Goal: Task Accomplishment & Management: Use online tool/utility

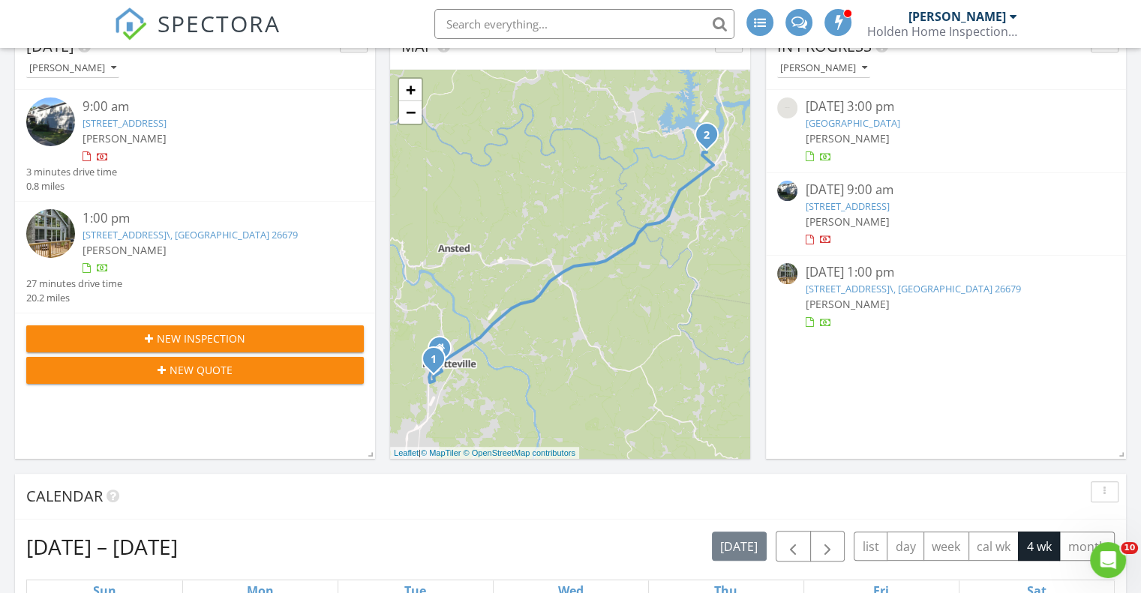
scroll to position [600, 0]
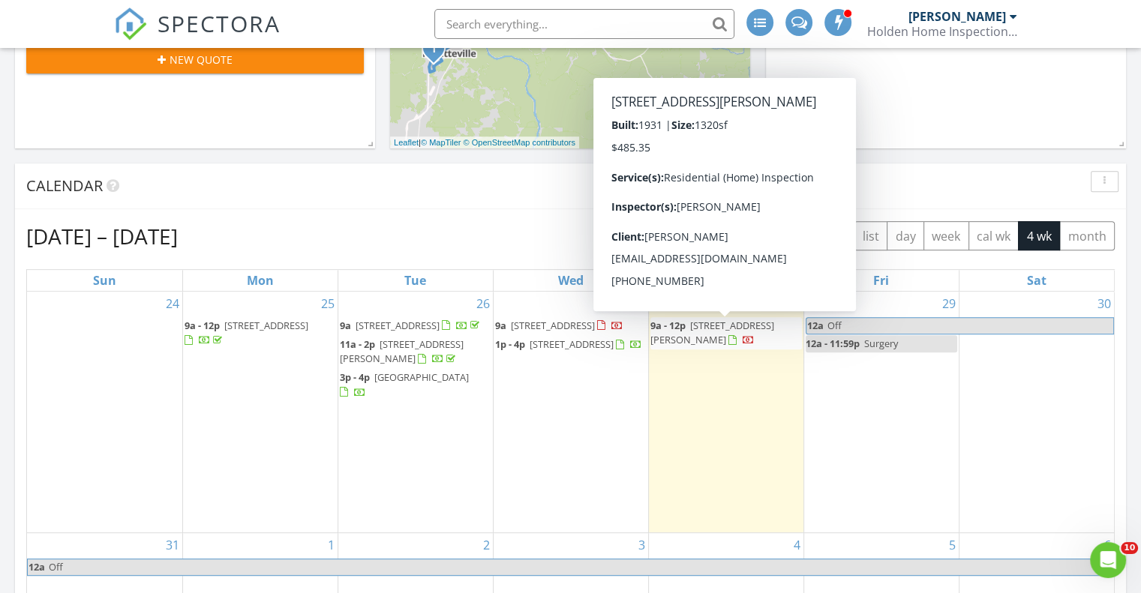
click at [732, 328] on span "132 Slaven Ln, Oak Hill 25901" at bounding box center [712, 333] width 124 height 28
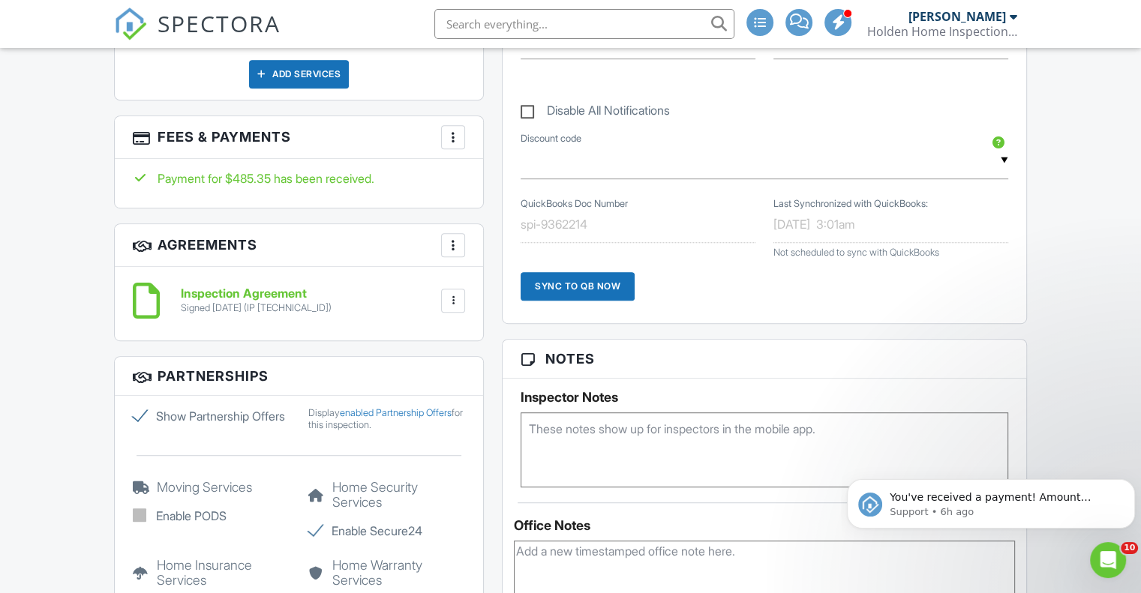
scroll to position [825, 0]
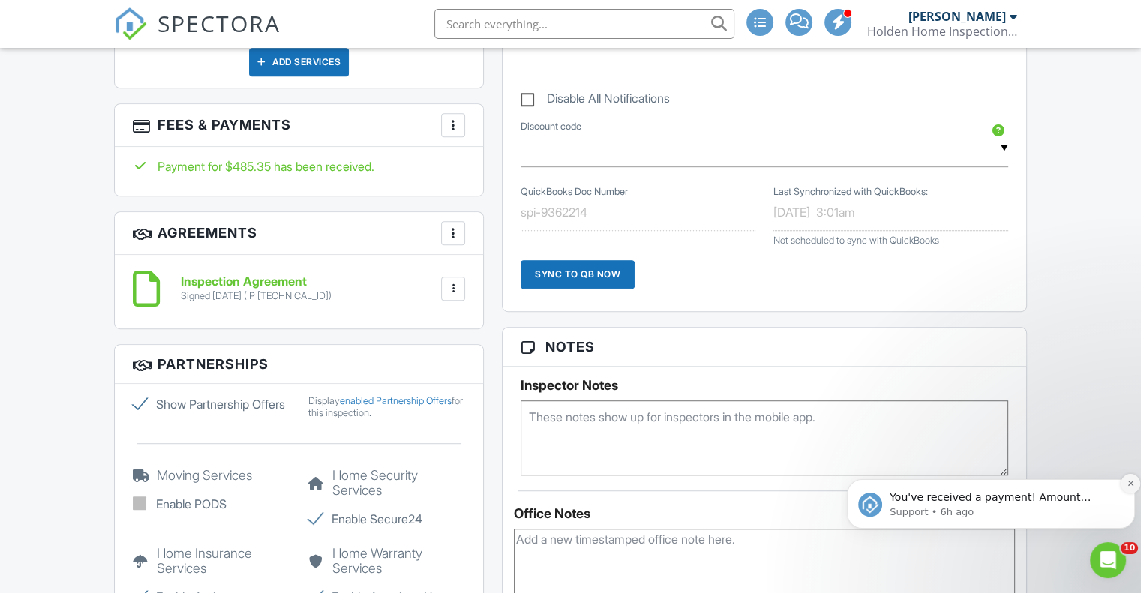
click at [1129, 482] on icon "Dismiss notification" at bounding box center [1130, 483] width 5 height 5
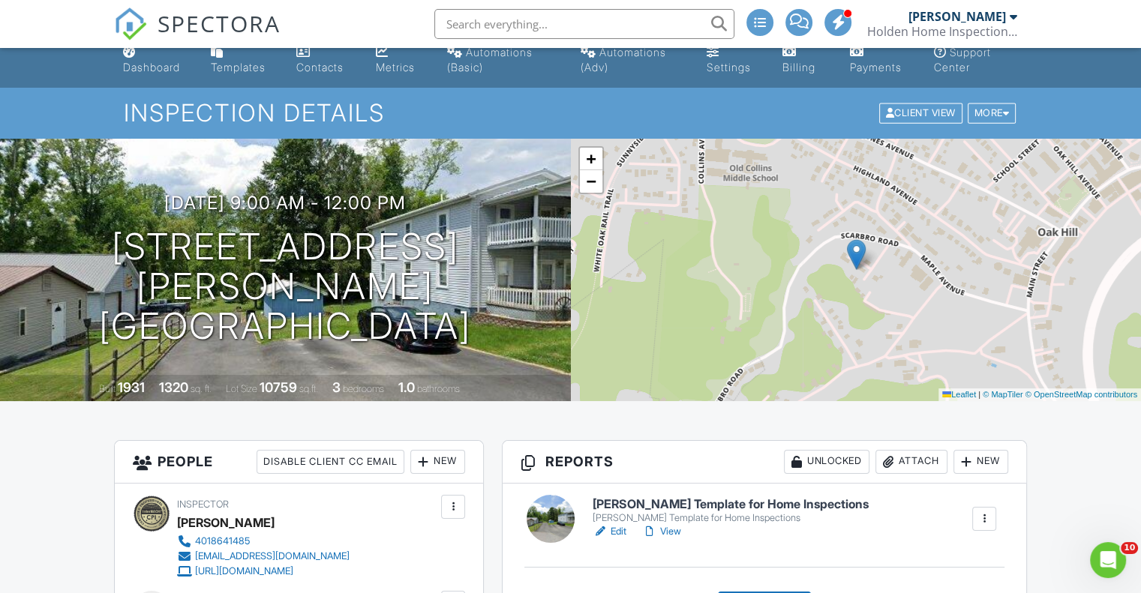
scroll to position [0, 0]
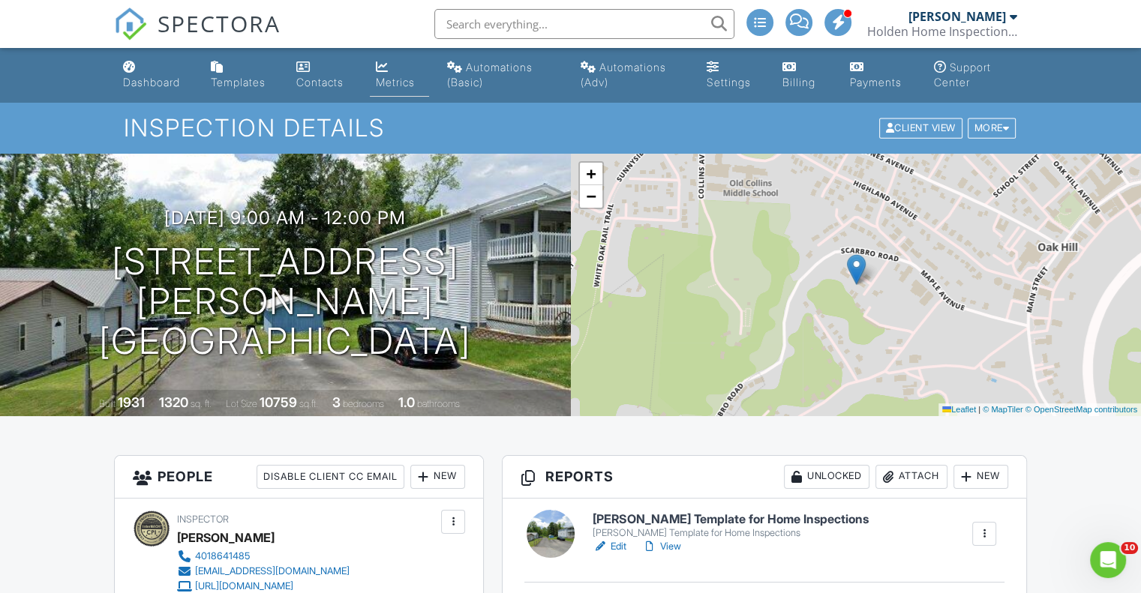
click at [399, 82] on div "Metrics" at bounding box center [395, 82] width 39 height 13
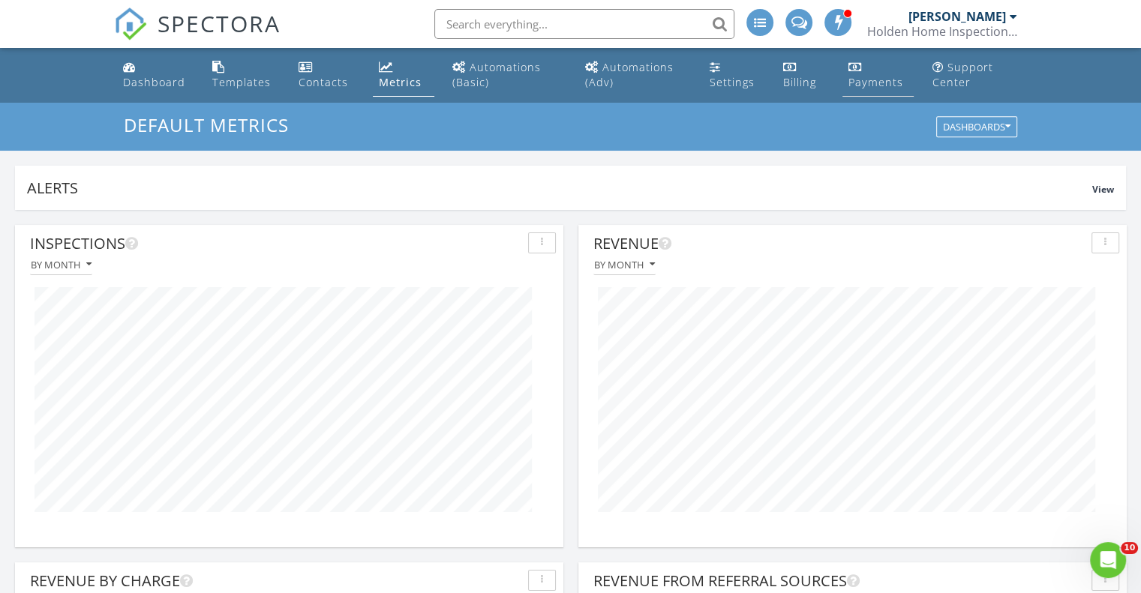
click at [880, 83] on div "Payments" at bounding box center [876, 82] width 55 height 14
click at [134, 83] on div "Dashboard" at bounding box center [154, 82] width 62 height 14
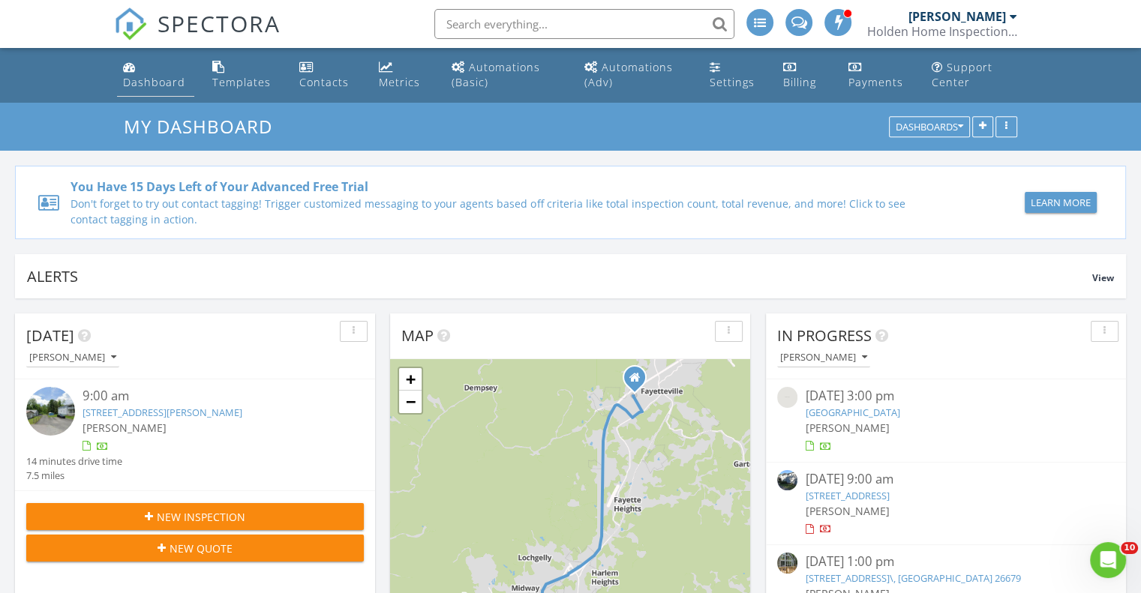
click at [168, 81] on div "Dashboard" at bounding box center [154, 82] width 62 height 14
click at [889, 494] on link "[STREET_ADDRESS]" at bounding box center [847, 496] width 84 height 14
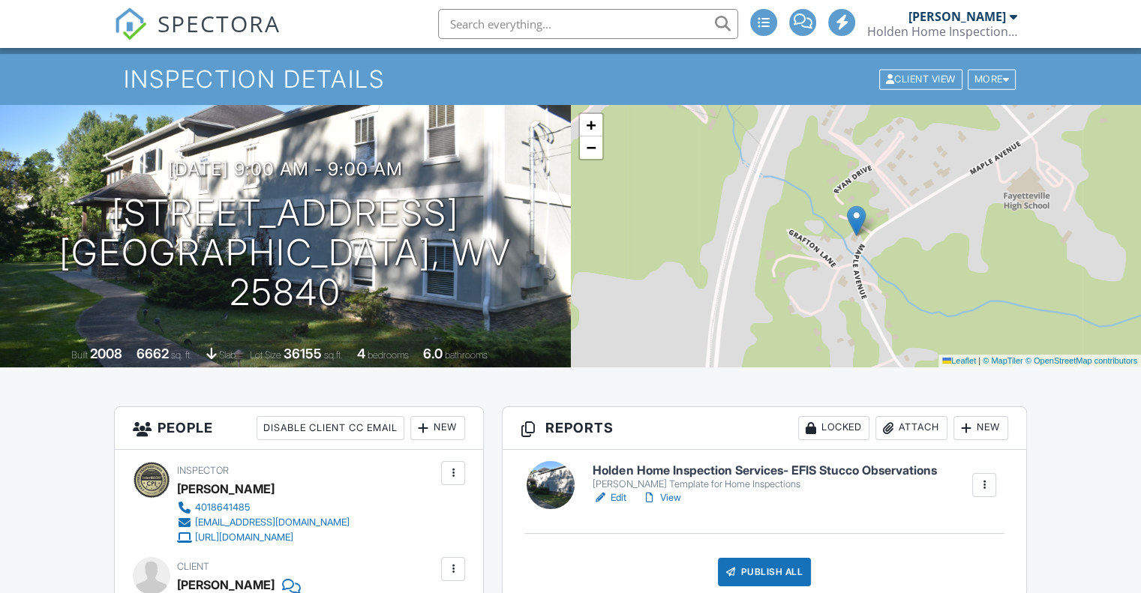
scroll to position [75, 0]
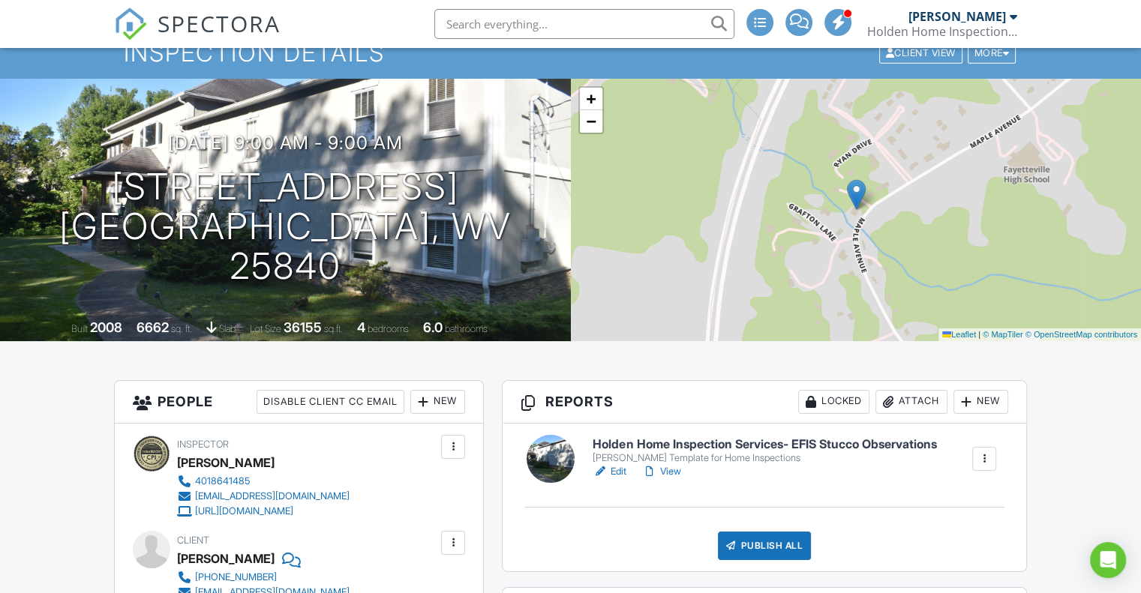
click at [843, 443] on h6 "Holden Home Inspection Services- EFIS Stucco Observations" at bounding box center [765, 445] width 344 height 14
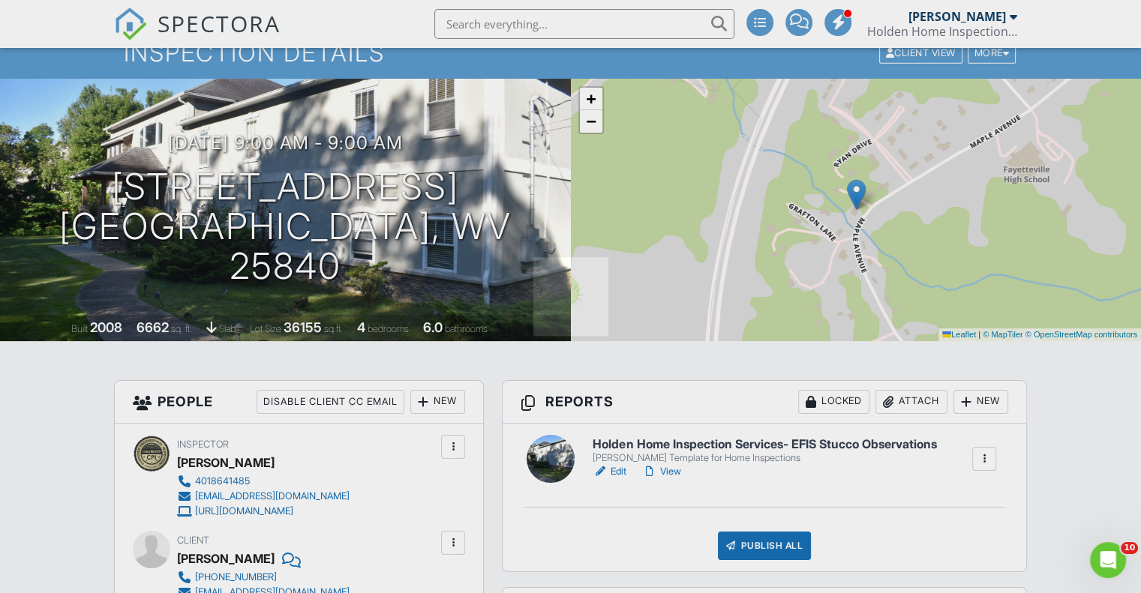
scroll to position [0, 0]
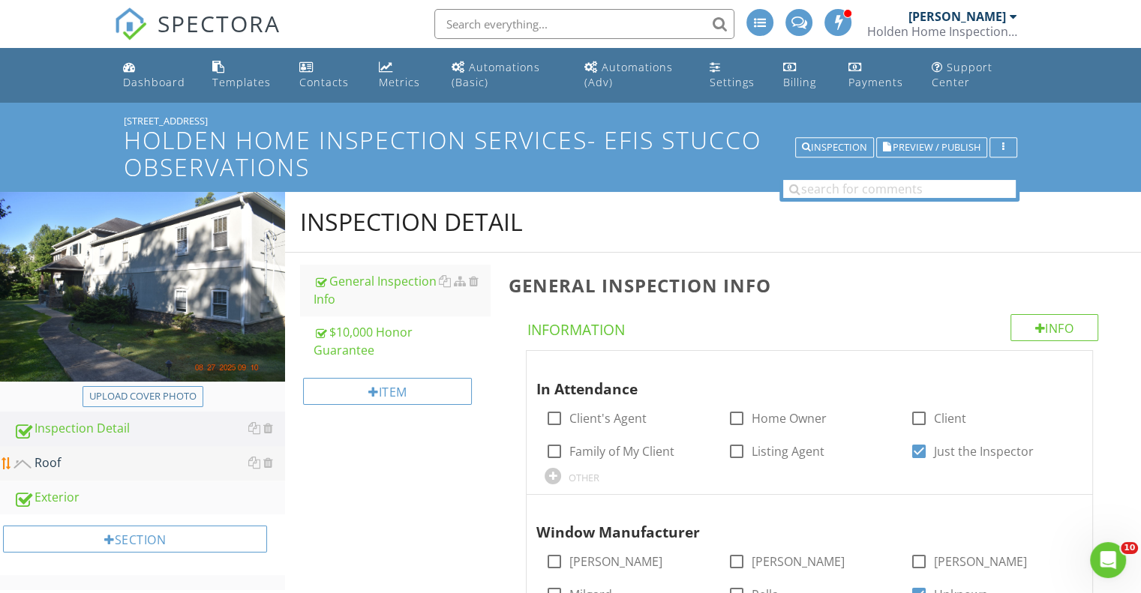
click at [51, 461] on div "Roof" at bounding box center [150, 464] width 272 height 20
type textarea "<p><span class="fr-video fr-draggable" contenteditable="false" style="display: …"
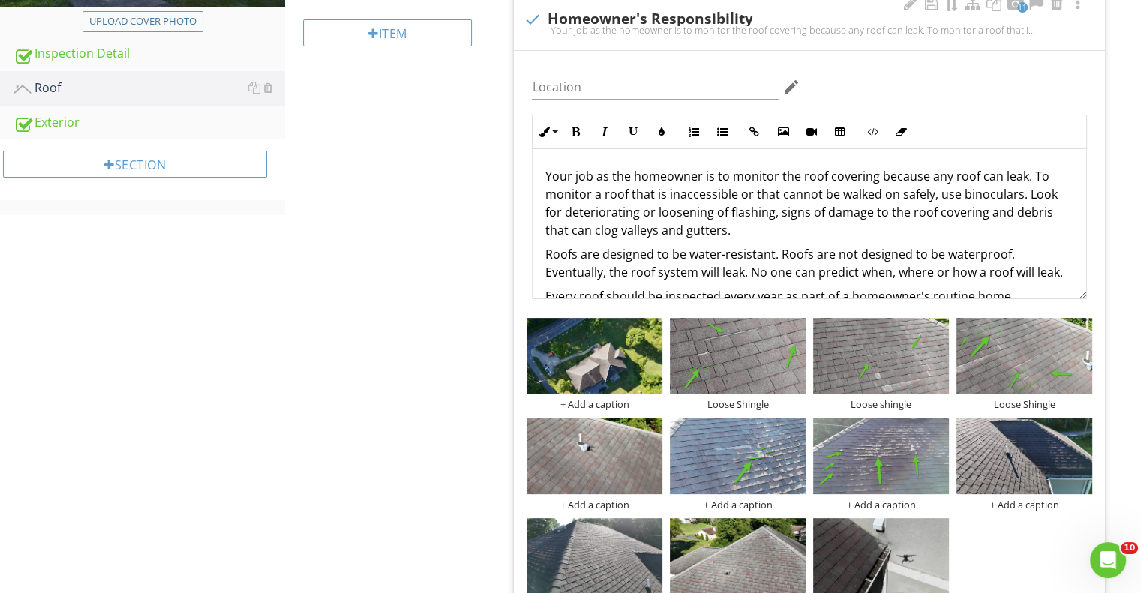
scroll to position [84, 0]
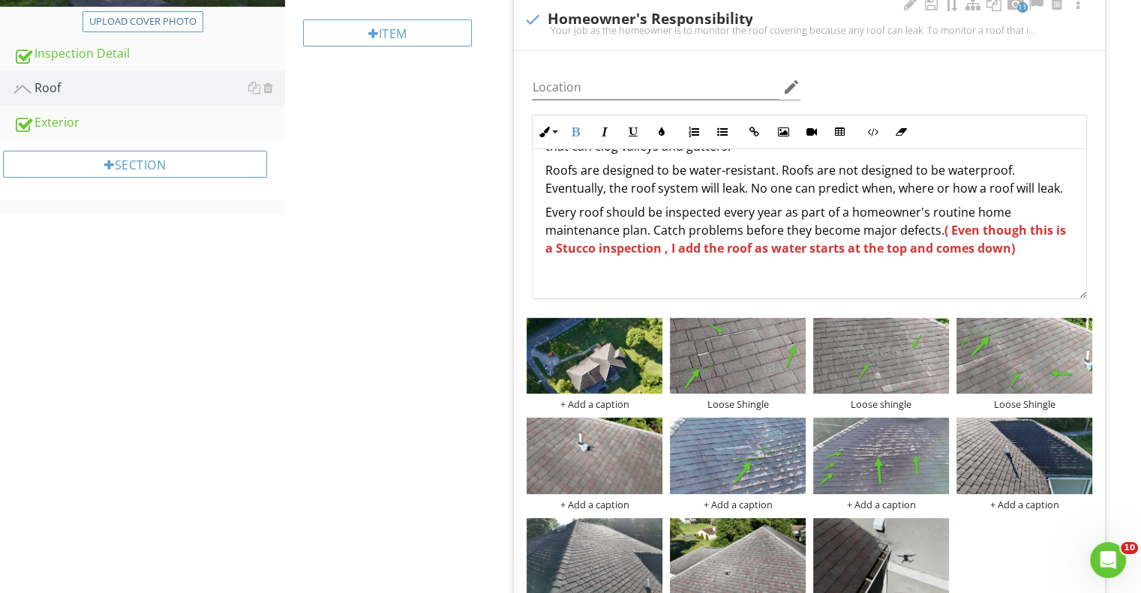
drag, startPoint x: 1020, startPoint y: 248, endPoint x: 1028, endPoint y: 242, distance: 9.2
click at [1028, 242] on p "Every roof should be inspected every year as part of a homeowner's routine home…" at bounding box center [810, 230] width 530 height 54
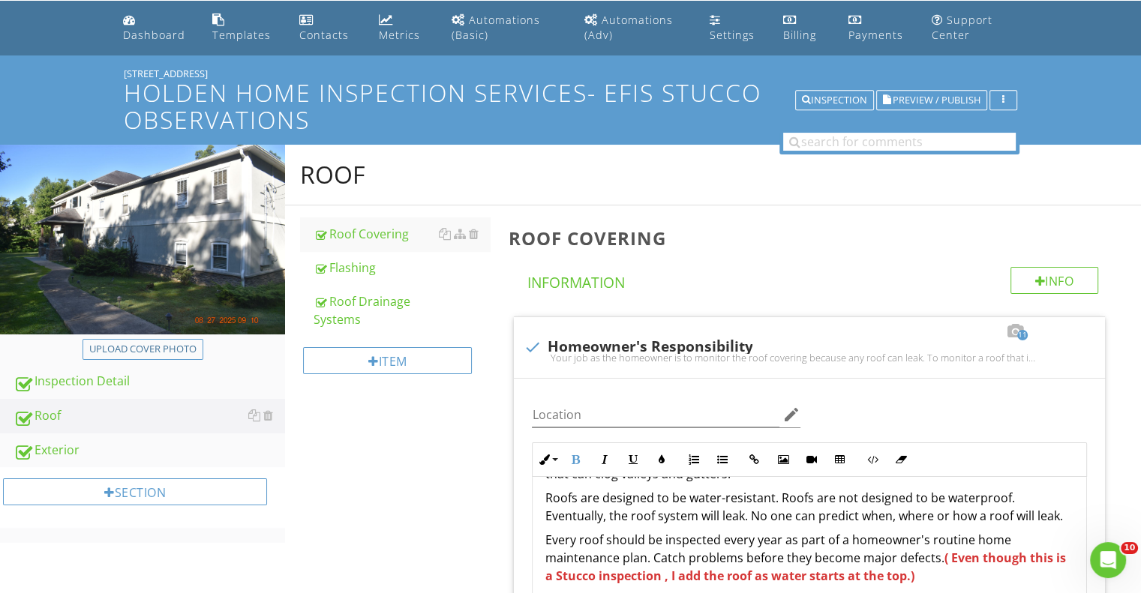
scroll to position [40, 0]
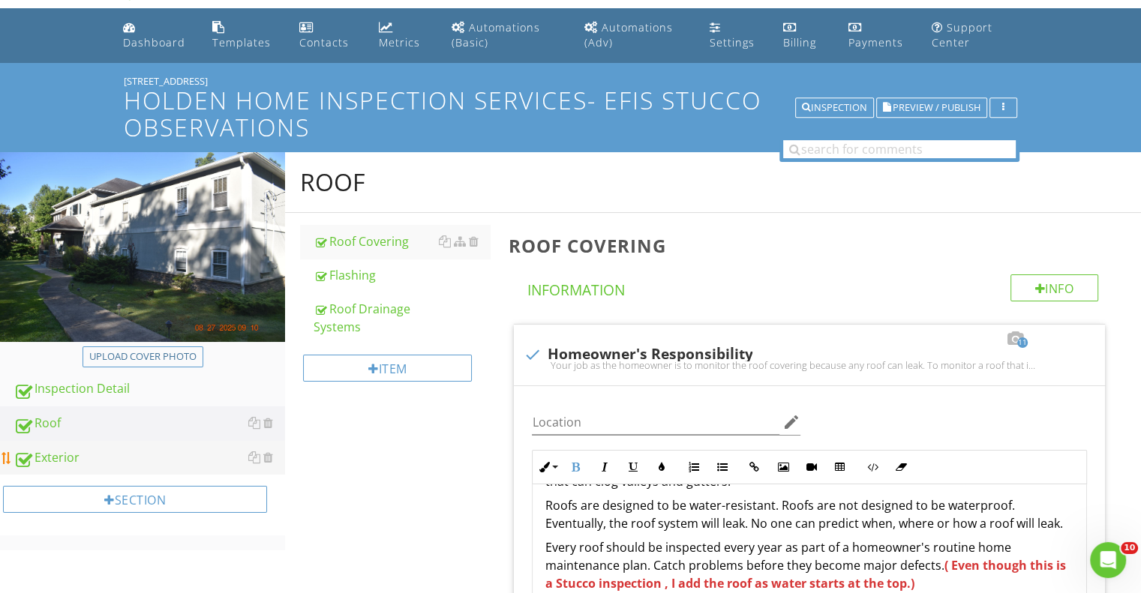
click at [80, 450] on div "Exterior" at bounding box center [150, 459] width 272 height 20
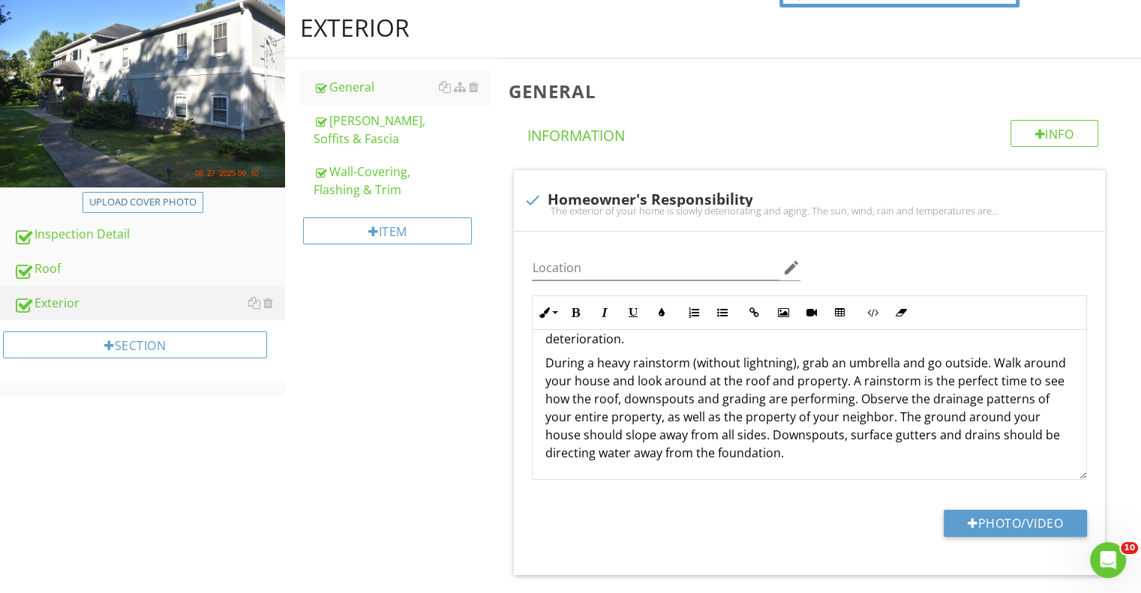
scroll to position [62, 0]
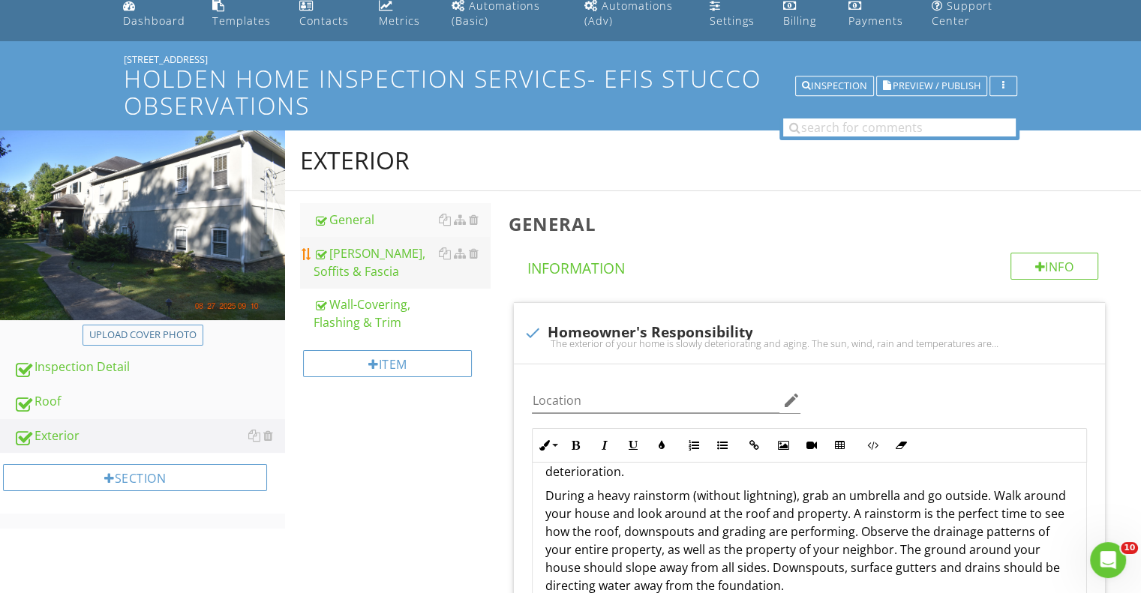
click at [348, 248] on div "Eaves, Soffits & Fascia" at bounding box center [402, 263] width 176 height 36
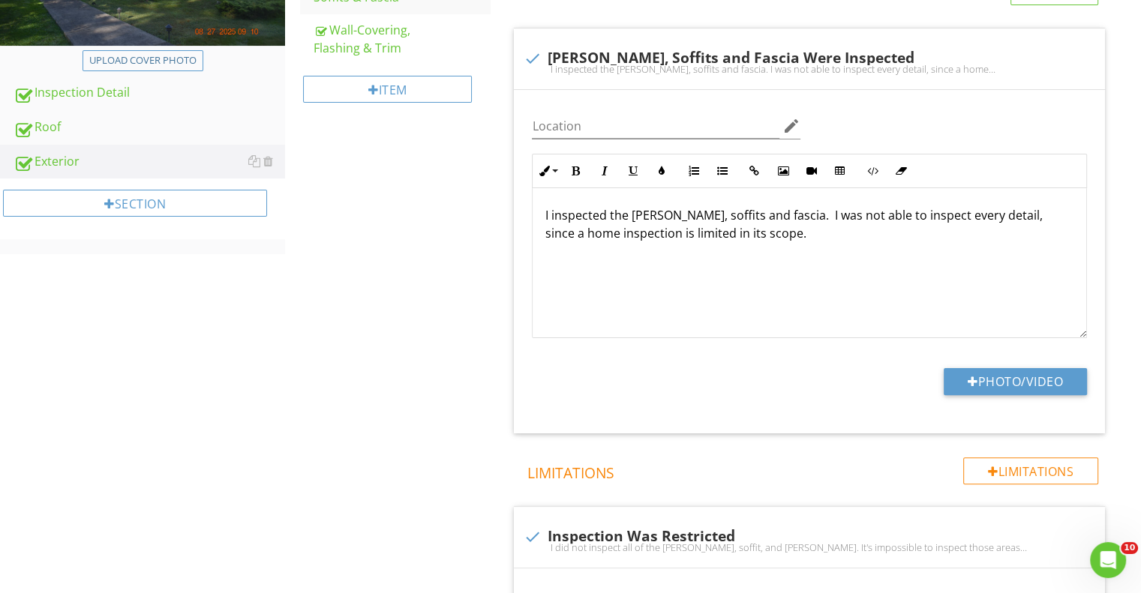
scroll to position [96, 0]
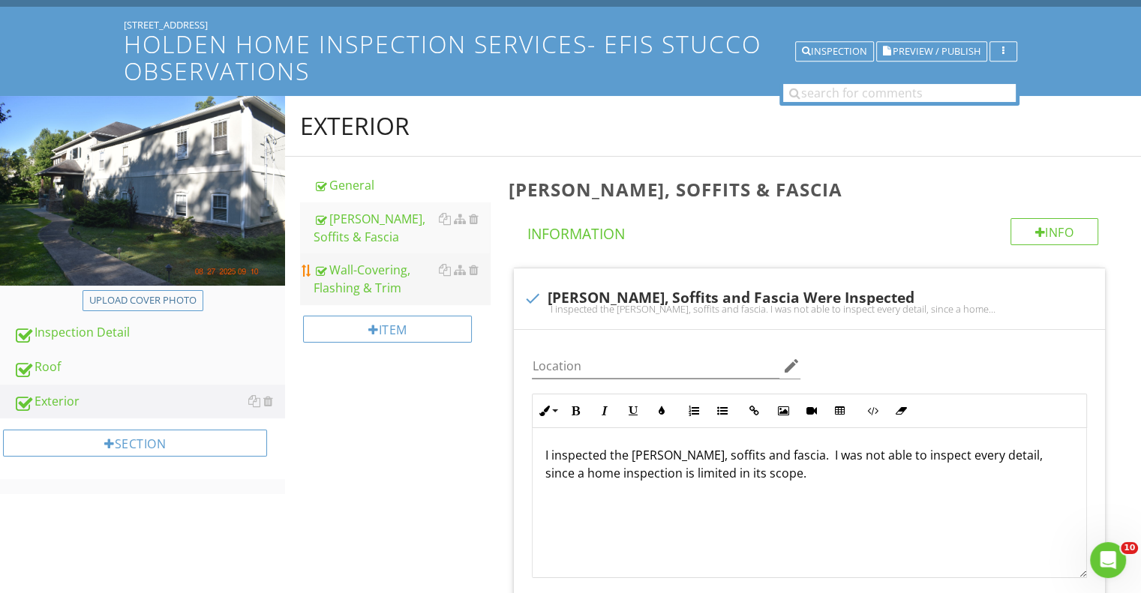
click at [369, 276] on div "Wall-Covering, Flashing & Trim" at bounding box center [402, 279] width 176 height 36
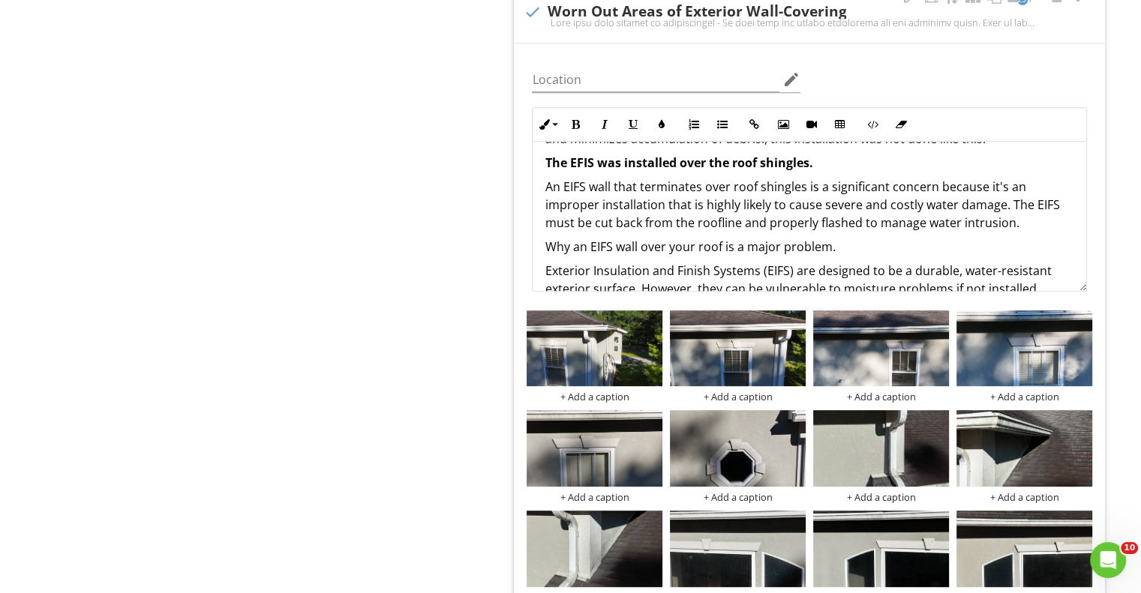
scroll to position [150, 0]
drag, startPoint x: 832, startPoint y: 236, endPoint x: 541, endPoint y: 230, distance: 291.2
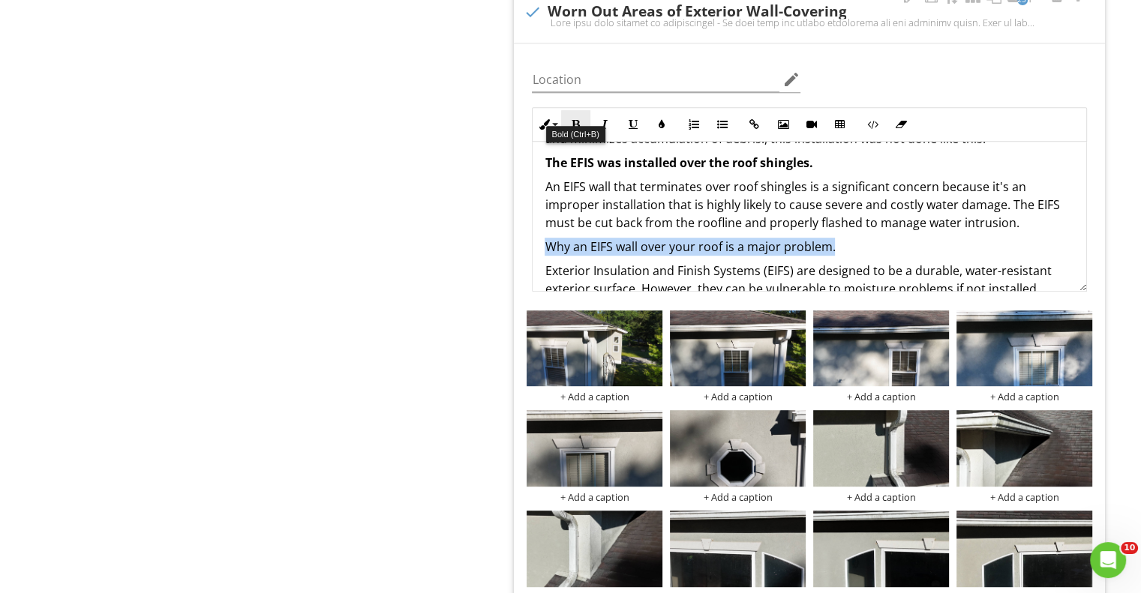
click at [576, 119] on icon "button" at bounding box center [575, 124] width 11 height 11
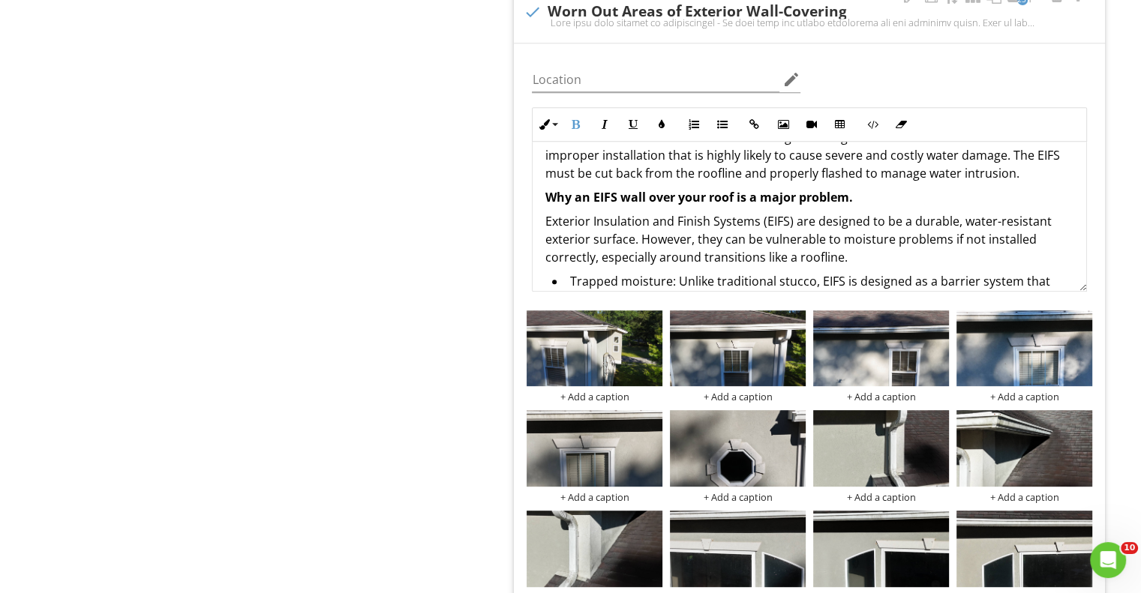
scroll to position [225, 0]
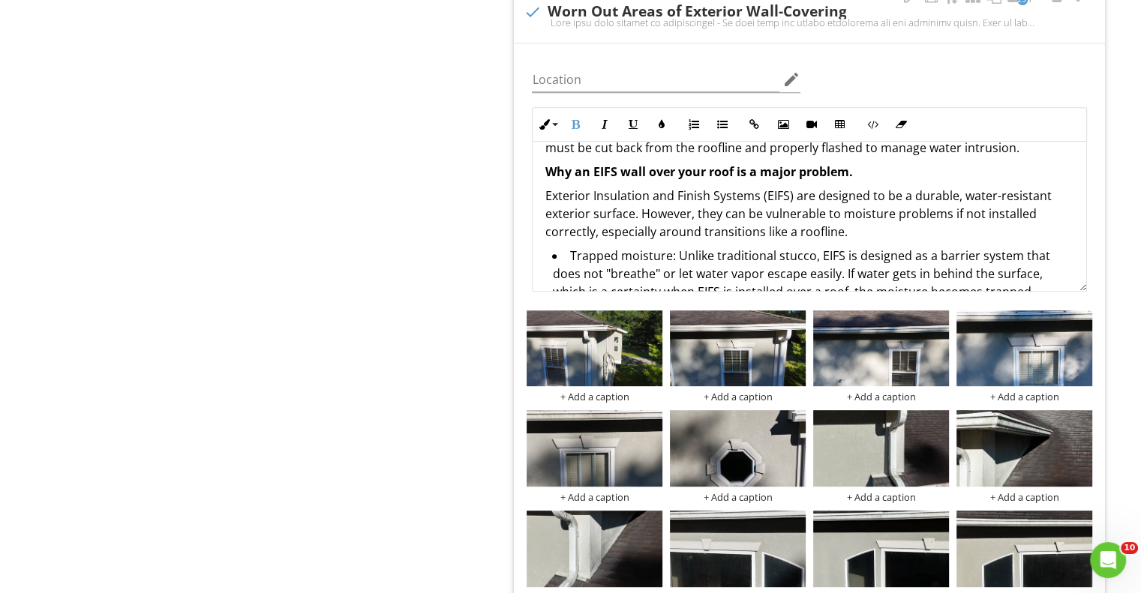
click at [656, 198] on p "Exterior Insulation and Finish Systems (EIFS) are designed to be a durable, wat…" at bounding box center [810, 214] width 530 height 54
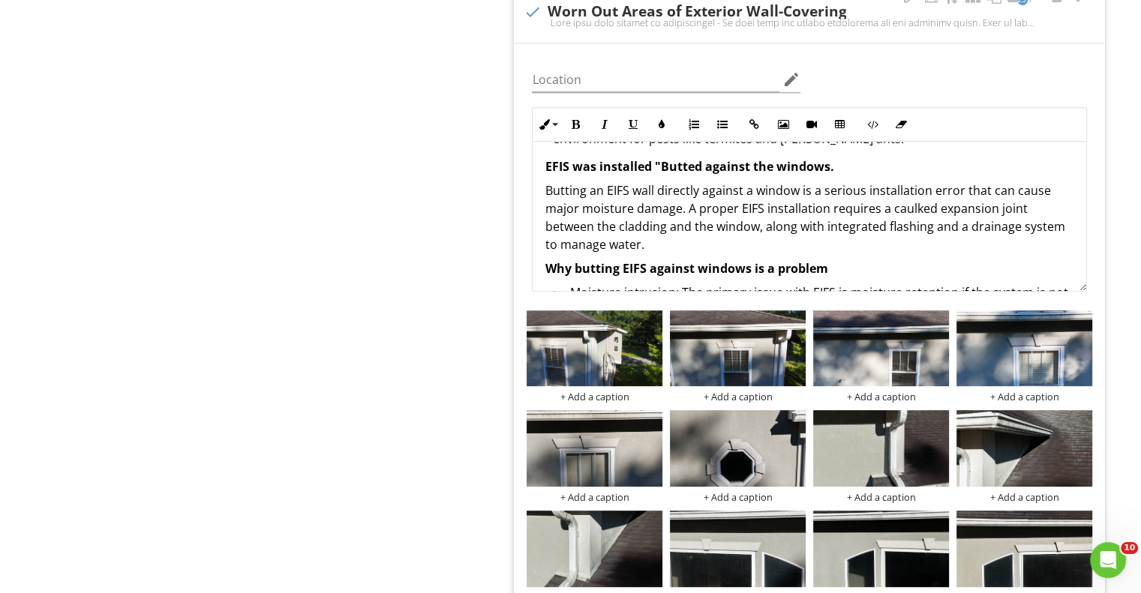
scroll to position [525, 0]
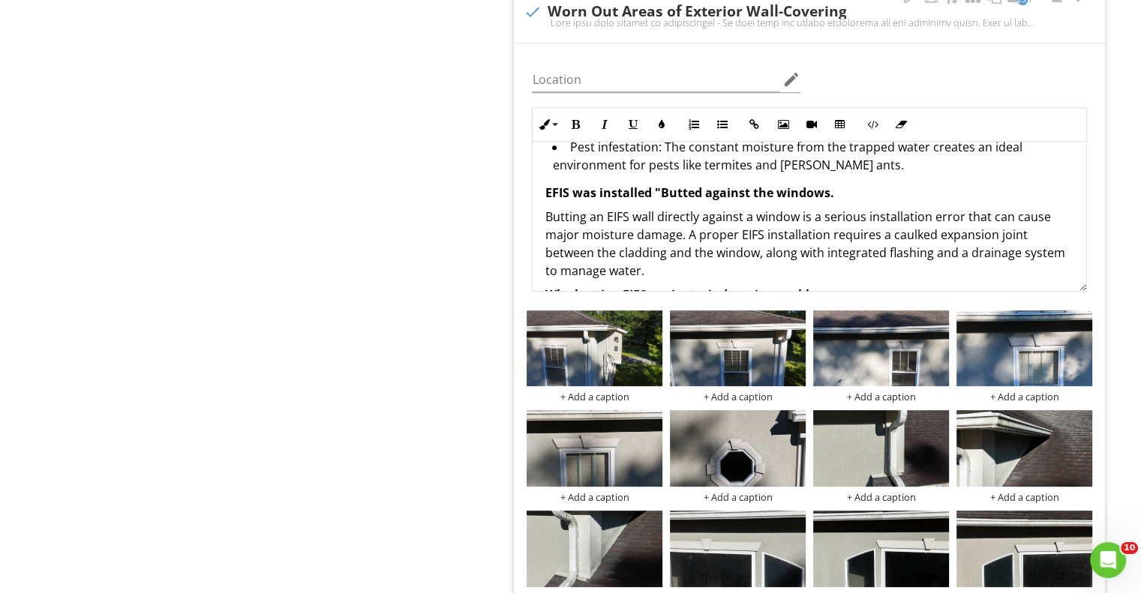
click at [701, 185] on strong "EFIS was installed "Butted against the windows." at bounding box center [689, 193] width 289 height 17
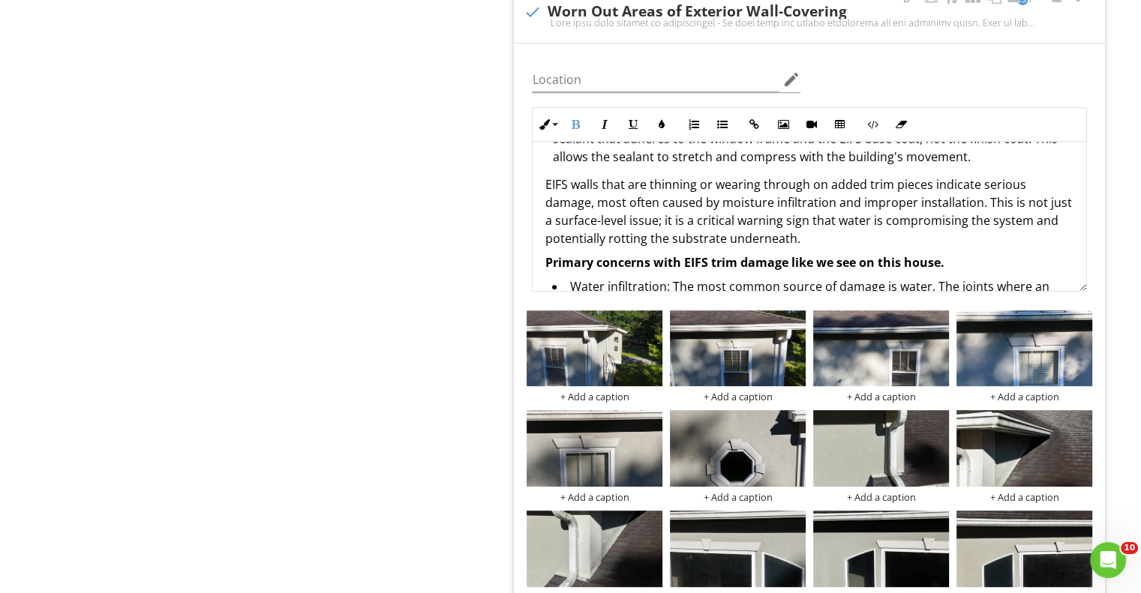
scroll to position [975, 0]
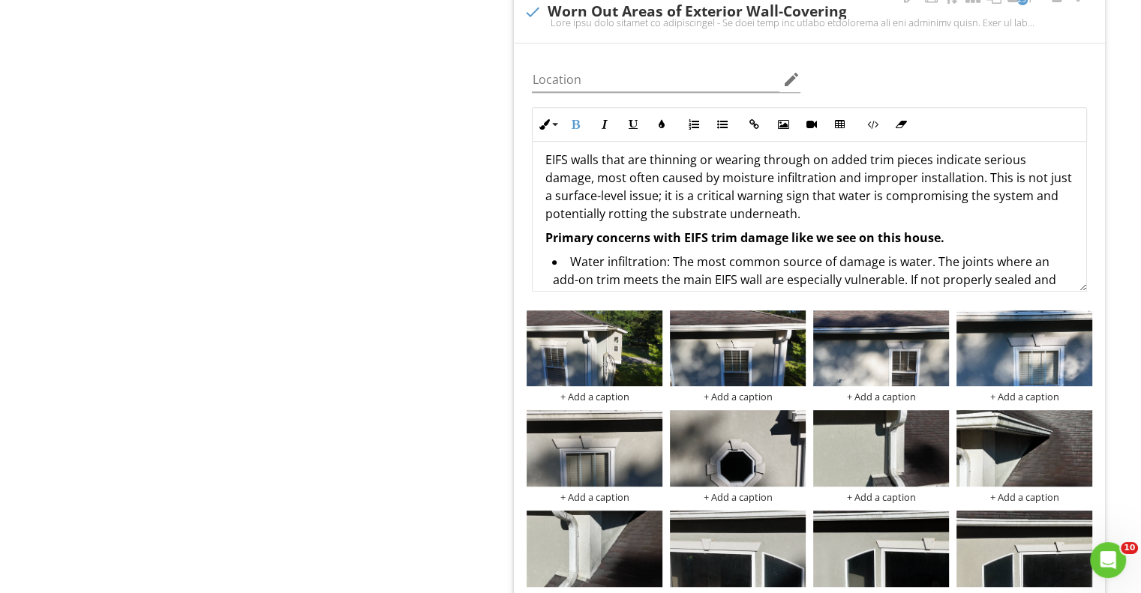
click at [711, 230] on strong "Primary concerns with EIFS trim damage like we see on this house." at bounding box center [744, 238] width 399 height 17
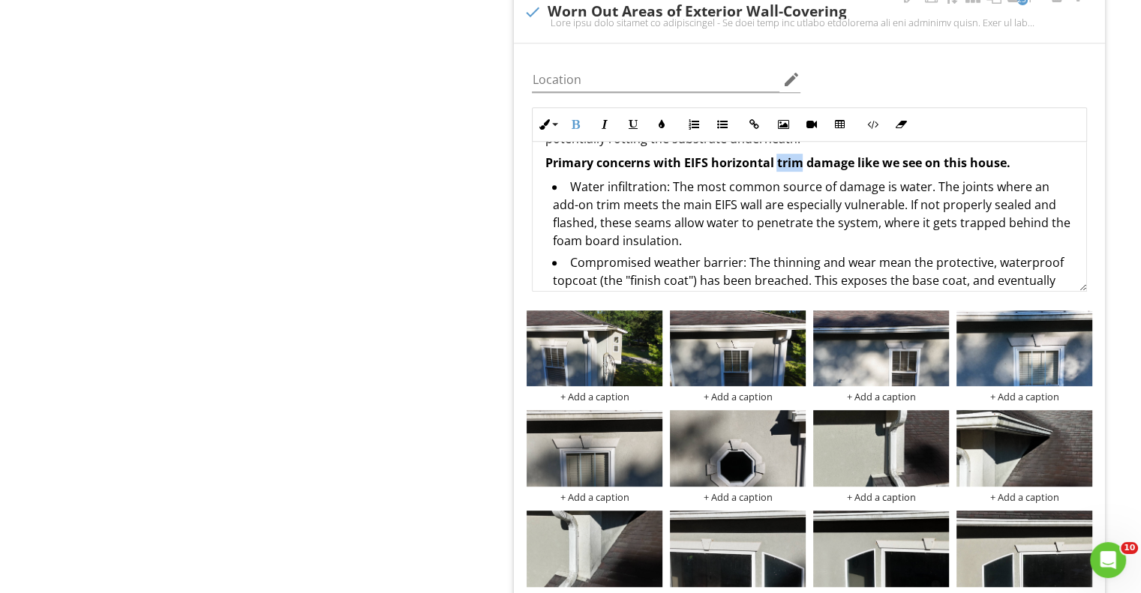
drag, startPoint x: 802, startPoint y: 151, endPoint x: 774, endPoint y: 155, distance: 28.1
click at [774, 155] on strong "Primary concerns with EIFS horizontal trim damage like we see on this house." at bounding box center [777, 163] width 465 height 17
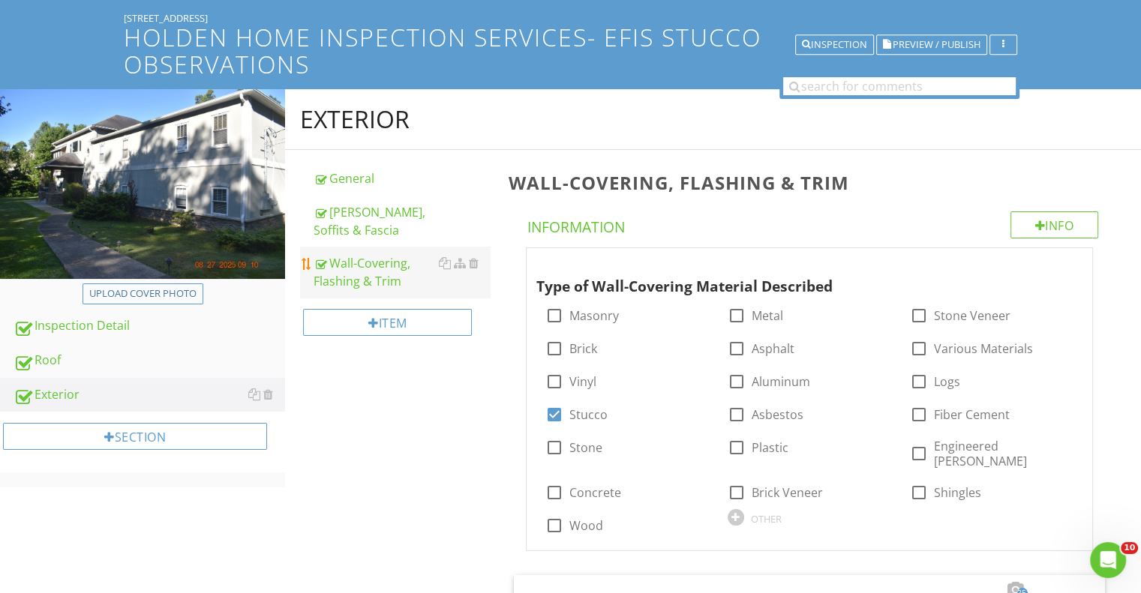
scroll to position [96, 0]
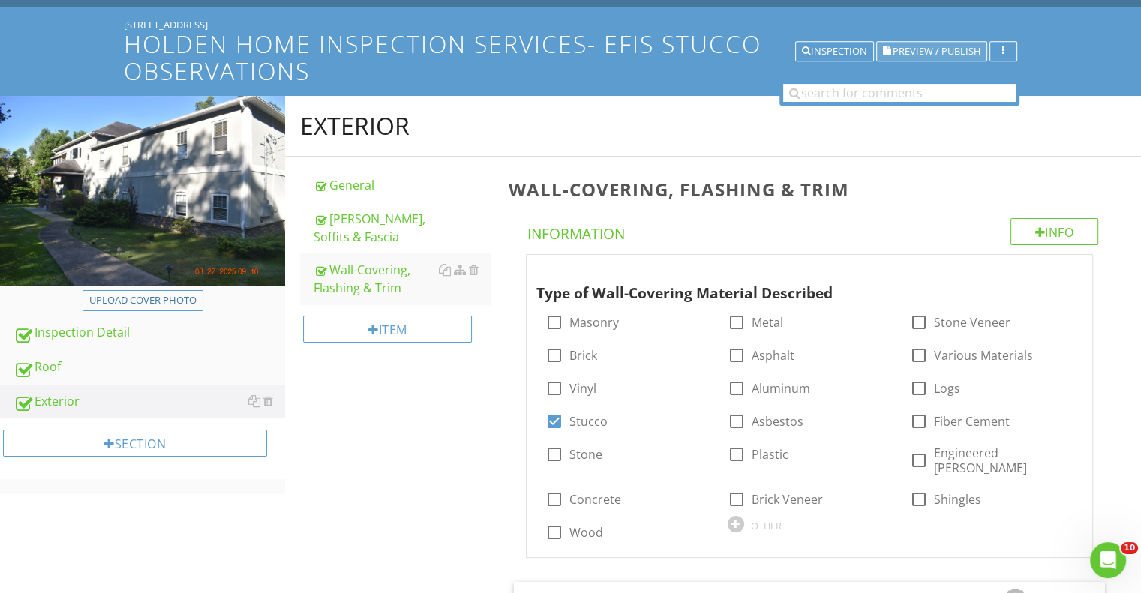
click at [903, 50] on span "Preview / Publish" at bounding box center [937, 52] width 88 height 10
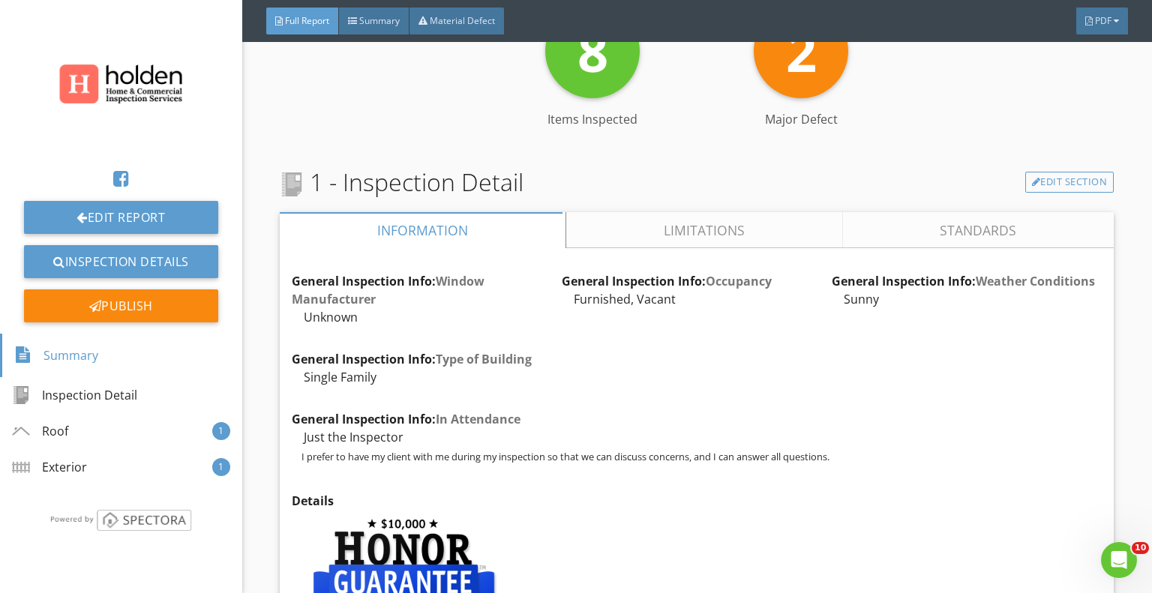
scroll to position [225, 0]
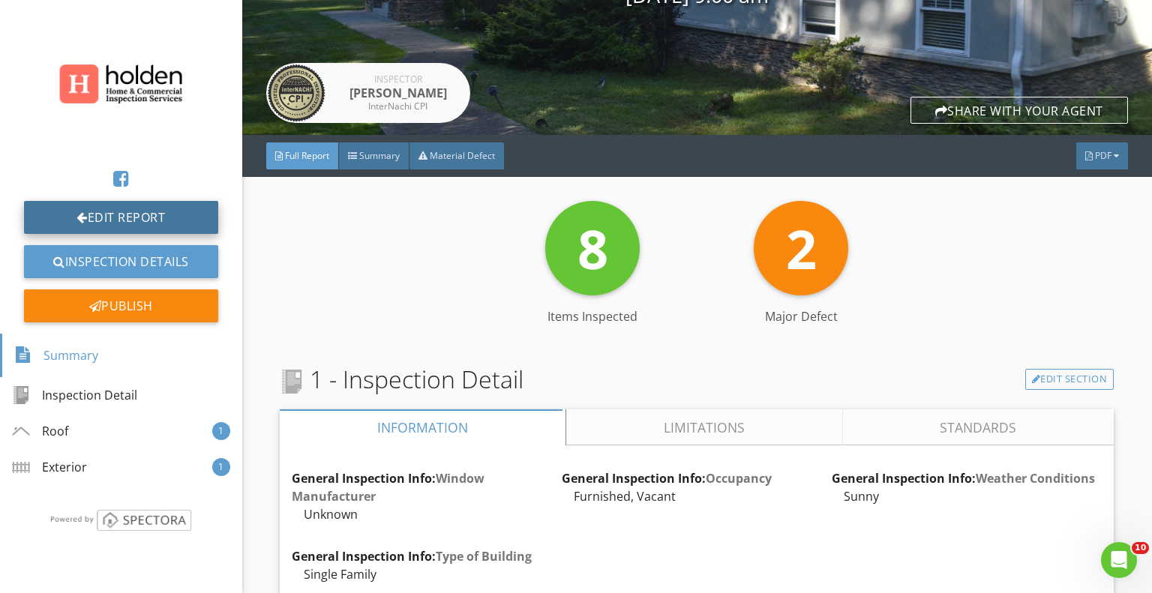
click at [96, 212] on link "Edit Report" at bounding box center [121, 217] width 194 height 33
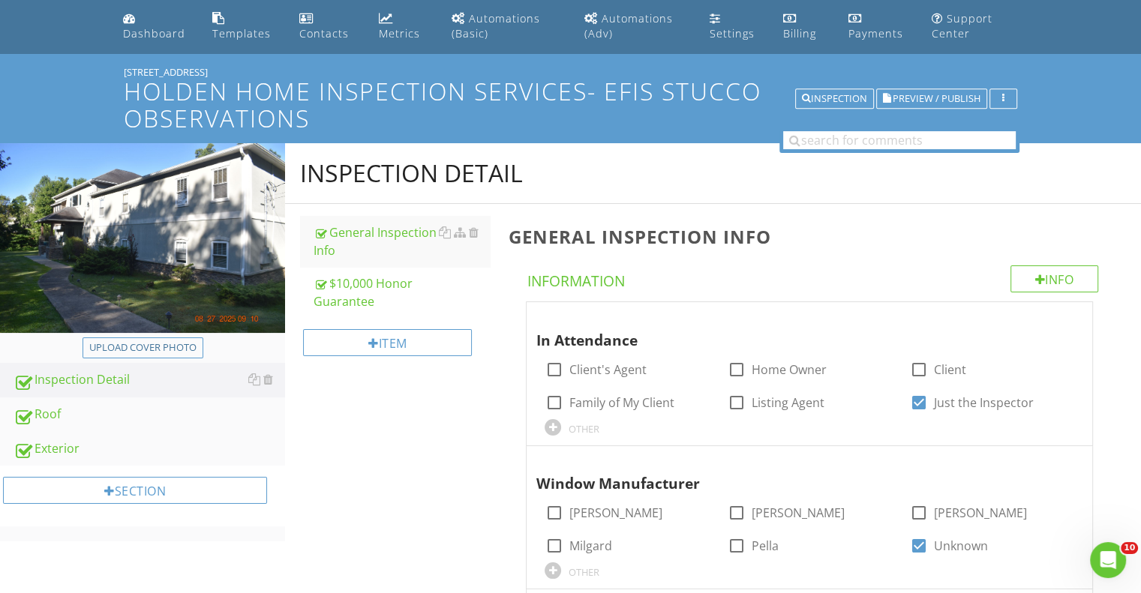
scroll to position [75, 0]
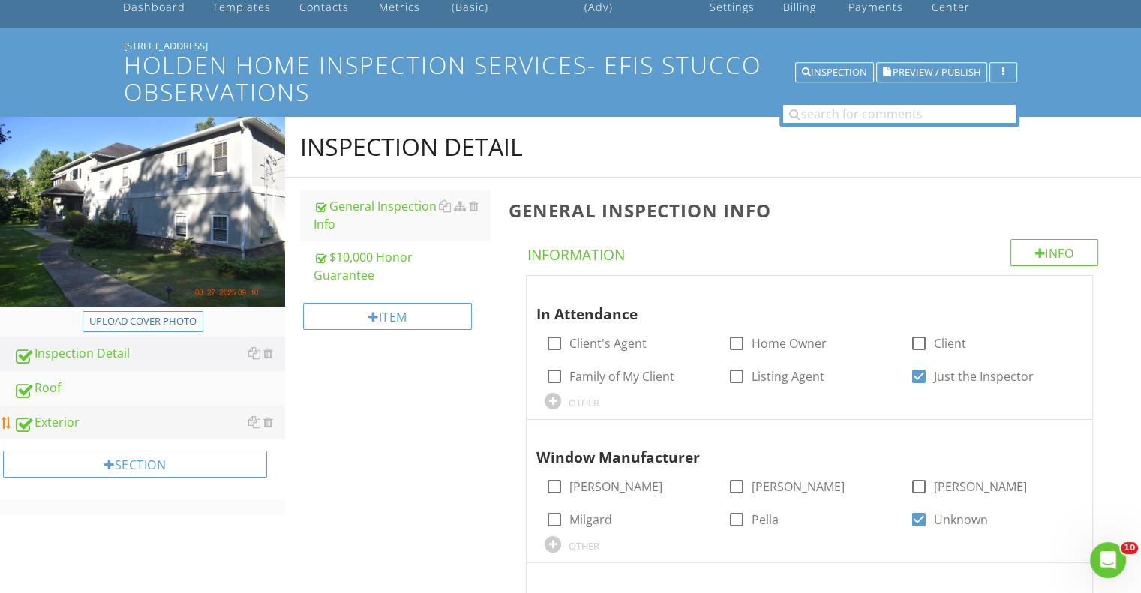
click at [57, 419] on div "Exterior" at bounding box center [150, 423] width 272 height 20
type textarea "<p><span class="fr-video fr-draggable" contenteditable="false" style="display: …"
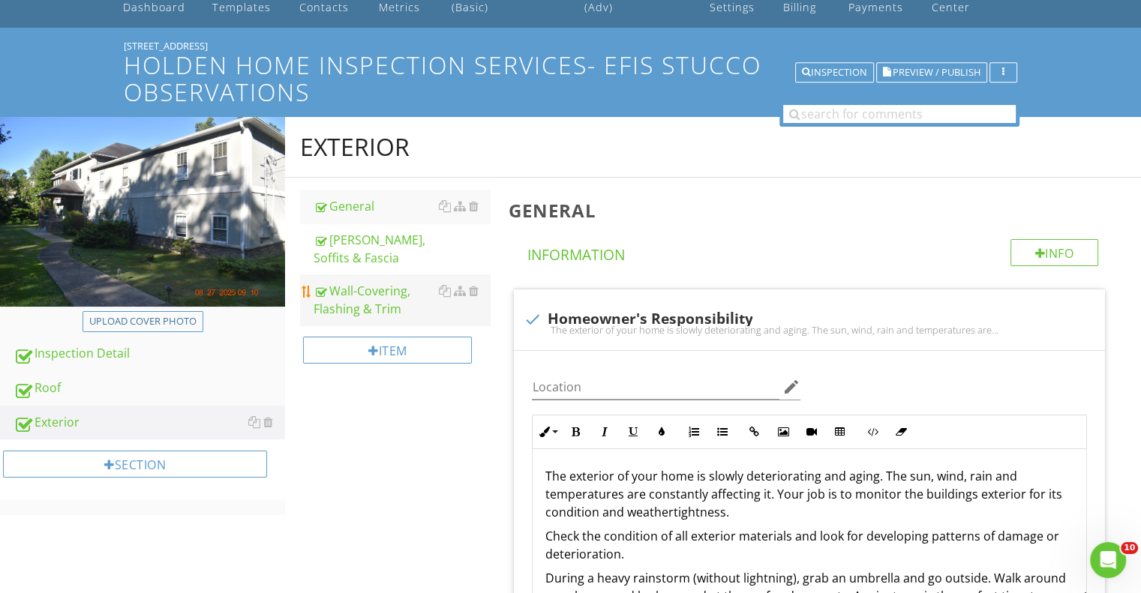
click at [365, 315] on div "Wall-Covering, Flashing & Trim" at bounding box center [402, 300] width 176 height 36
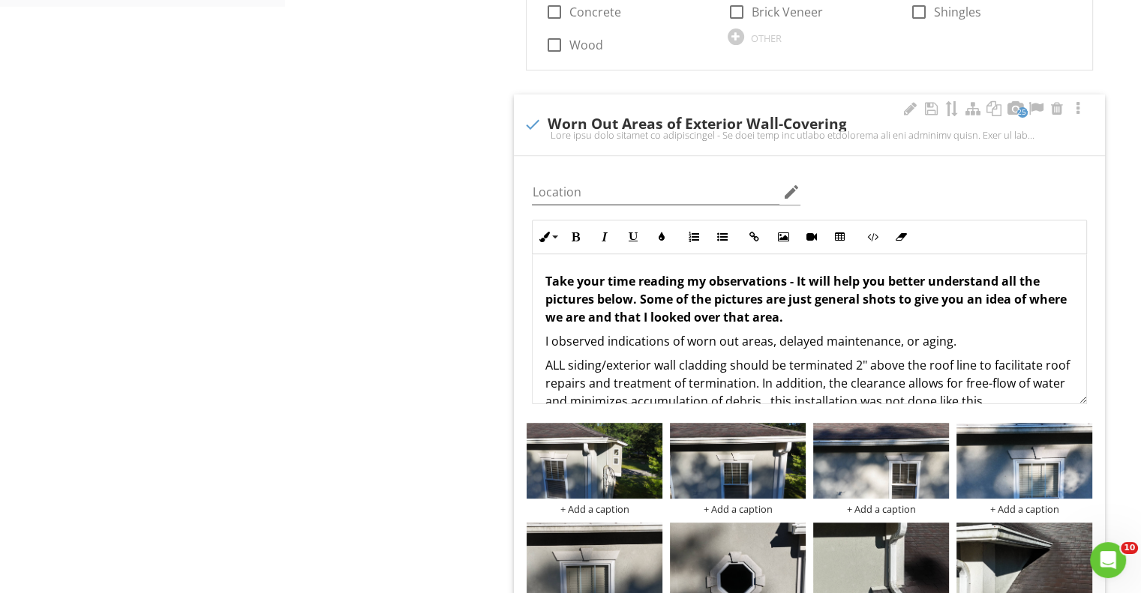
scroll to position [600, 0]
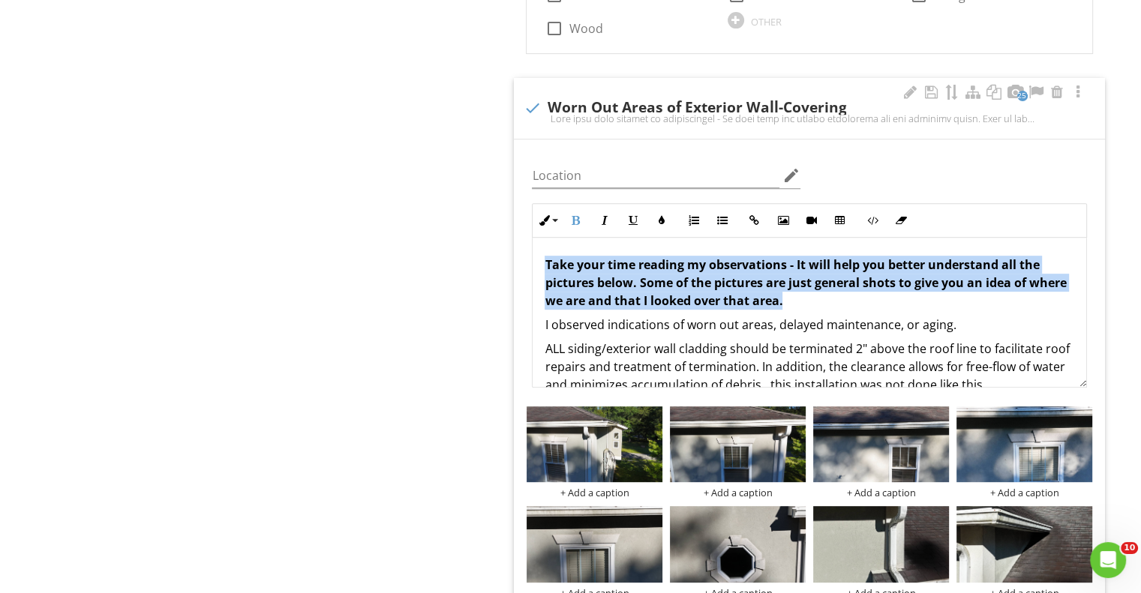
drag, startPoint x: 545, startPoint y: 247, endPoint x: 867, endPoint y: 291, distance: 324.1
click at [867, 291] on p "Take your time reading my observations - It will help you better understand all…" at bounding box center [810, 283] width 530 height 54
click at [661, 215] on icon "button" at bounding box center [661, 220] width 11 height 11
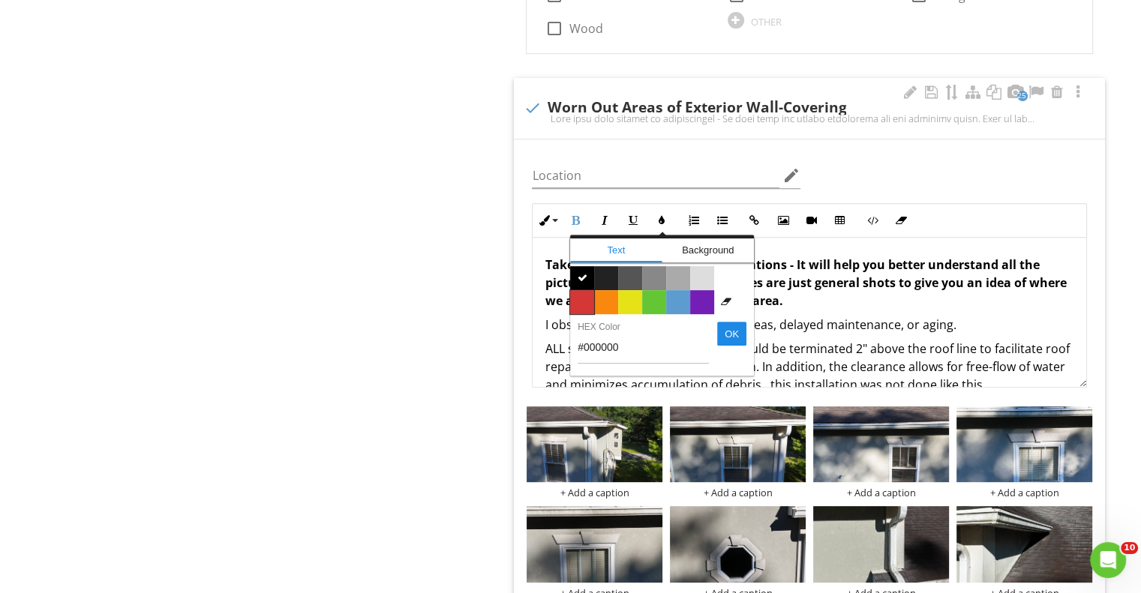
click at [589, 290] on span "Color #d53636" at bounding box center [582, 302] width 24 height 24
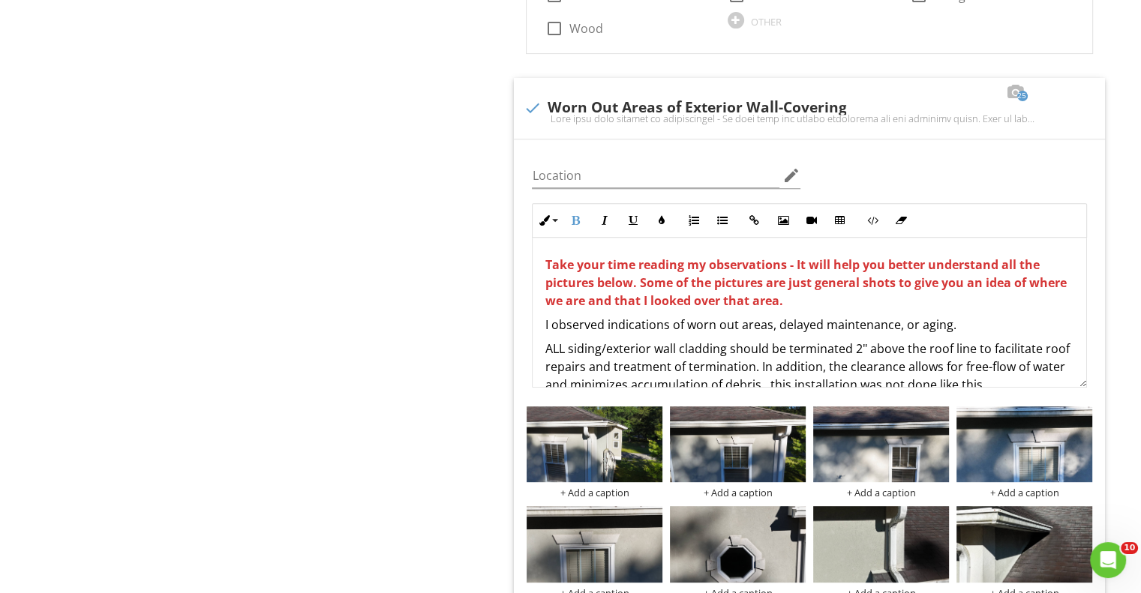
click at [639, 269] on span "Take your time reading my observations - It will help you better understand all…" at bounding box center [805, 283] width 521 height 53
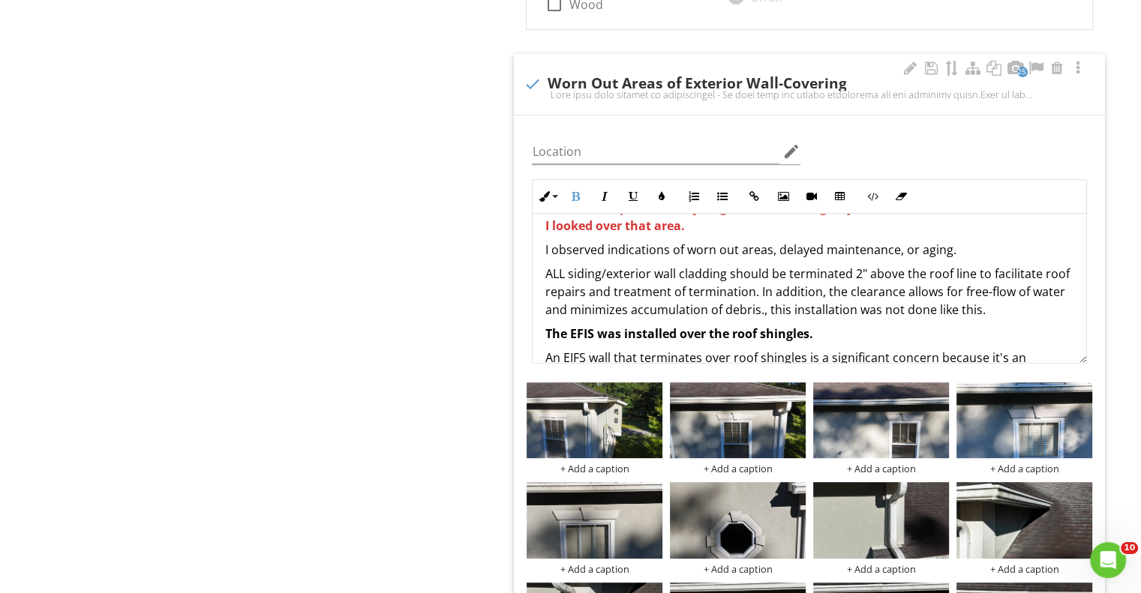
scroll to position [0, 0]
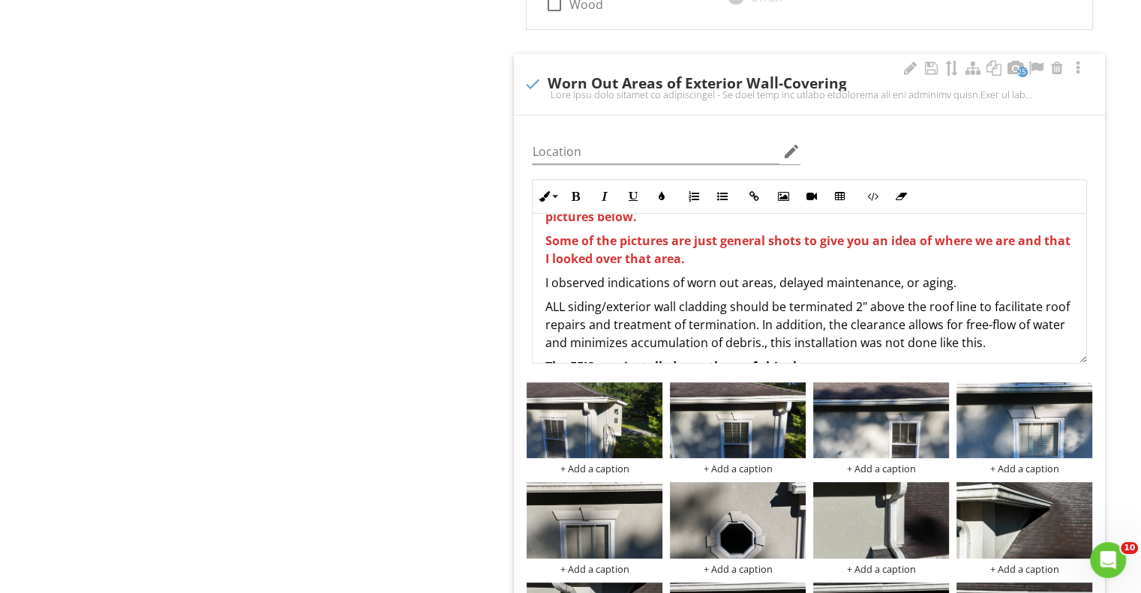
scroll to position [75, 0]
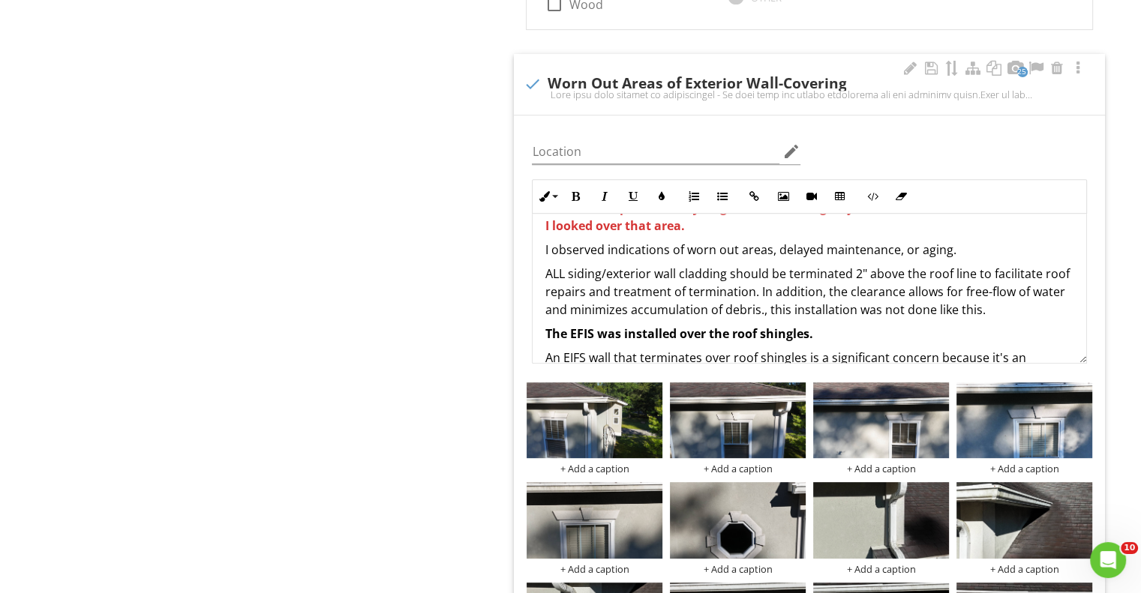
click at [973, 265] on p "ALL siding/exterior wall cladding should be terminated 2" above the roof line t…" at bounding box center [810, 292] width 530 height 54
click at [1032, 266] on p "ALL siding/exterior wall cladding should be terminated 2" above the roof line (…" at bounding box center [810, 292] width 530 height 54
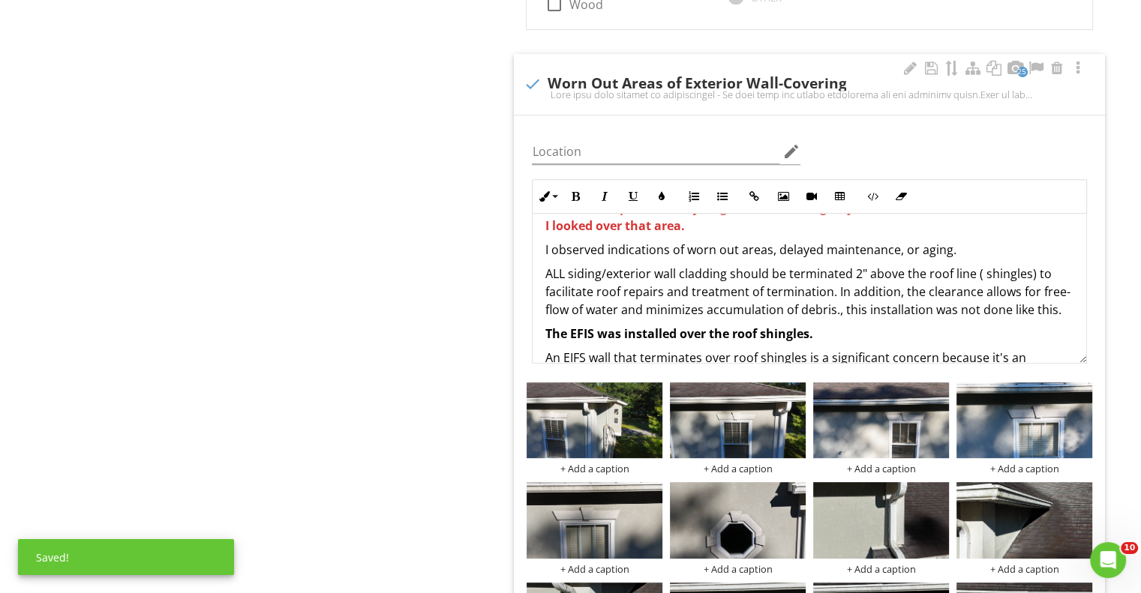
click at [984, 265] on p "ALL siding/exterior wall cladding should be terminated 2" above the roof line (…" at bounding box center [810, 292] width 530 height 54
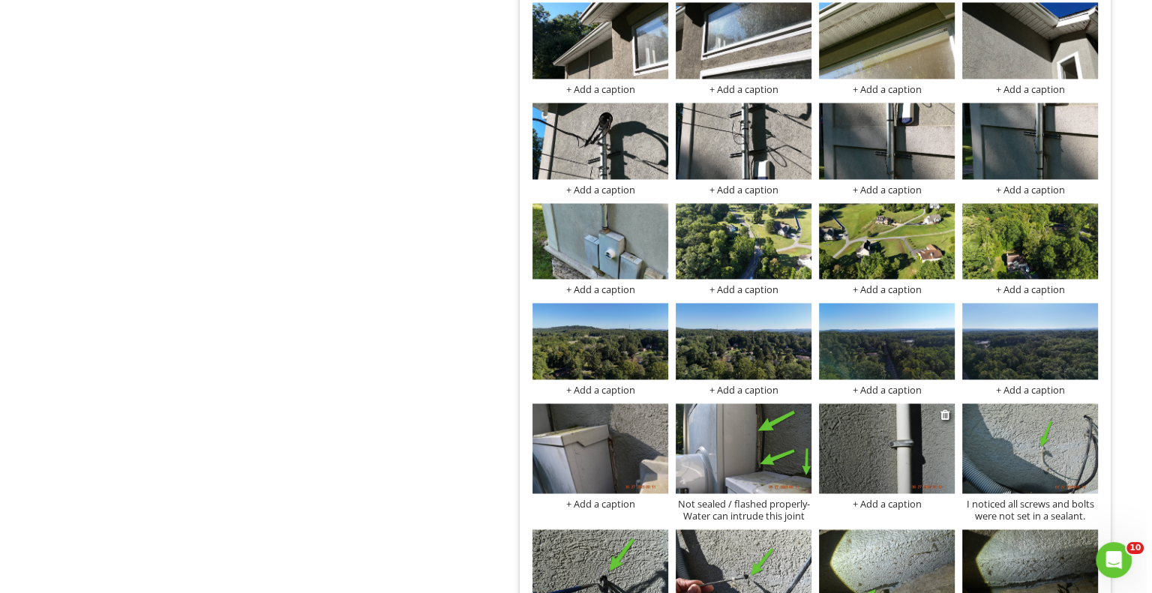
scroll to position [2275, 0]
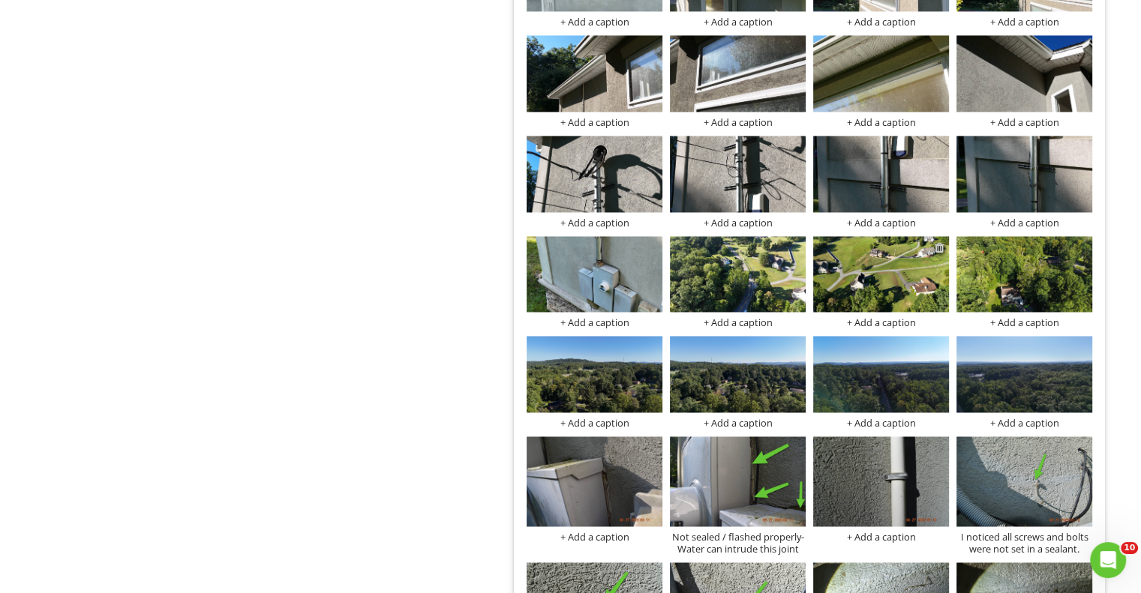
click at [939, 242] on div at bounding box center [940, 248] width 10 height 12
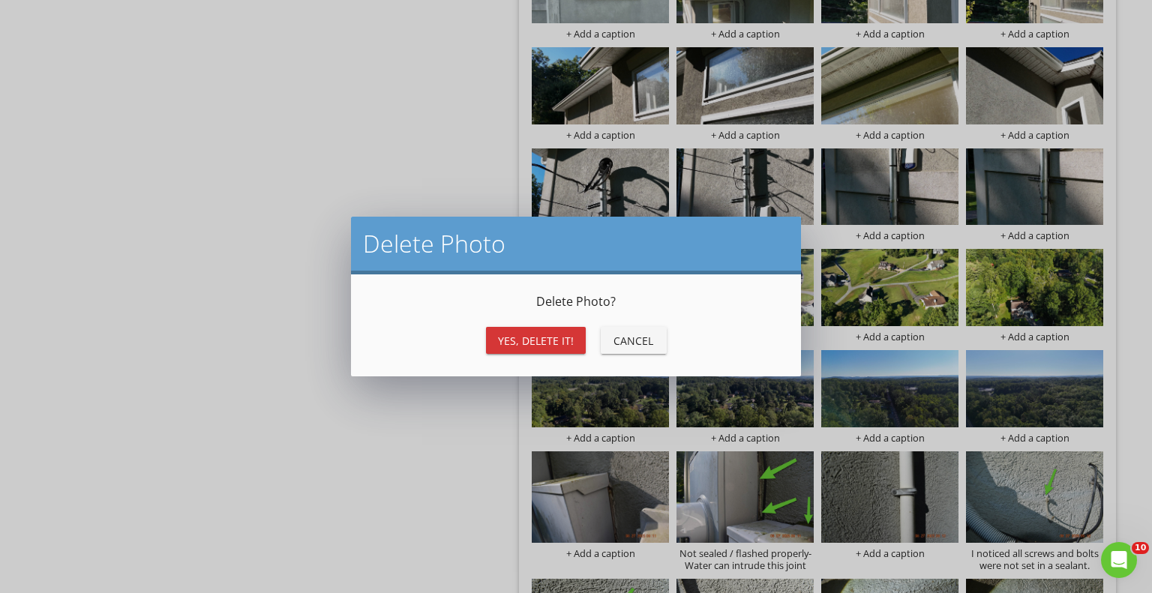
click at [519, 347] on div "Yes, Delete it!" at bounding box center [536, 341] width 76 height 16
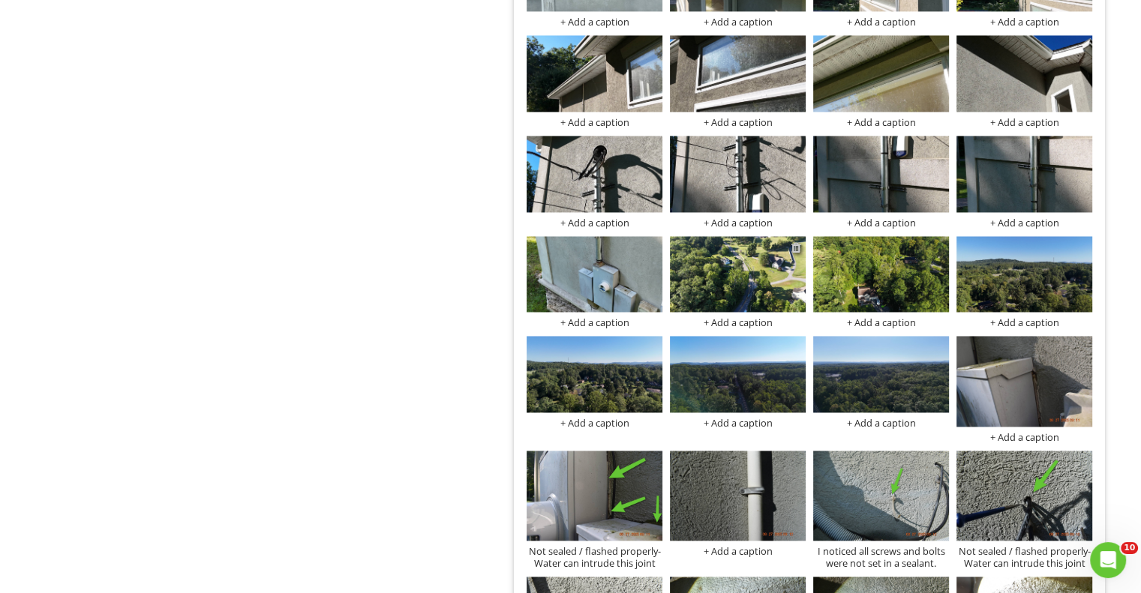
click at [797, 242] on div at bounding box center [797, 248] width 10 height 12
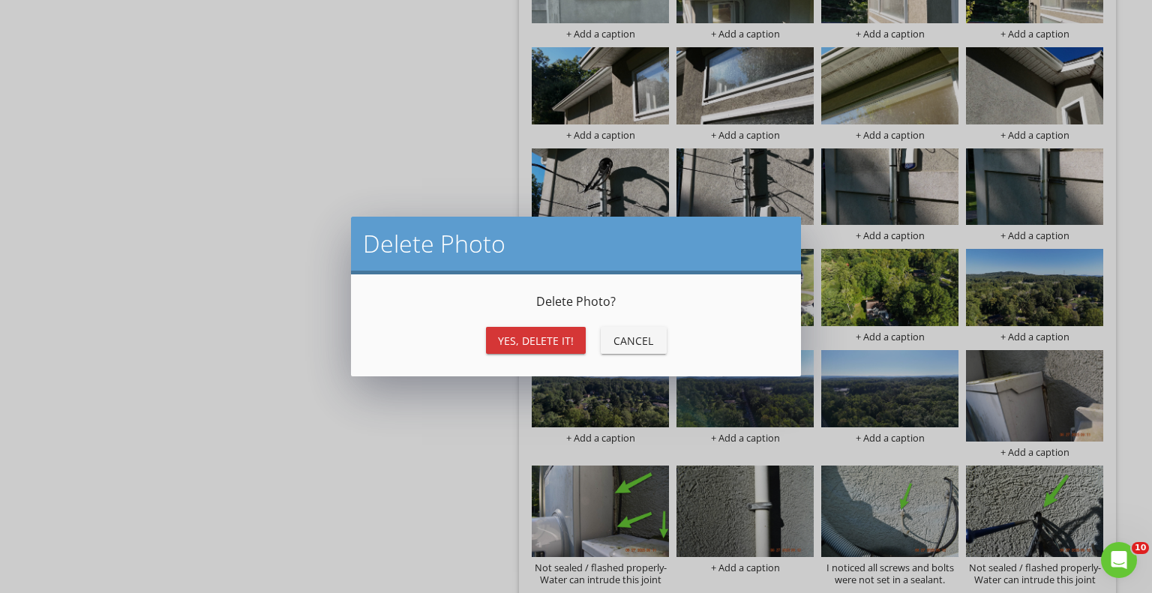
click at [510, 335] on div "Yes, Delete it!" at bounding box center [536, 341] width 76 height 16
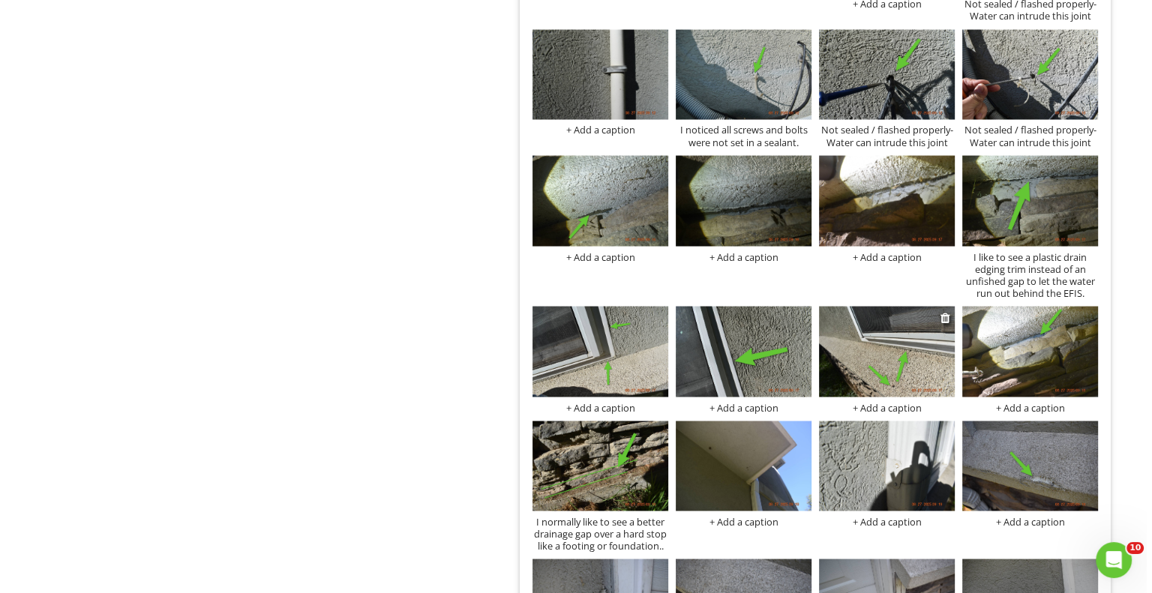
scroll to position [2725, 0]
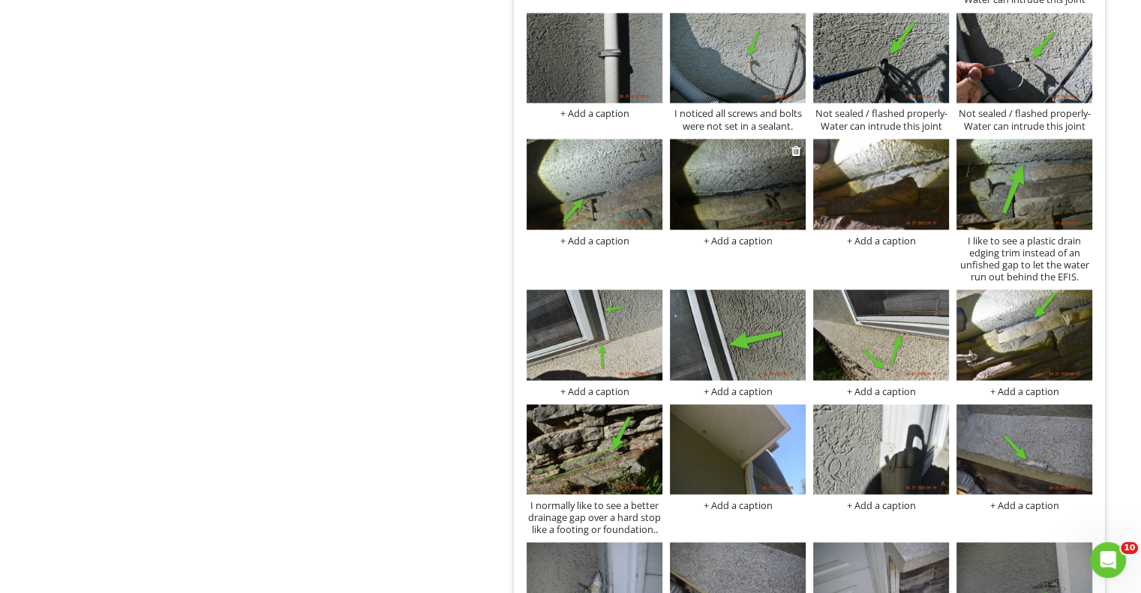
click at [729, 191] on img at bounding box center [738, 184] width 136 height 91
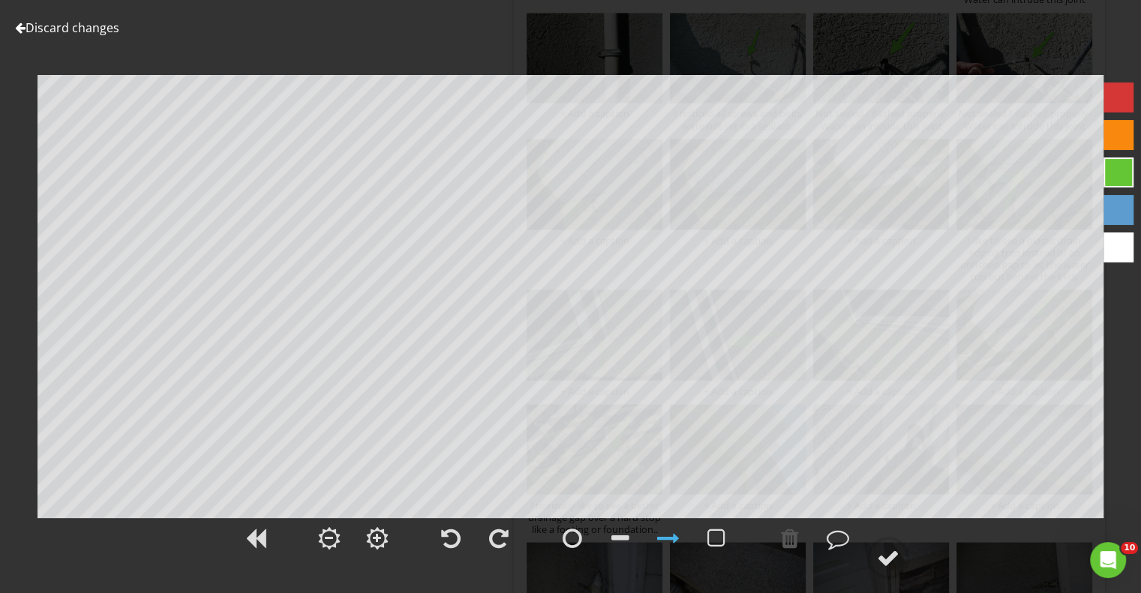
click at [17, 26] on div at bounding box center [20, 28] width 11 height 12
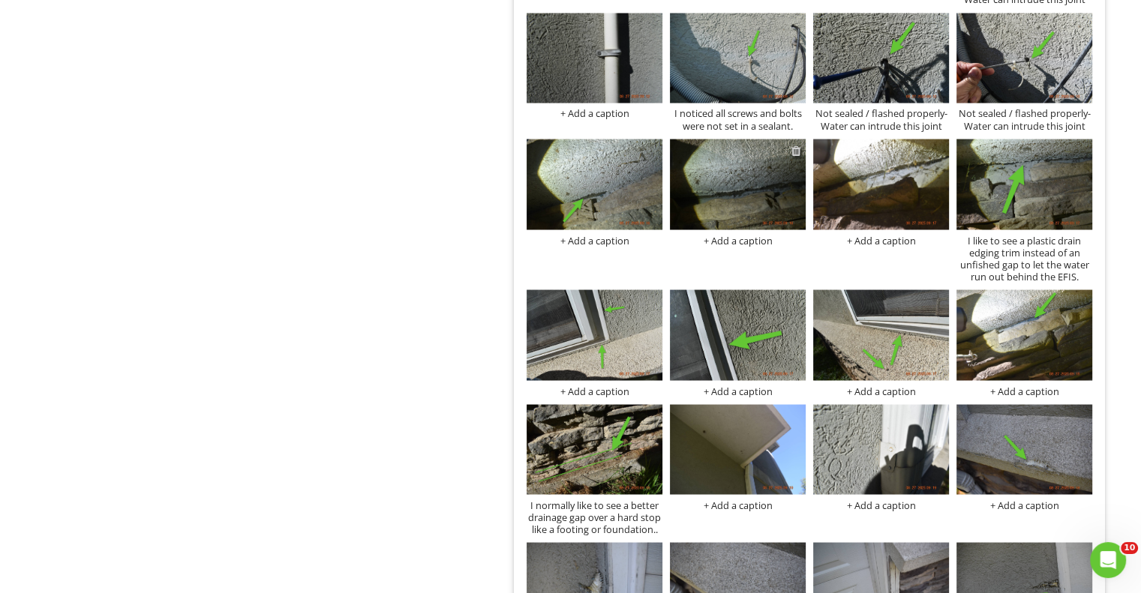
click at [795, 144] on div at bounding box center [797, 150] width 10 height 12
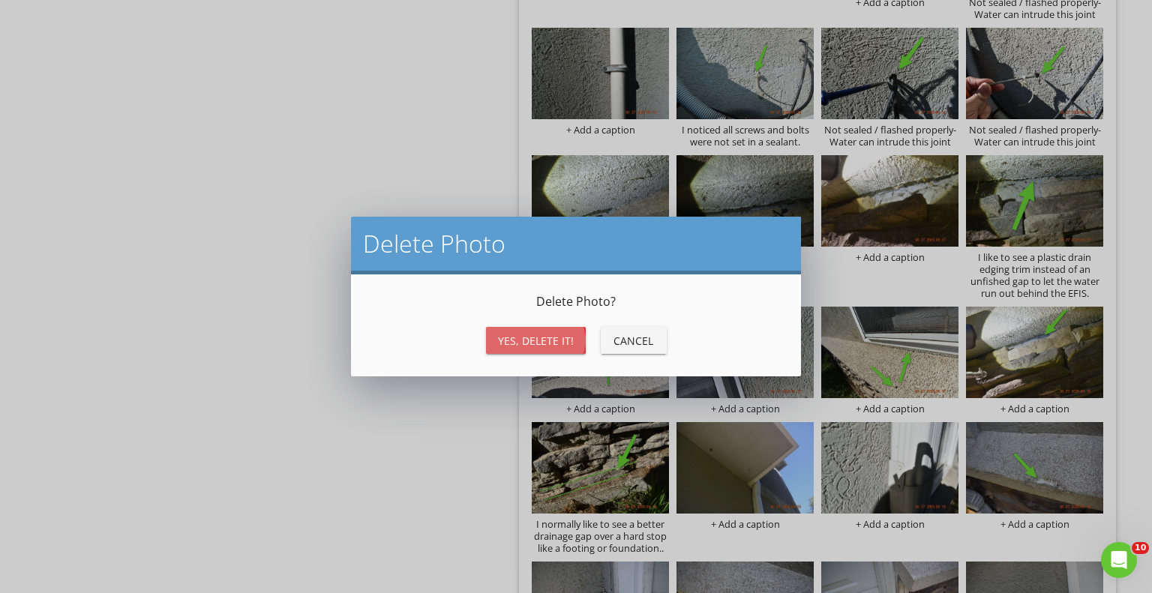
click at [530, 341] on div "Yes, Delete it!" at bounding box center [536, 341] width 76 height 16
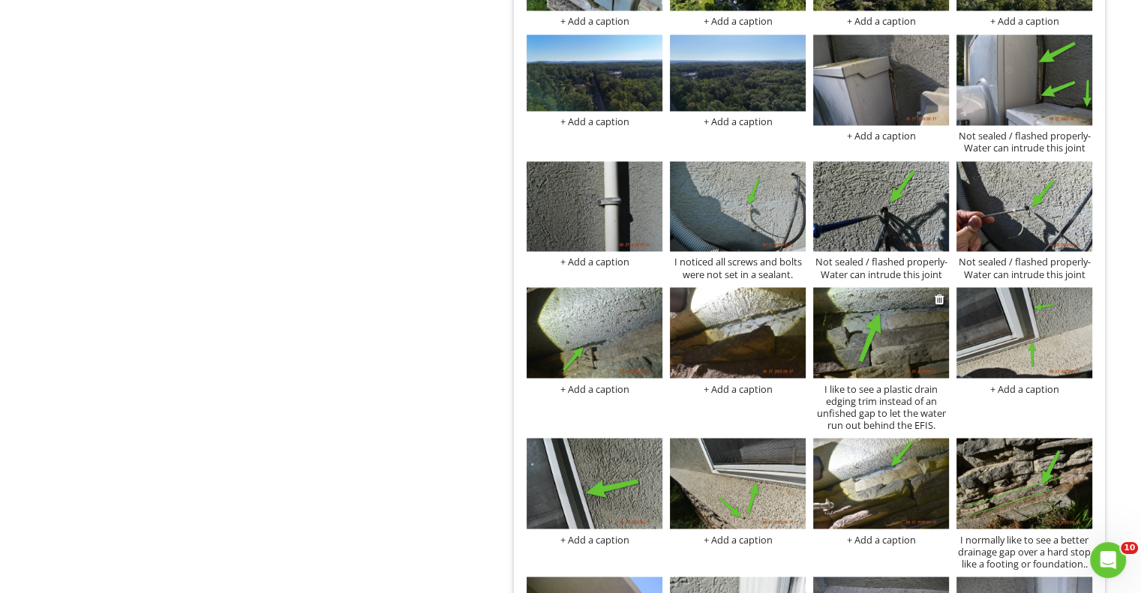
scroll to position [2575, 0]
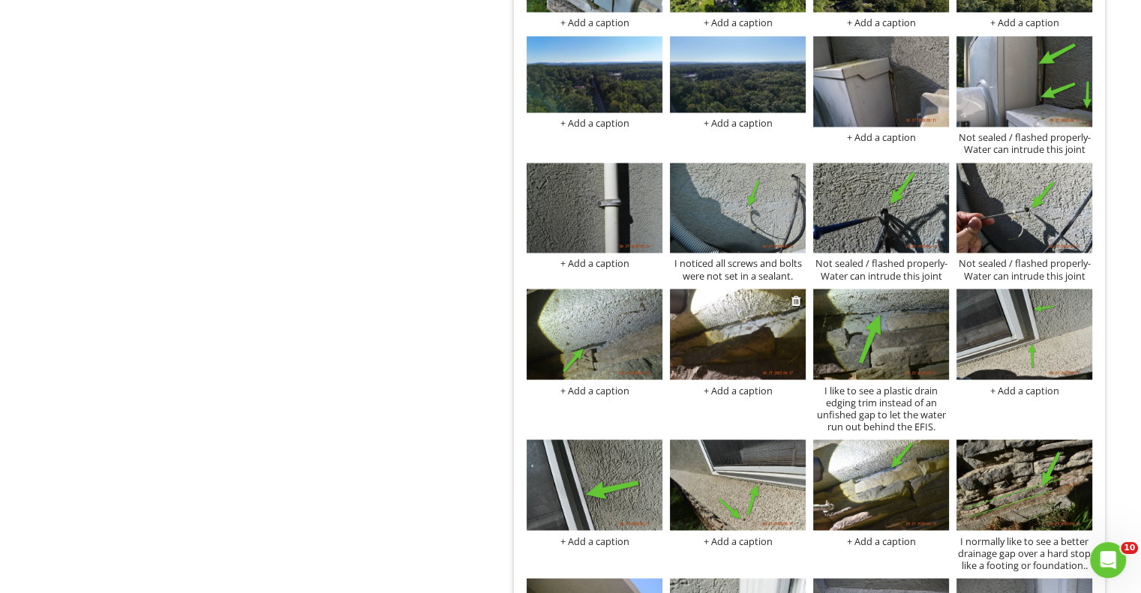
click at [765, 322] on img at bounding box center [738, 334] width 136 height 91
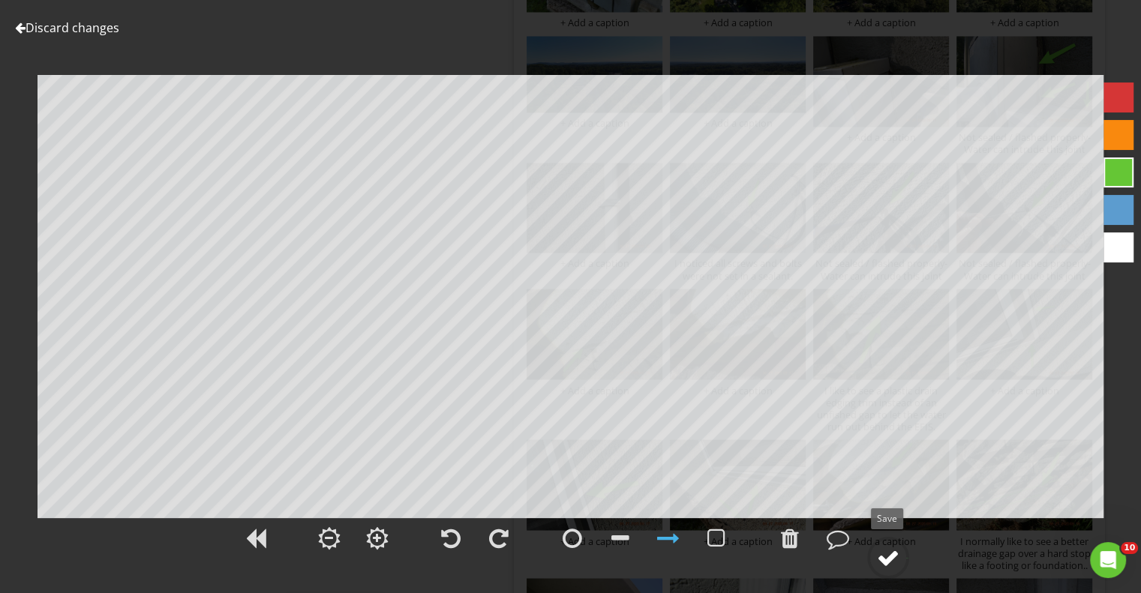
click at [884, 557] on div at bounding box center [888, 558] width 23 height 23
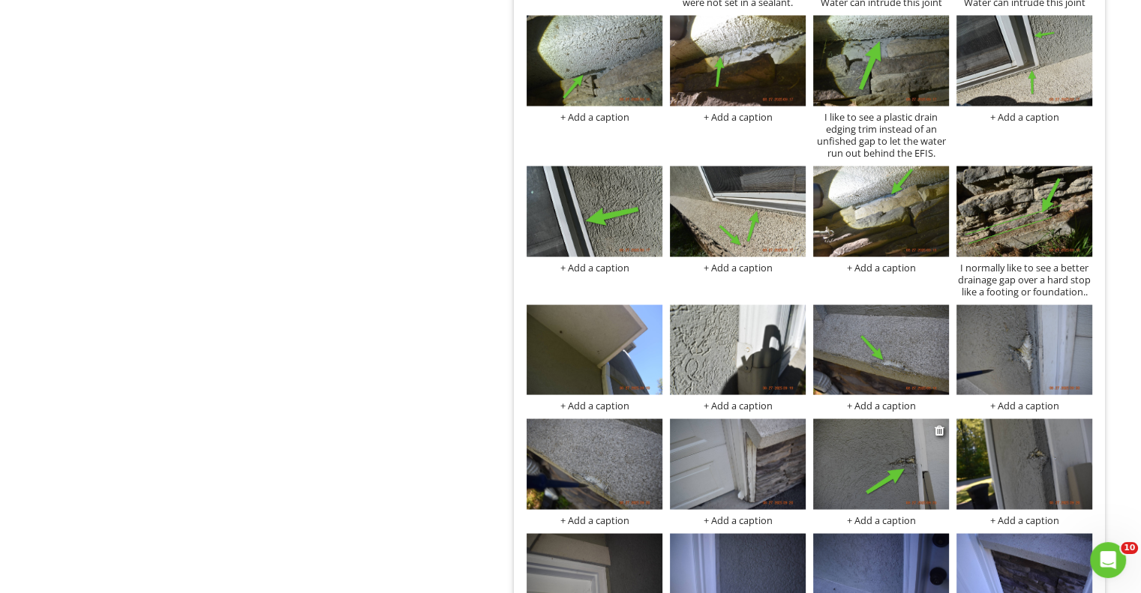
scroll to position [2875, 0]
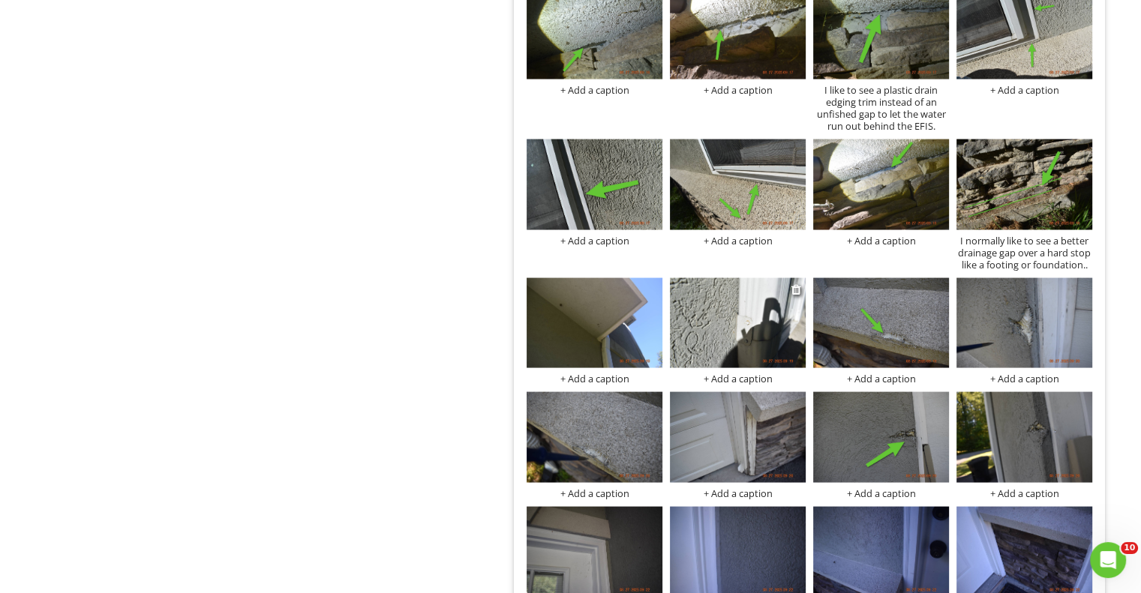
click at [741, 344] on img at bounding box center [738, 323] width 136 height 91
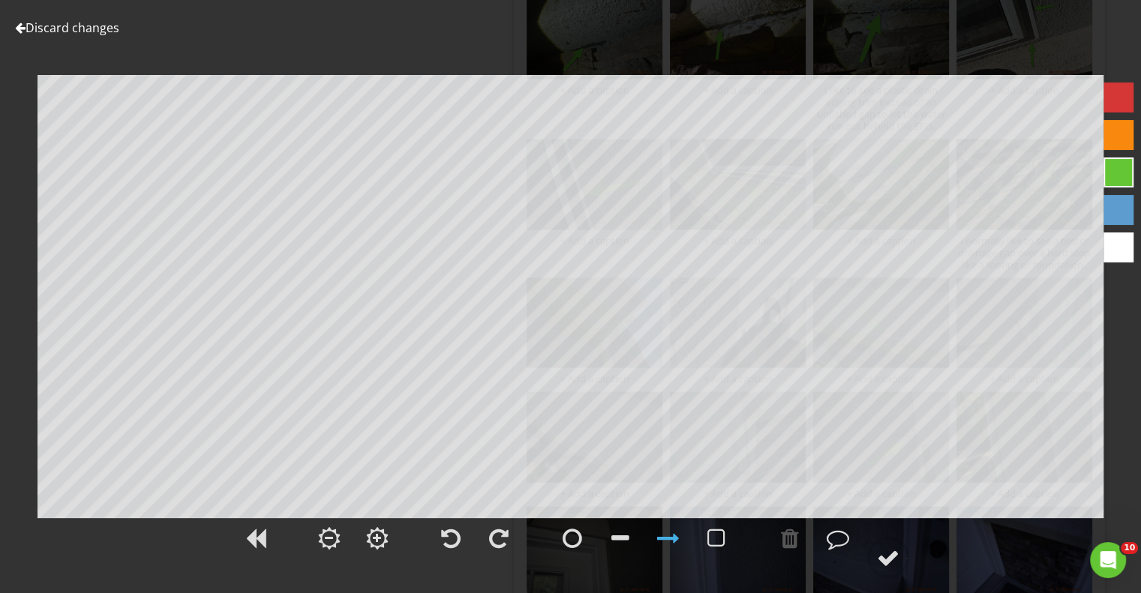
click at [18, 24] on div at bounding box center [20, 28] width 11 height 12
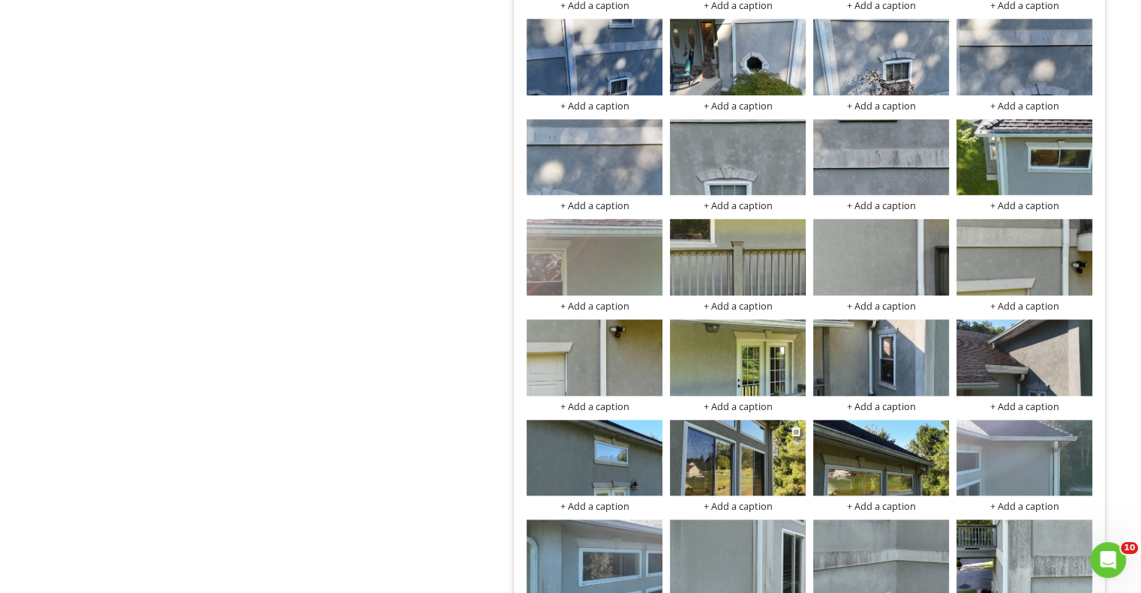
scroll to position [1525, 0]
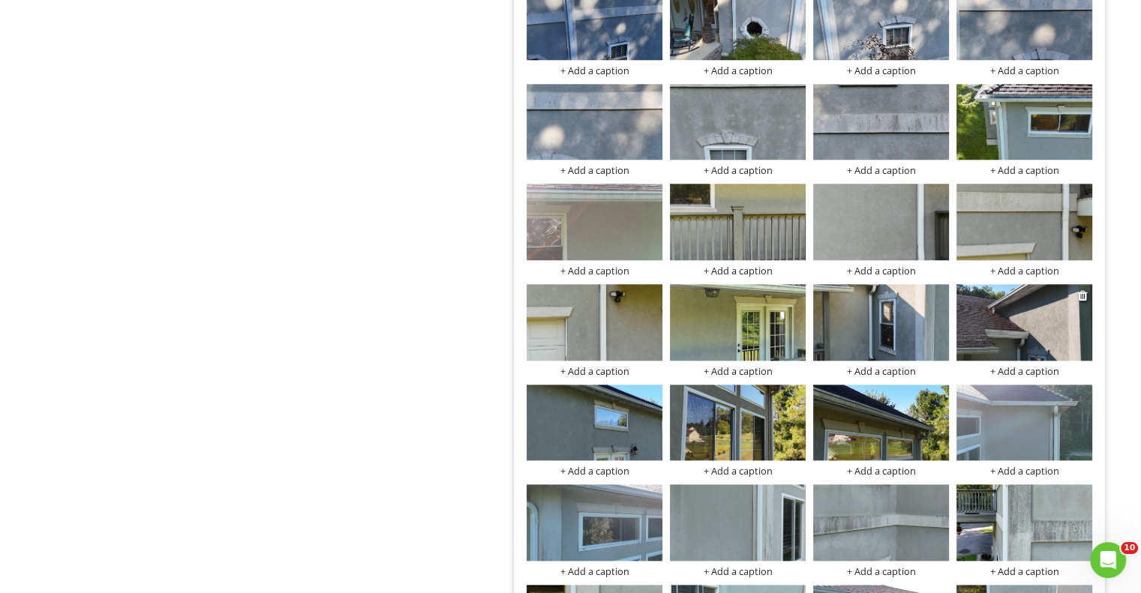
click at [1015, 319] on img at bounding box center [1025, 322] width 136 height 77
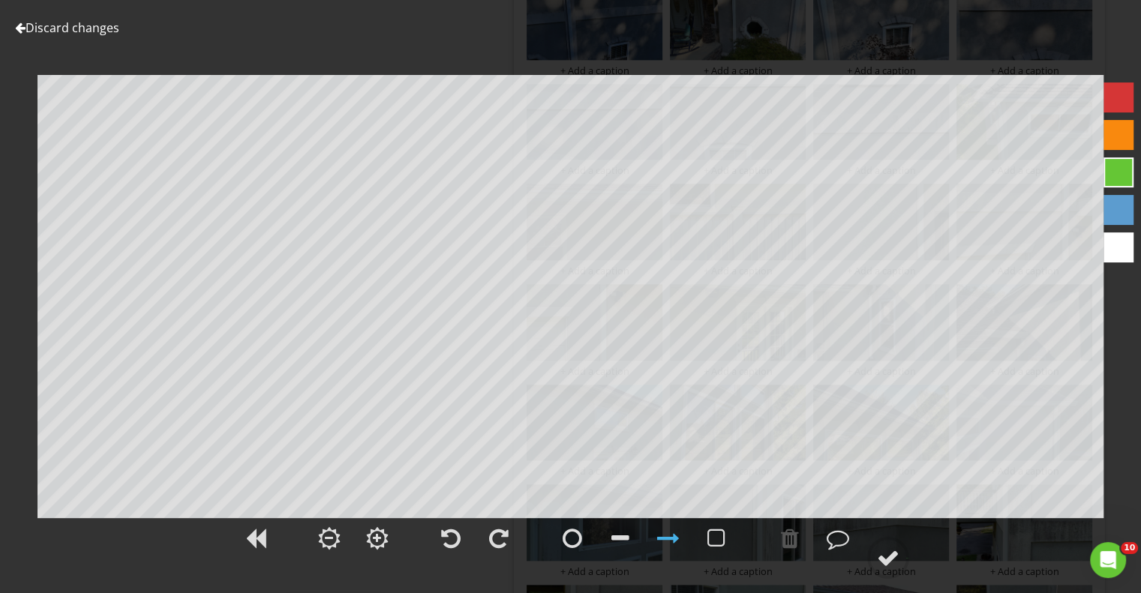
click at [24, 29] on div at bounding box center [20, 28] width 11 height 12
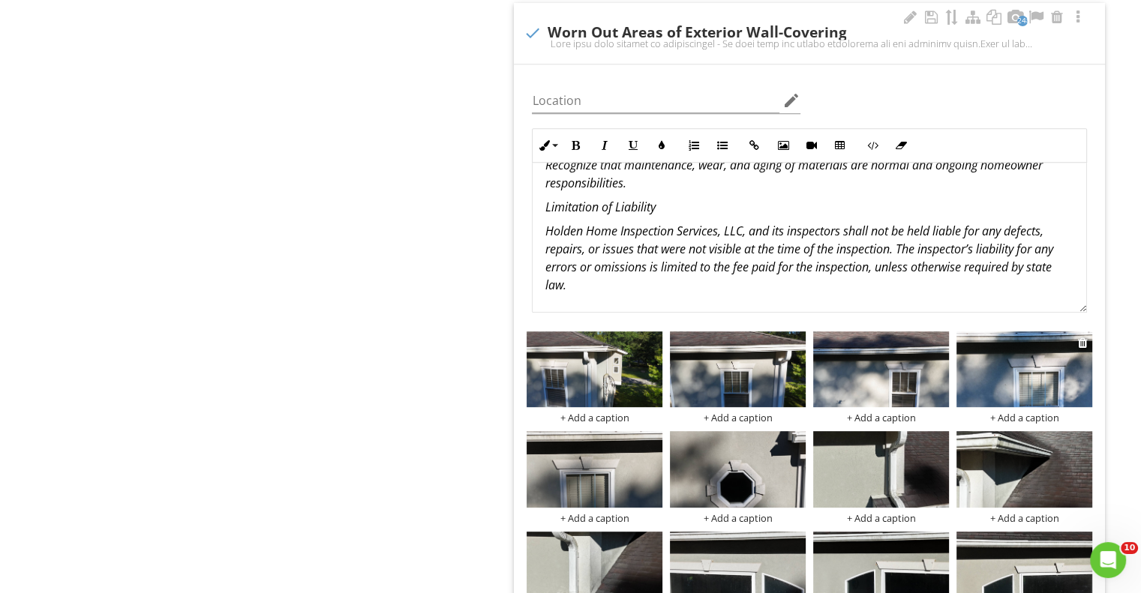
scroll to position [750, 0]
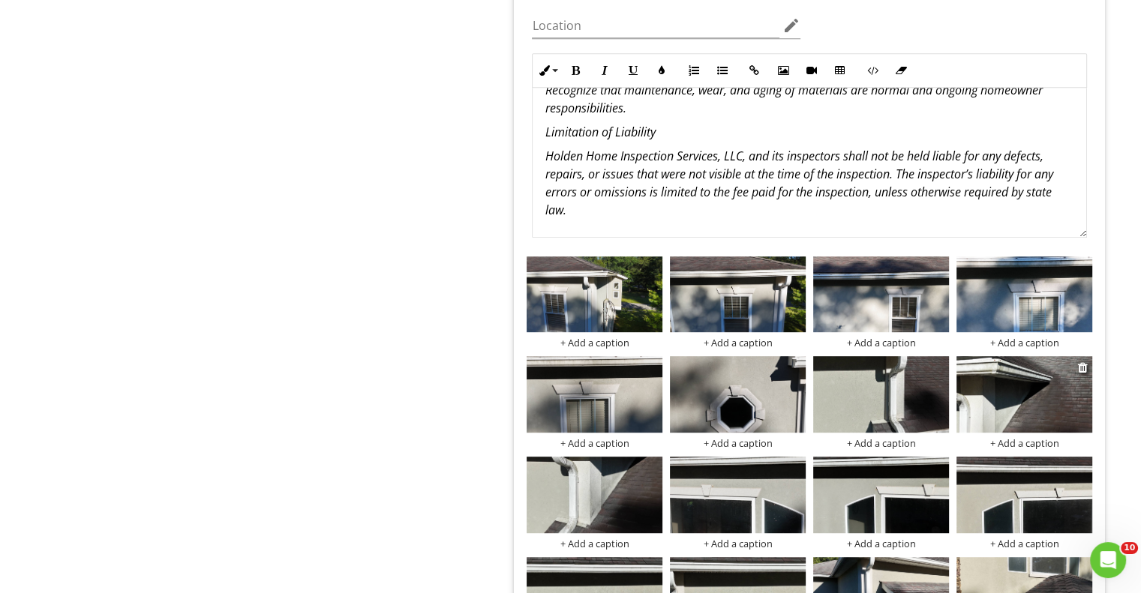
click at [1007, 397] on img at bounding box center [1025, 394] width 136 height 77
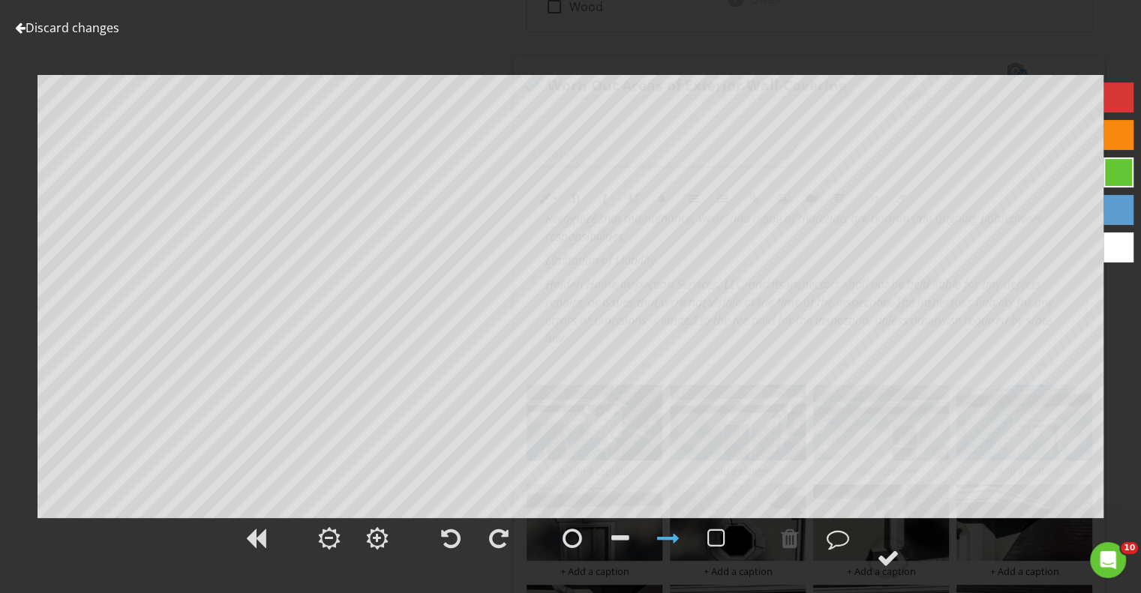
scroll to position [600, 0]
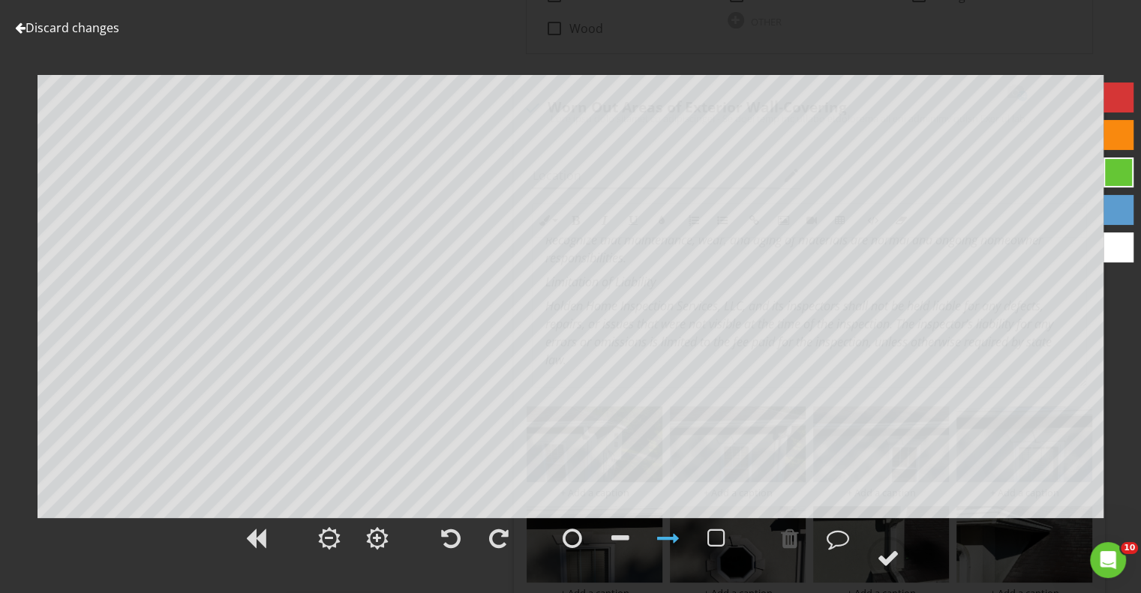
click at [21, 26] on div at bounding box center [20, 28] width 11 height 12
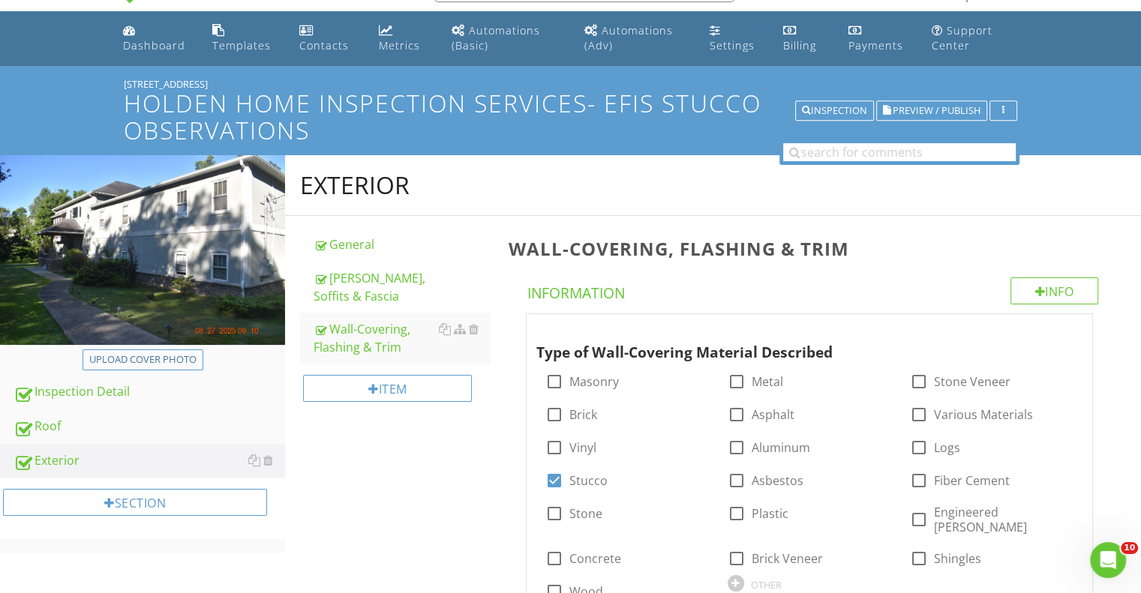
scroll to position [0, 0]
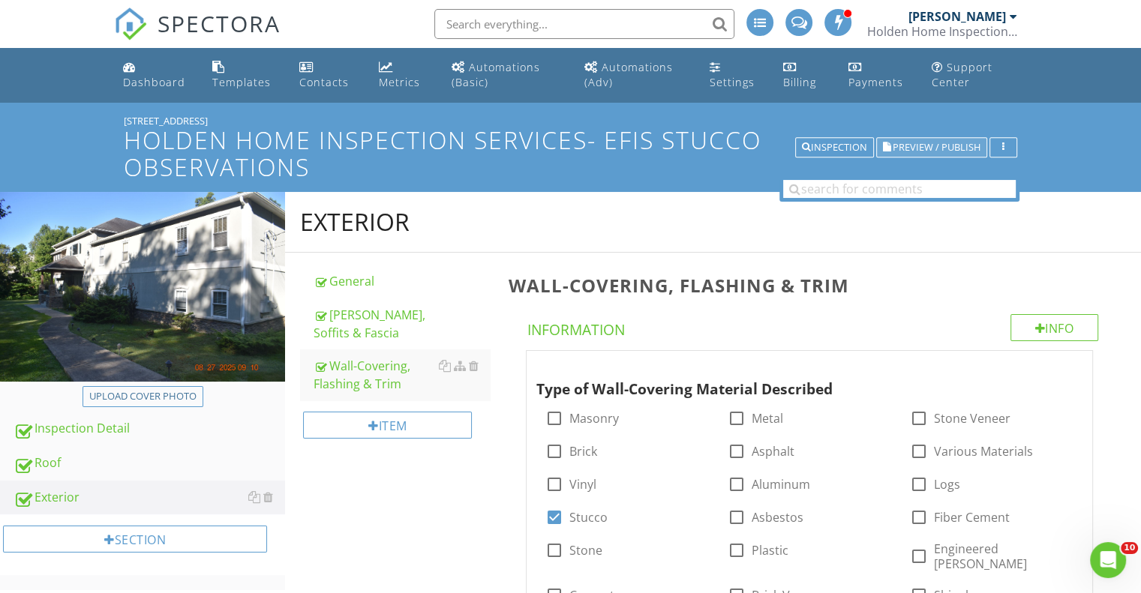
click at [935, 147] on span "Preview / Publish" at bounding box center [937, 148] width 88 height 10
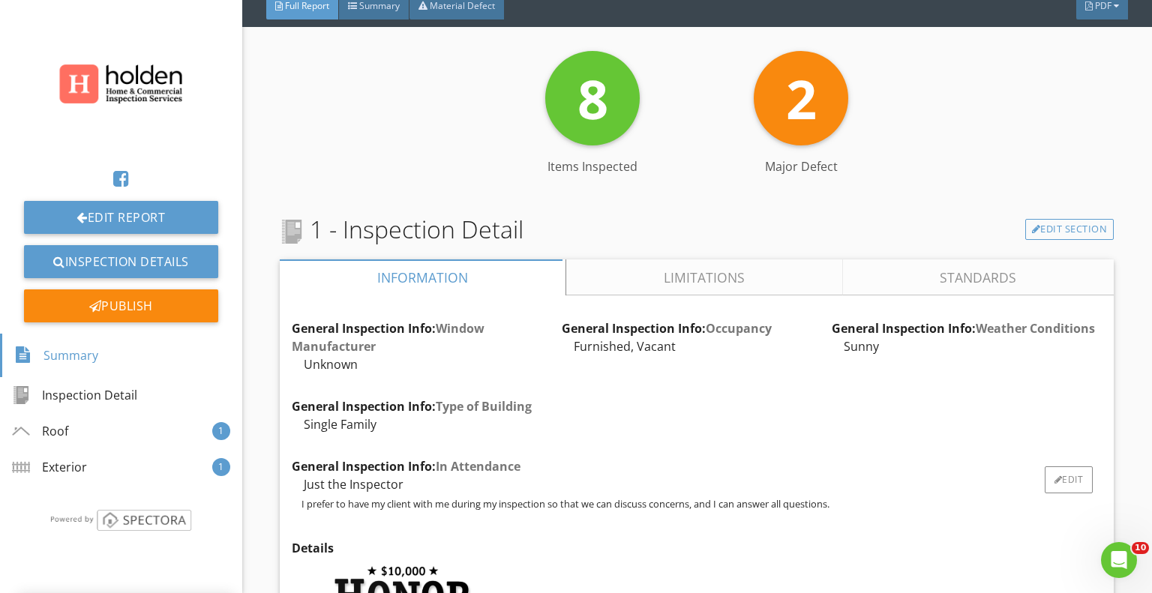
scroll to position [150, 0]
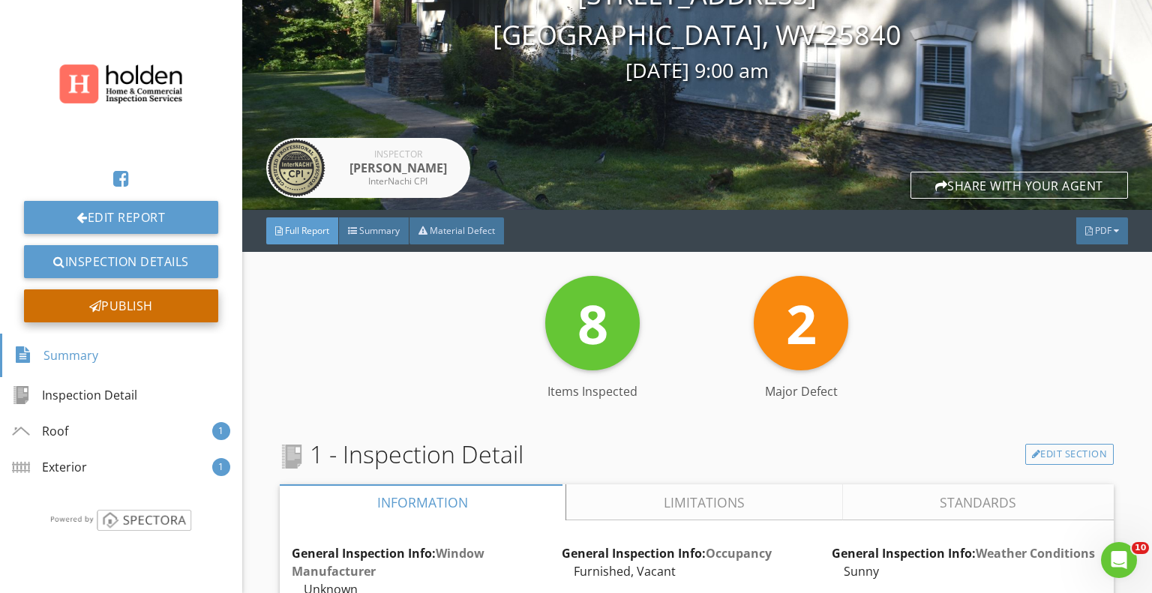
click at [145, 308] on div "Publish" at bounding box center [121, 306] width 194 height 33
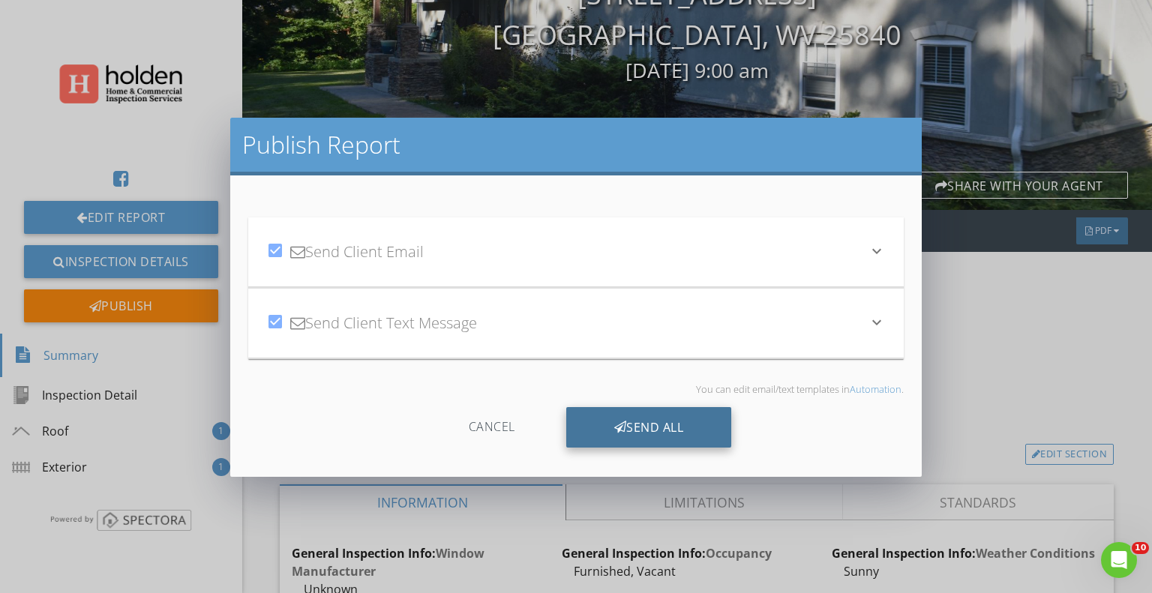
click at [628, 432] on div "Send All" at bounding box center [649, 427] width 166 height 41
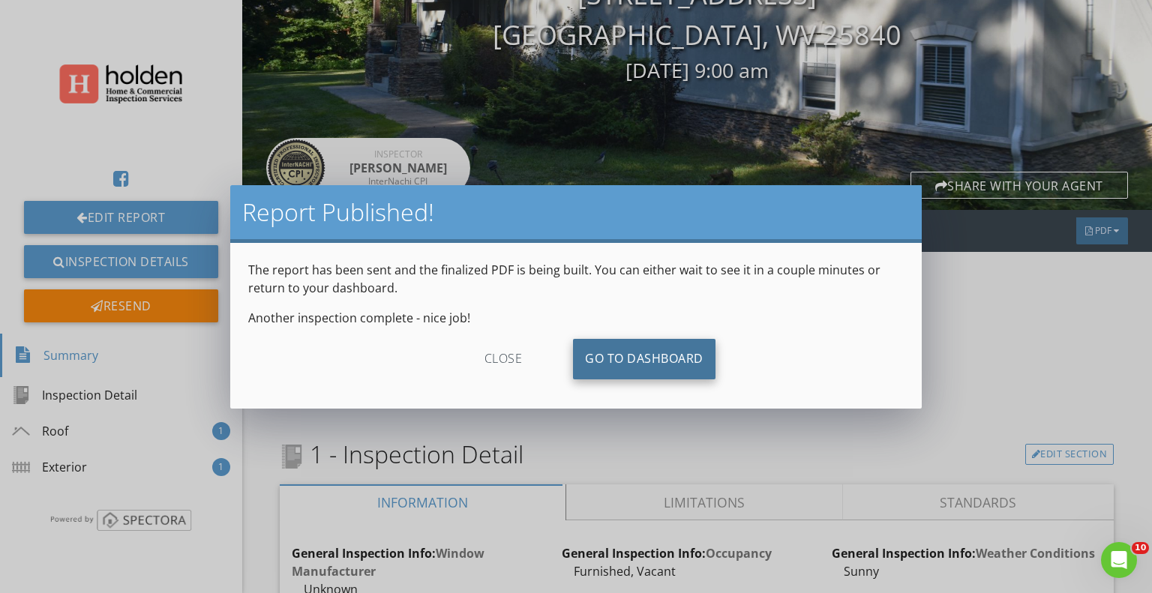
click at [662, 371] on link "Go To Dashboard" at bounding box center [644, 359] width 143 height 41
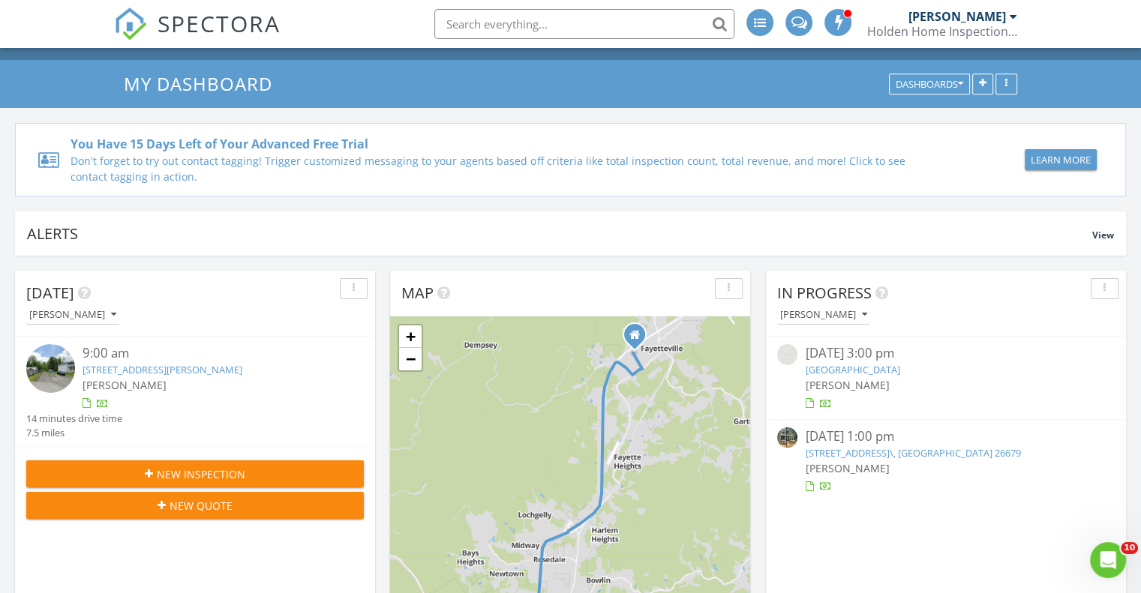
scroll to position [150, 0]
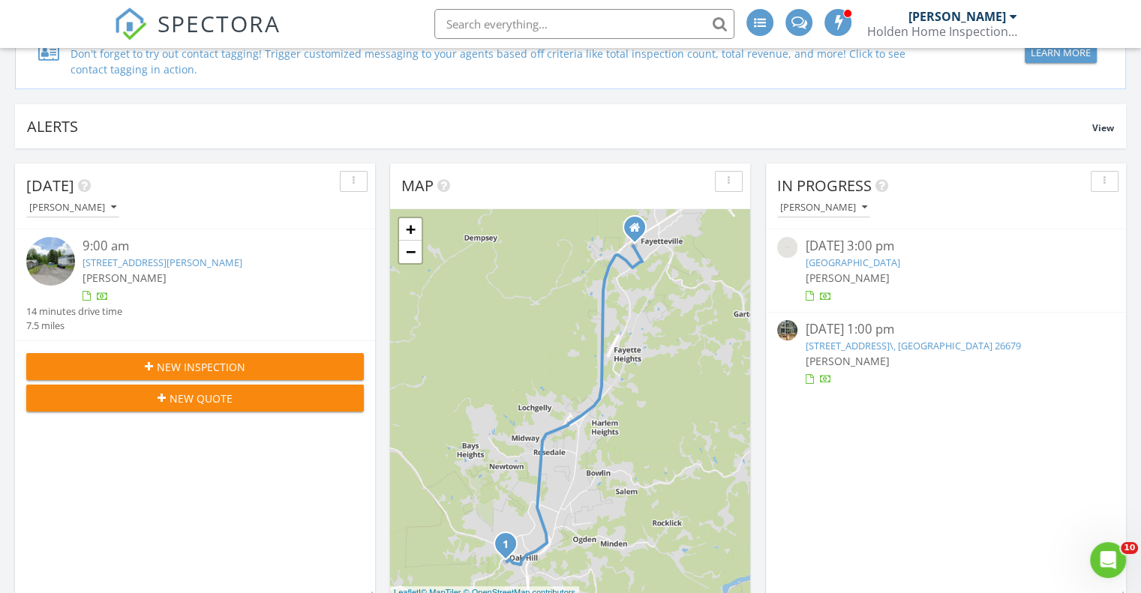
click at [919, 341] on link "[STREET_ADDRESS]\, [GEOGRAPHIC_DATA] 26679" at bounding box center [912, 346] width 215 height 14
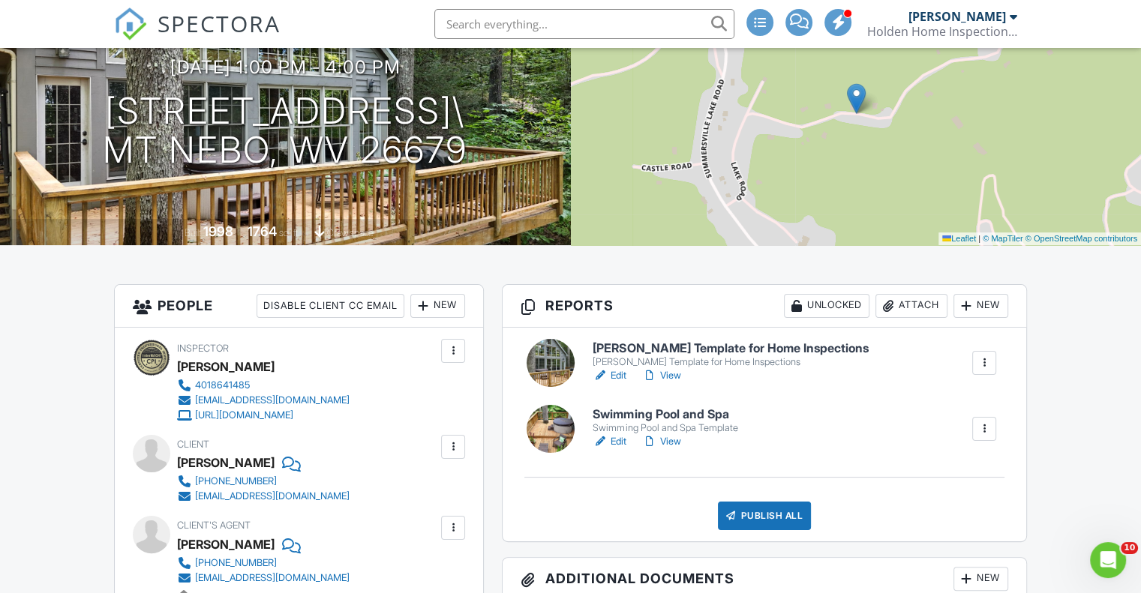
scroll to position [225, 0]
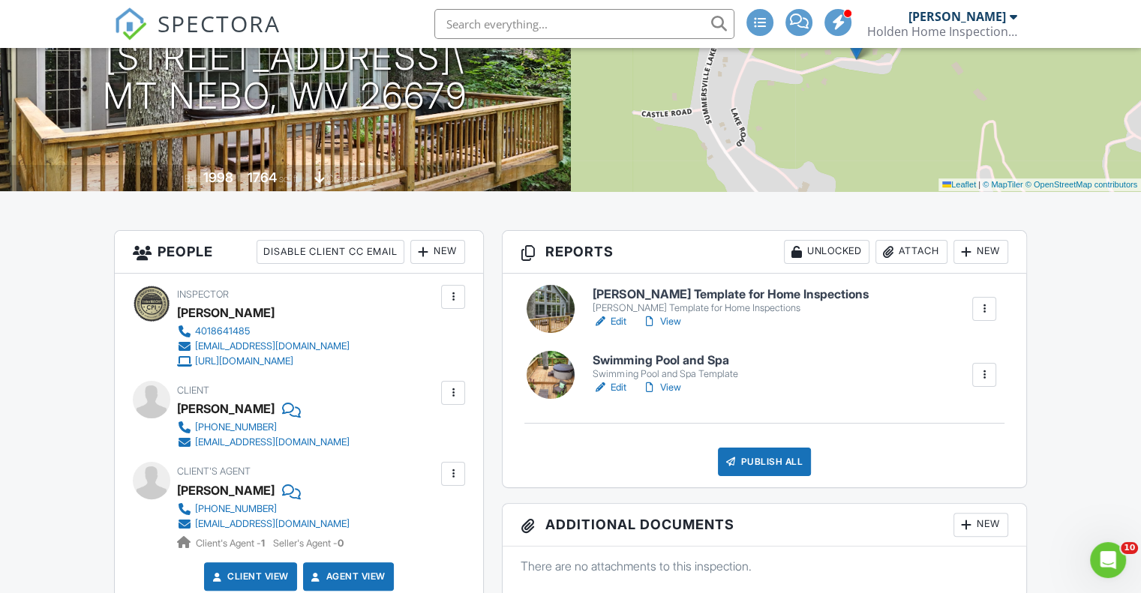
click at [703, 292] on h6 "Ben Gromicko's Template for Home Inspections" at bounding box center [730, 295] width 275 height 14
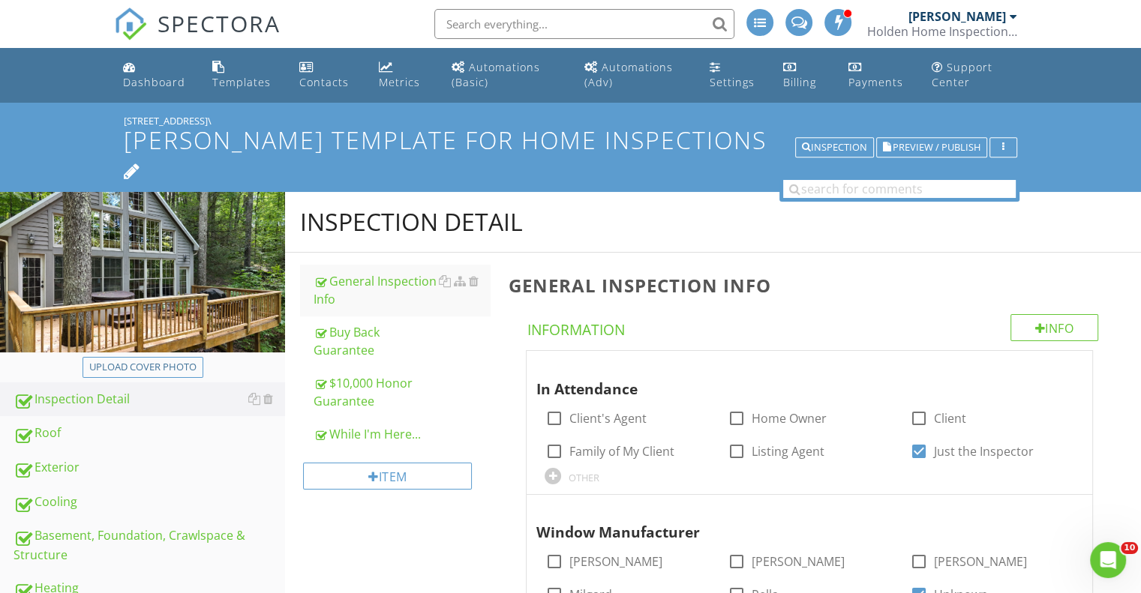
click at [141, 166] on icon at bounding box center [132, 169] width 17 height 20
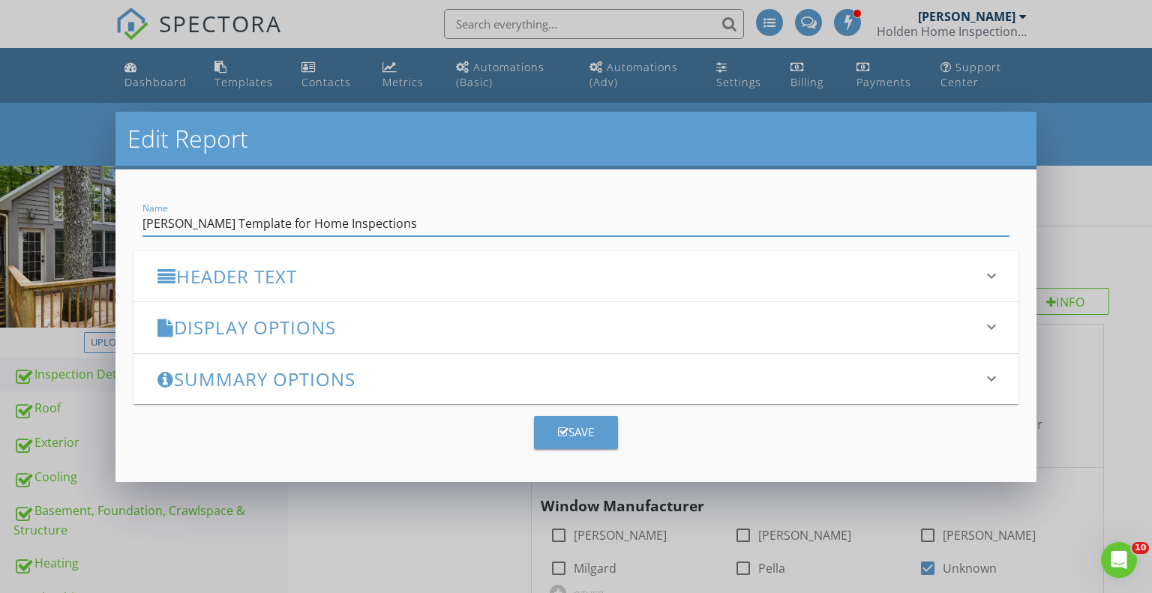
drag, startPoint x: 450, startPoint y: 218, endPoint x: 96, endPoint y: 214, distance: 354.2
click at [96, 214] on div "Edit Report Name Ben Gromicko's Template for Home Inspections Header Text keybo…" at bounding box center [576, 296] width 1152 height 593
type input "Holden Home Inspection Services"
drag, startPoint x: 565, startPoint y: 428, endPoint x: 617, endPoint y: 431, distance: 51.8
click at [565, 429] on icon "button" at bounding box center [563, 432] width 11 height 11
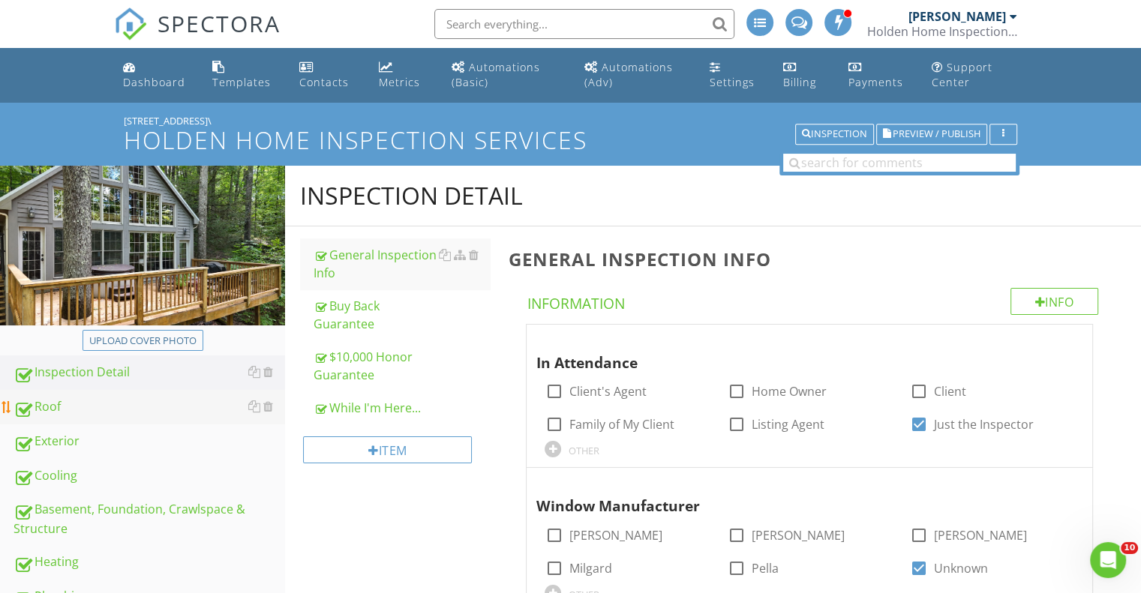
click at [57, 403] on div "Roof" at bounding box center [150, 408] width 272 height 20
type textarea "<p><span class="fr-video fr-draggable" contenteditable="false" style="display: …"
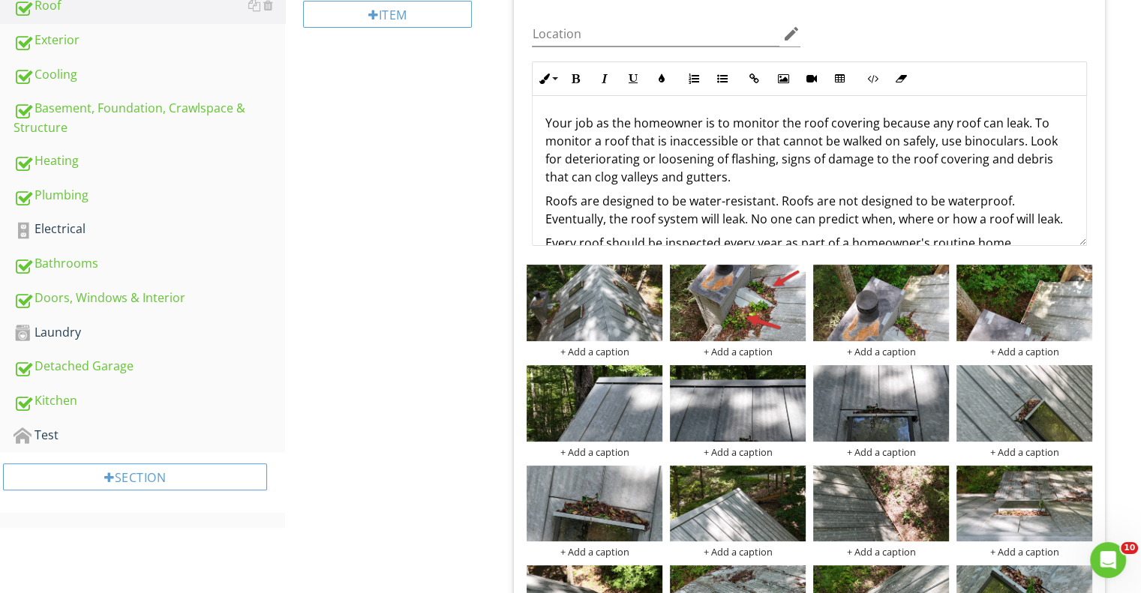
scroll to position [142, 0]
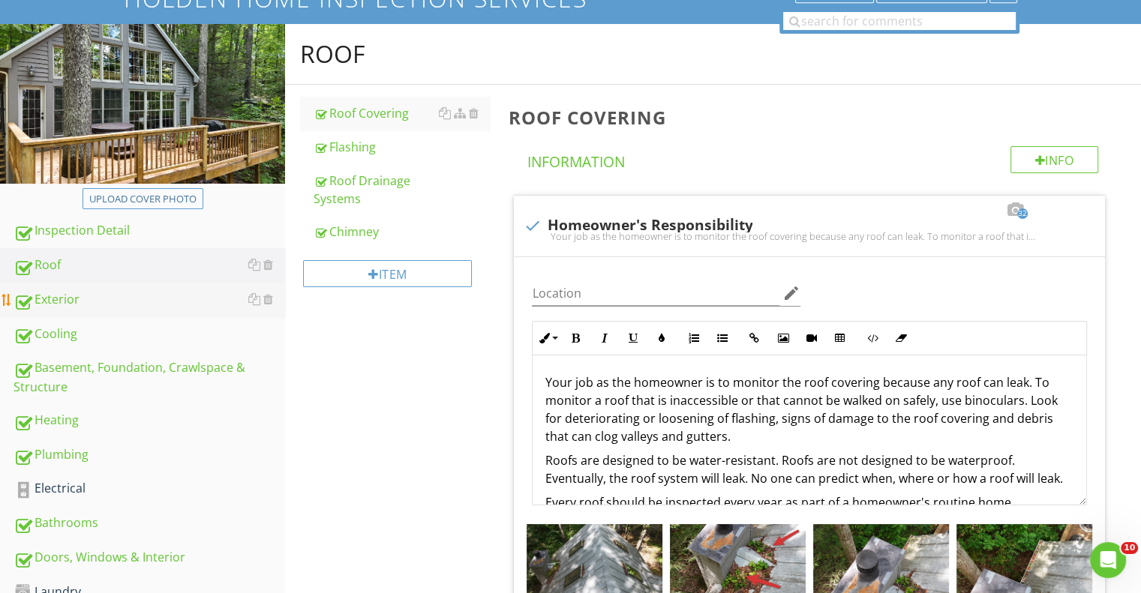
click at [51, 296] on div "Exterior" at bounding box center [150, 300] width 272 height 20
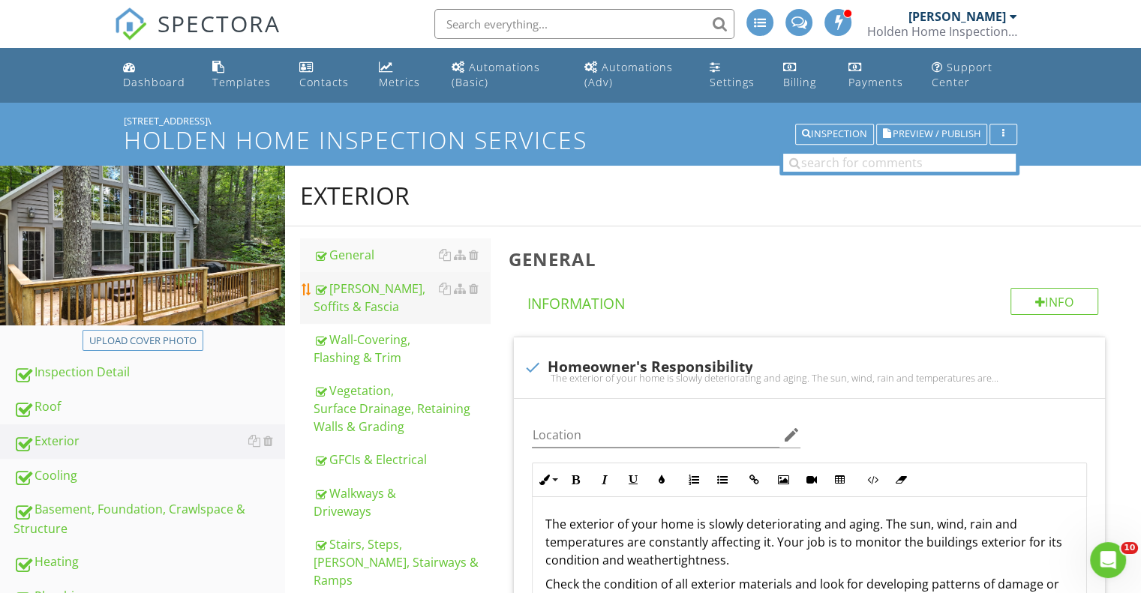
click at [372, 299] on div "[PERSON_NAME], Soffits & Fascia" at bounding box center [402, 298] width 176 height 36
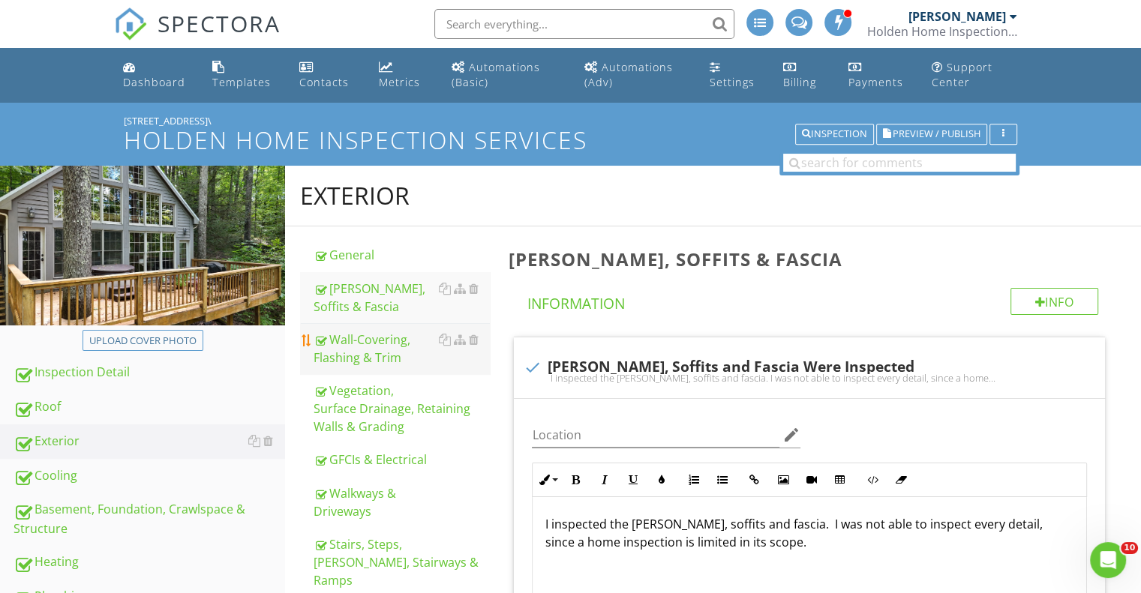
click at [394, 359] on div "Wall-Covering, Flashing & Trim" at bounding box center [402, 349] width 176 height 36
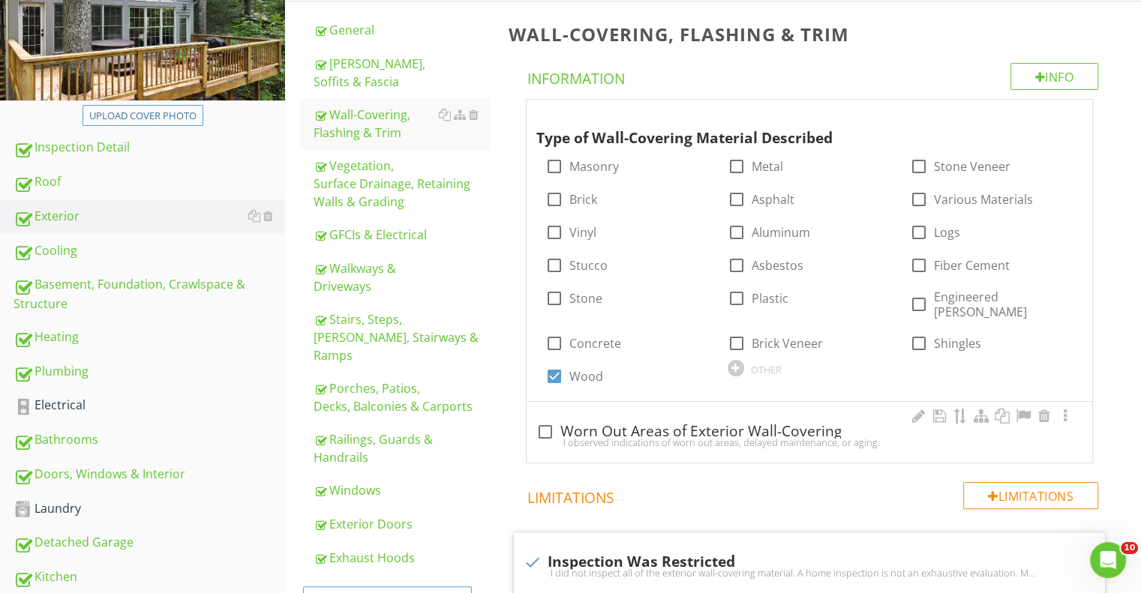
scroll to position [300, 0]
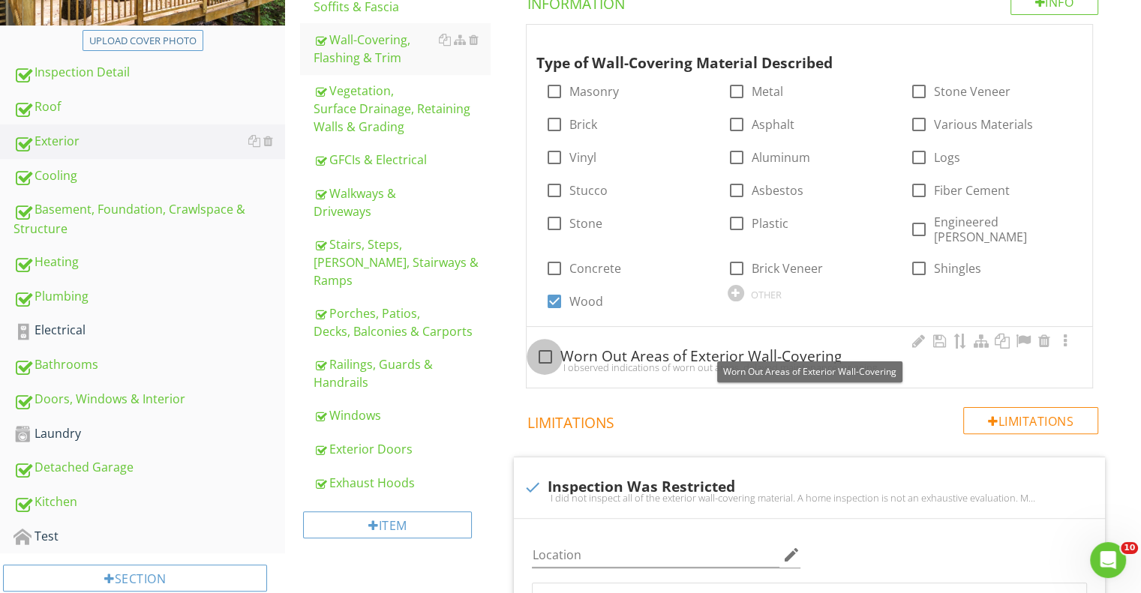
click at [544, 345] on div at bounding box center [545, 357] width 26 height 26
checkbox input "true"
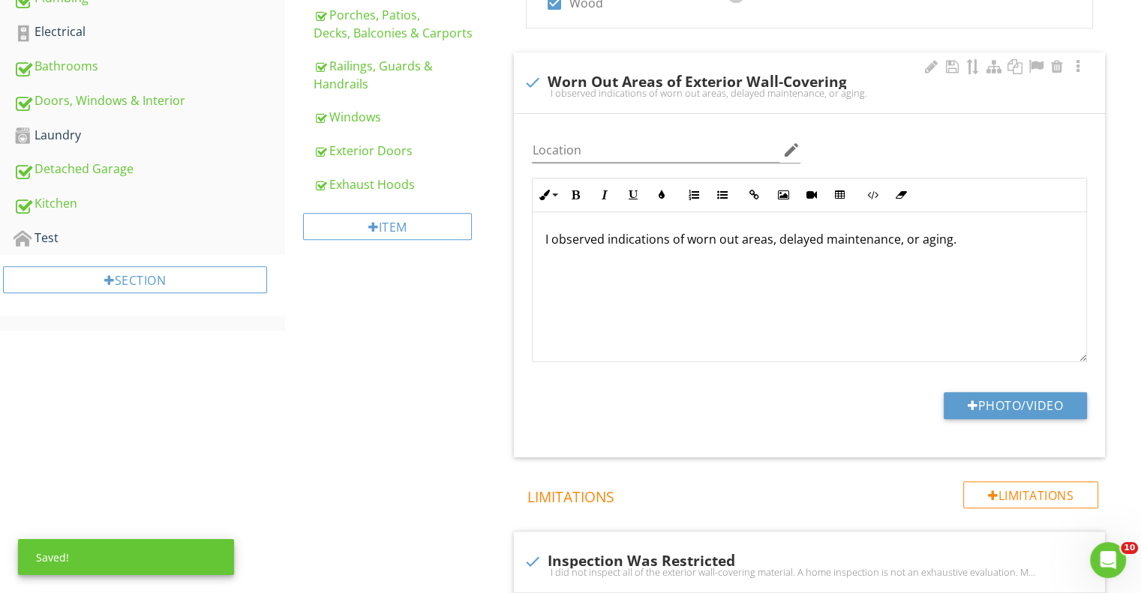
scroll to position [600, 0]
click at [986, 391] on button "Photo/Video" at bounding box center [1015, 404] width 143 height 27
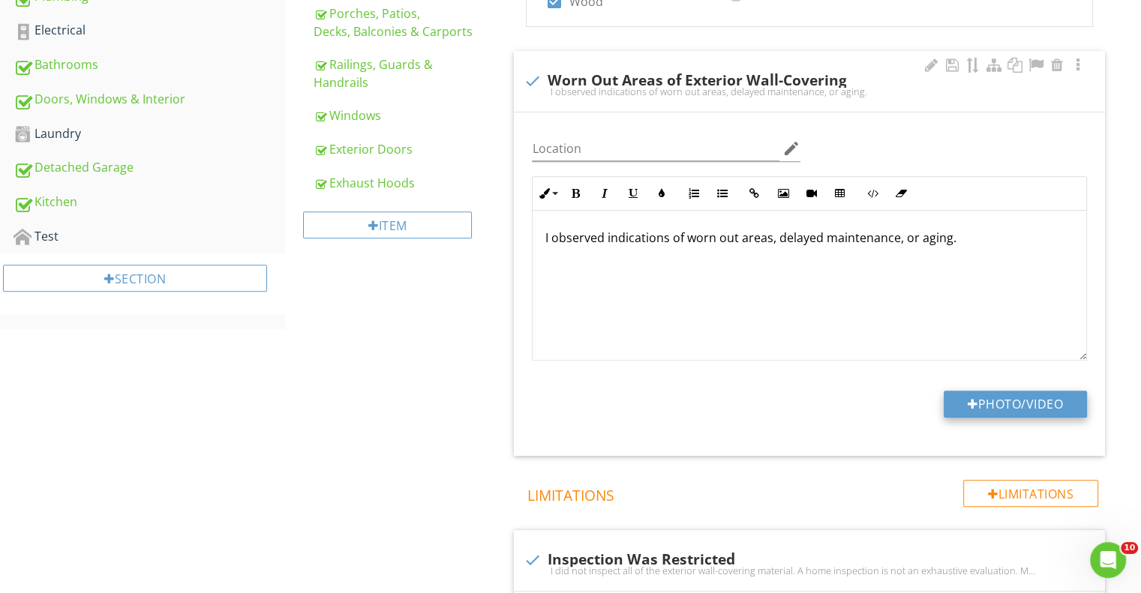
type input "C:\fakepath\DSC_0022.JPG"
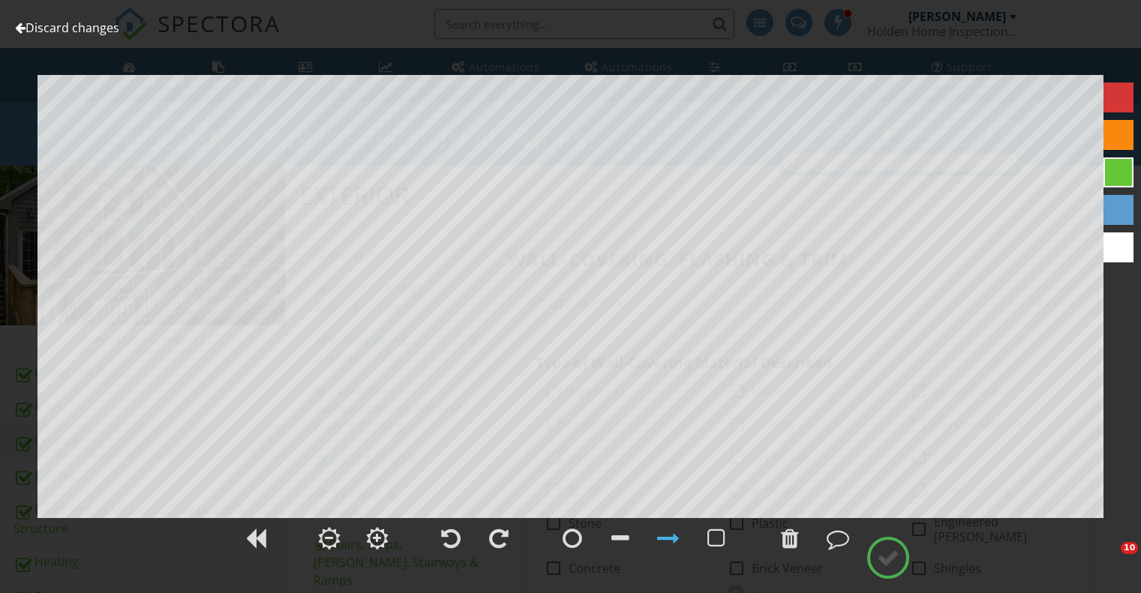
scroll to position [750, 0]
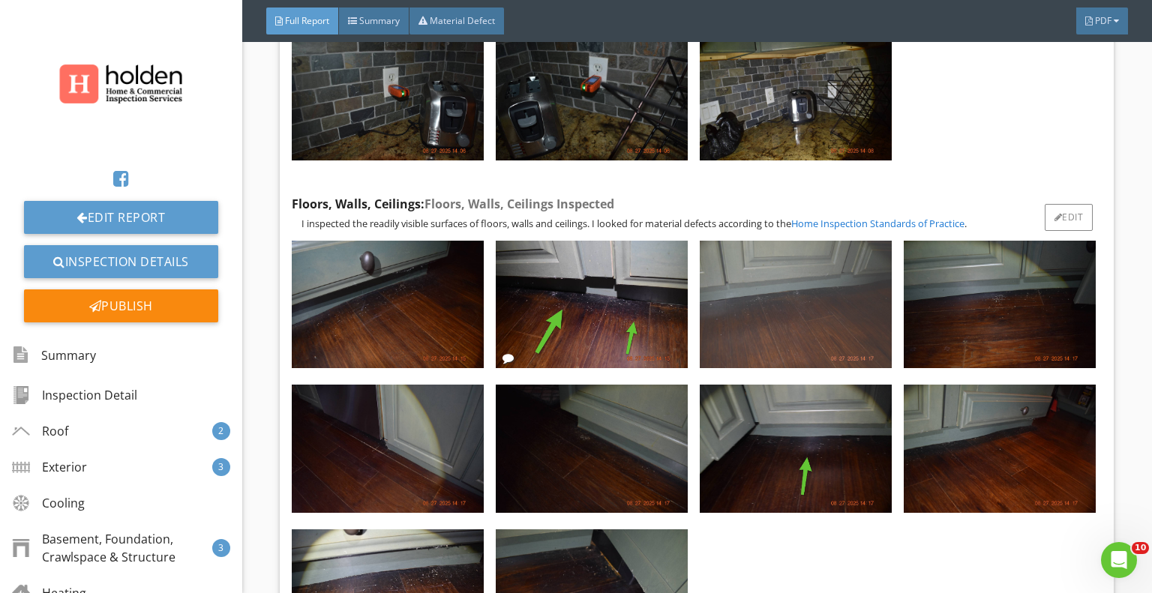
scroll to position [20482, 0]
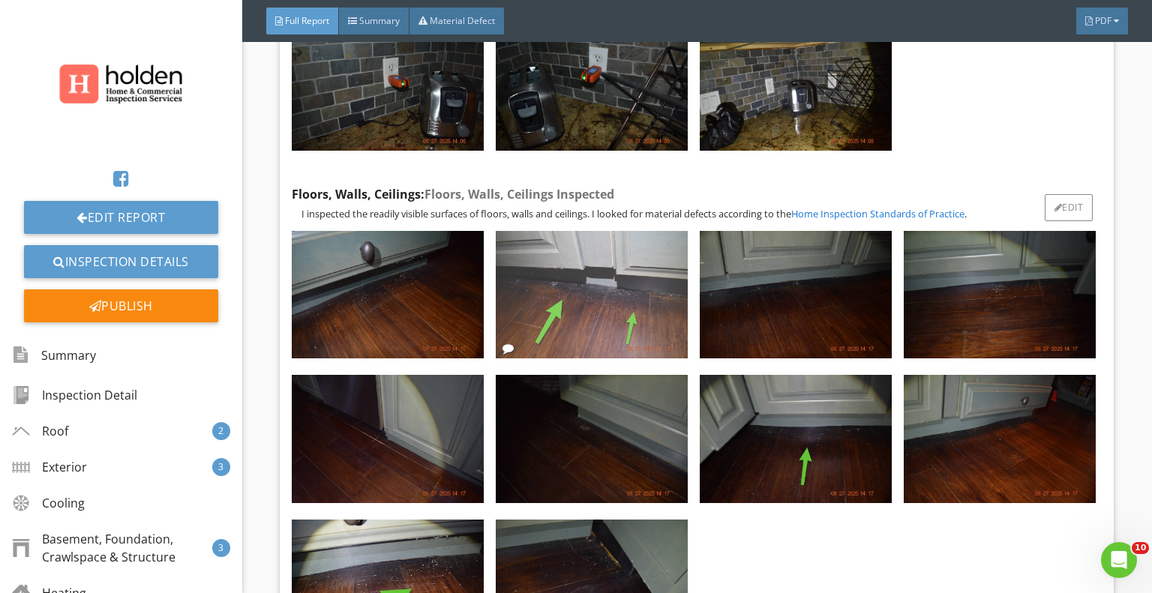
click at [582, 253] on img at bounding box center [592, 295] width 192 height 128
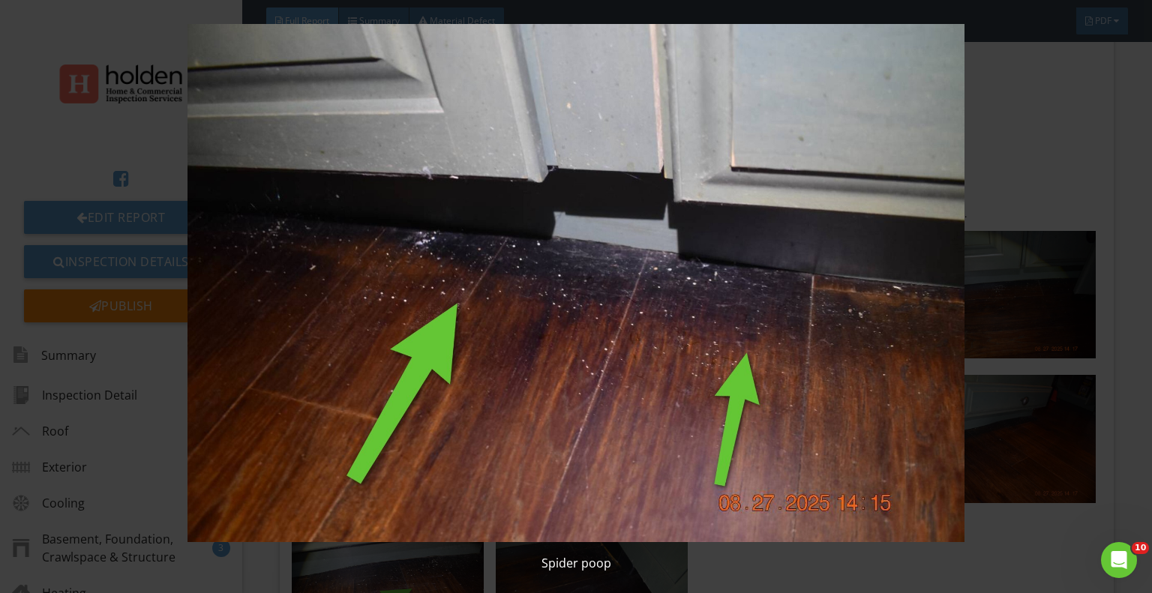
click at [112, 39] on img at bounding box center [576, 283] width 1049 height 518
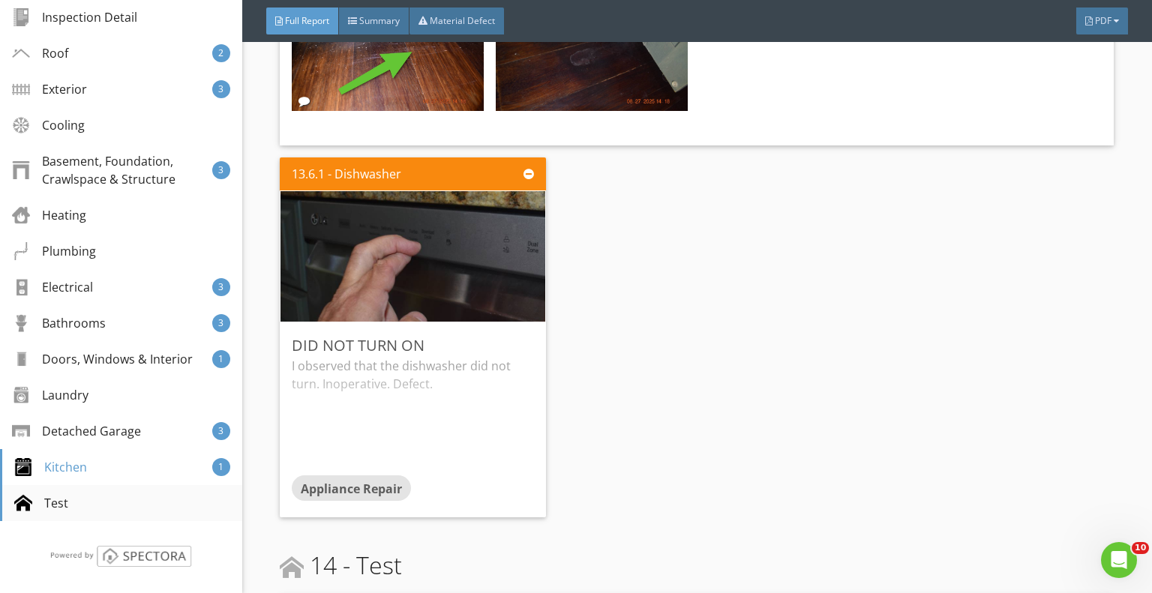
scroll to position [379, 0]
click at [71, 503] on div "Test" at bounding box center [121, 503] width 242 height 36
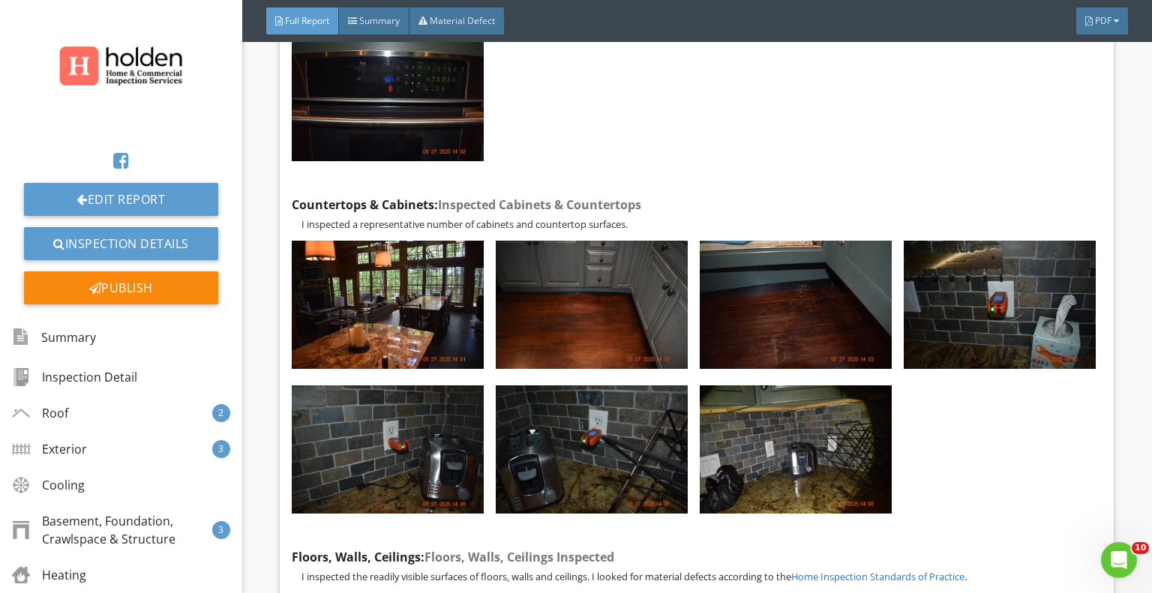
scroll to position [0, 0]
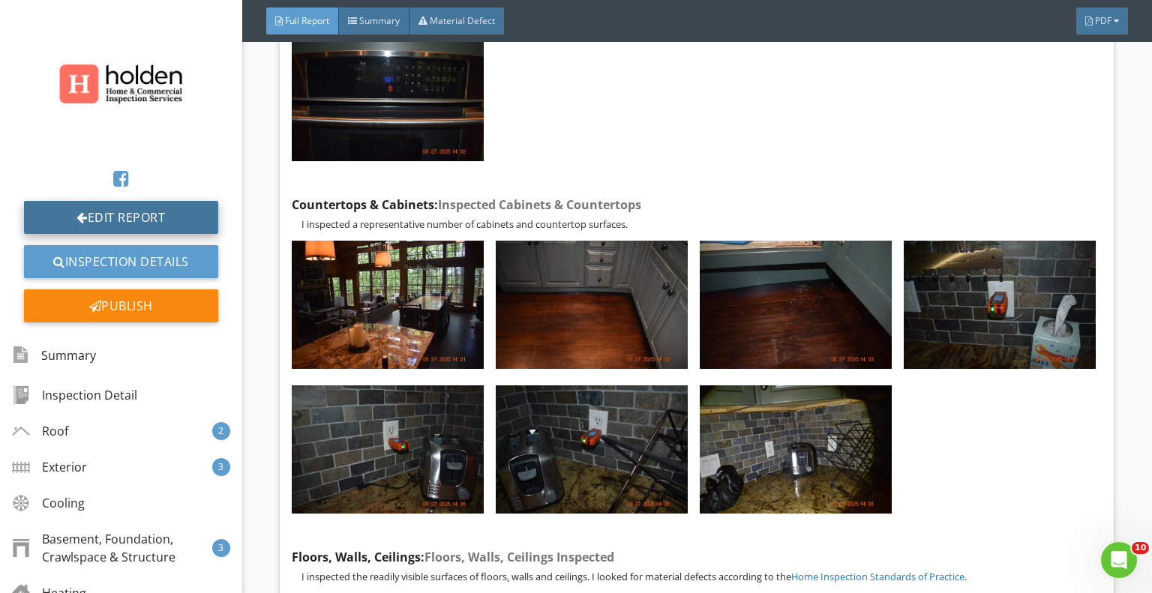
click at [149, 218] on link "Edit Report" at bounding box center [121, 217] width 194 height 33
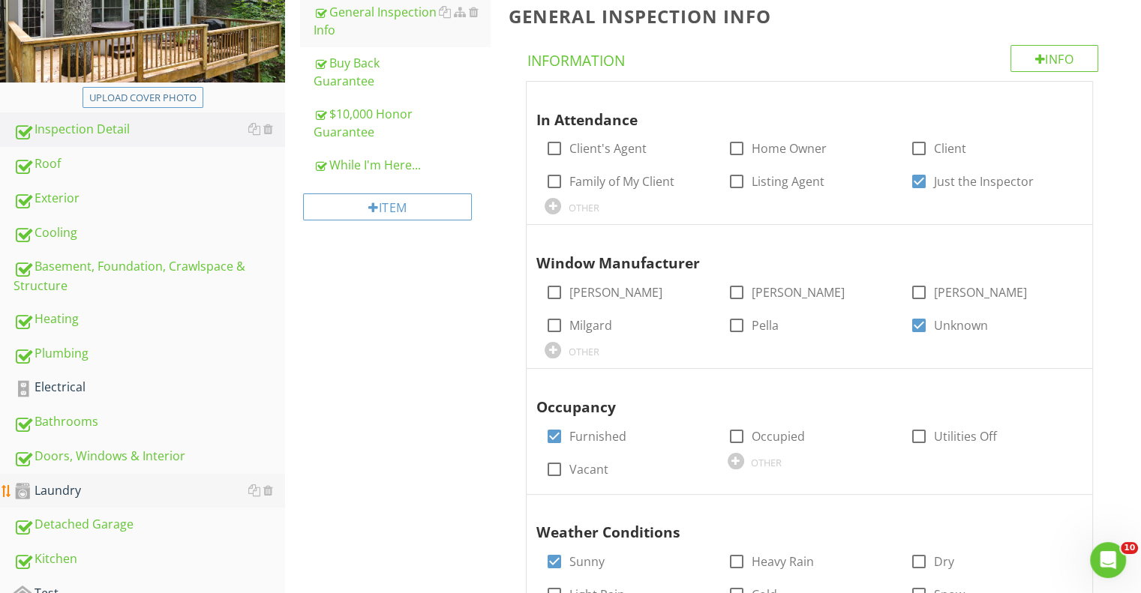
scroll to position [375, 0]
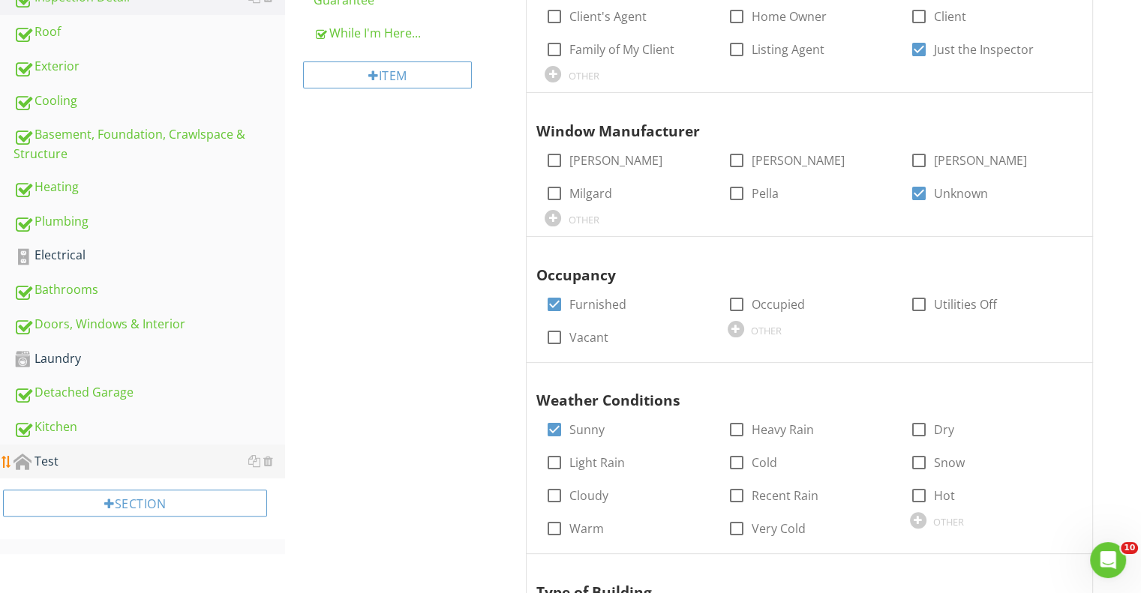
click at [39, 459] on div "Test" at bounding box center [150, 462] width 272 height 20
type textarea "<p><span class="fr-video fr-draggable" contenteditable="false" style="display: …"
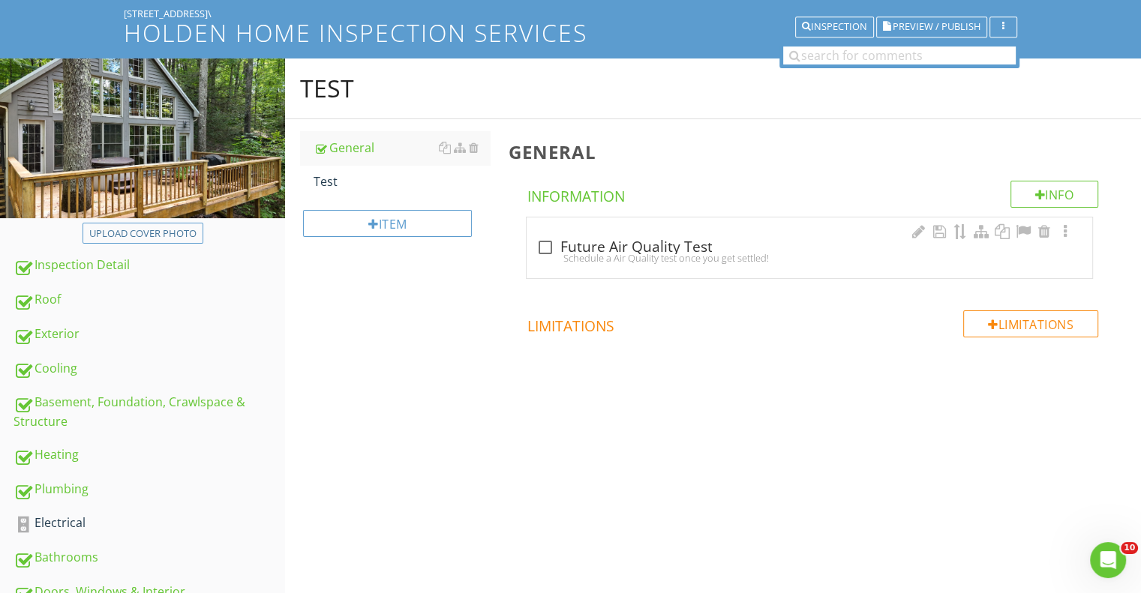
scroll to position [107, 0]
click at [544, 244] on div at bounding box center [545, 249] width 26 height 26
checkbox input "true"
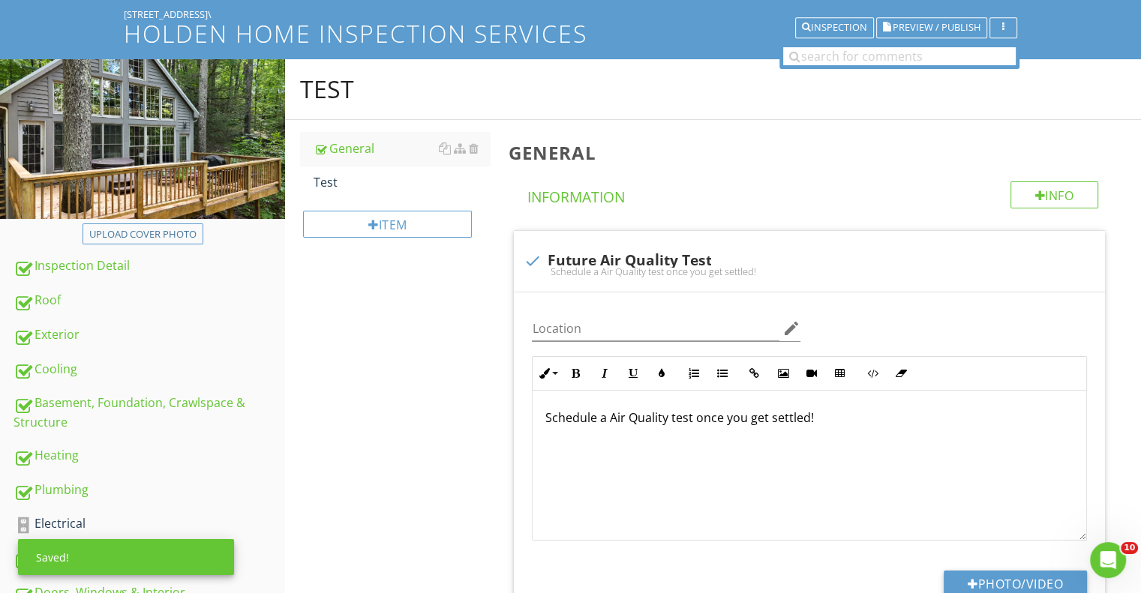
scroll to position [182, 0]
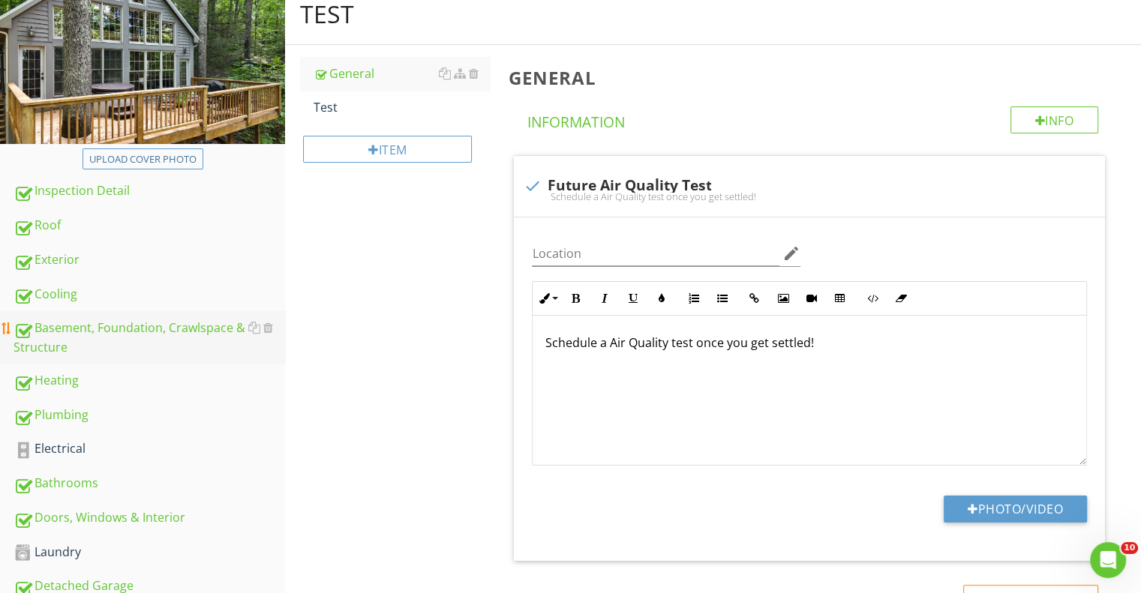
click at [170, 324] on div "Basement, Foundation, Crawlspace & Structure" at bounding box center [150, 338] width 272 height 38
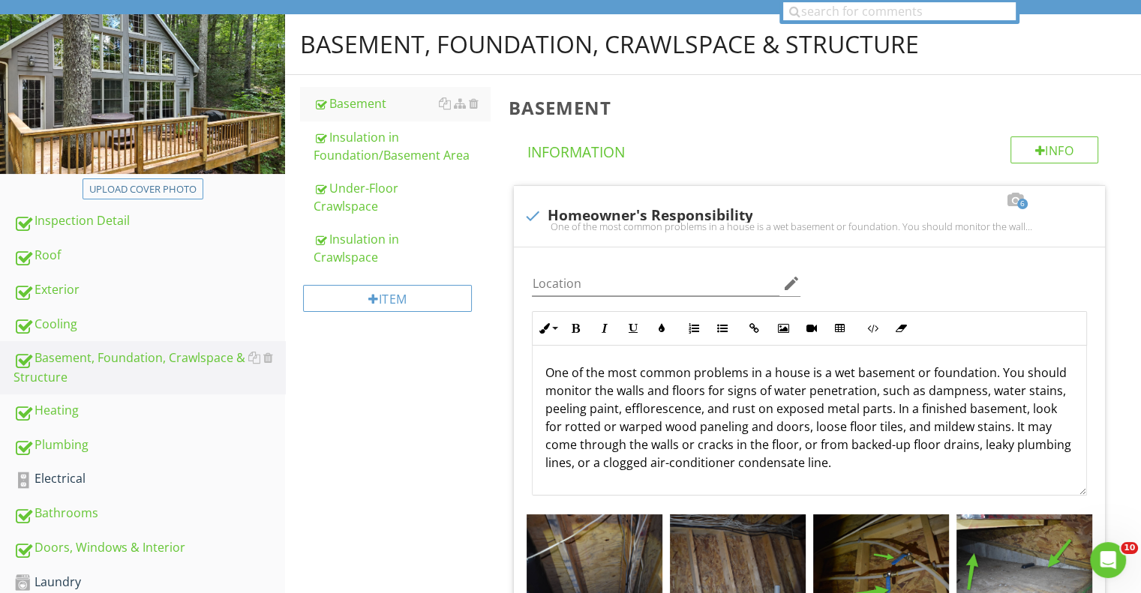
scroll to position [77, 0]
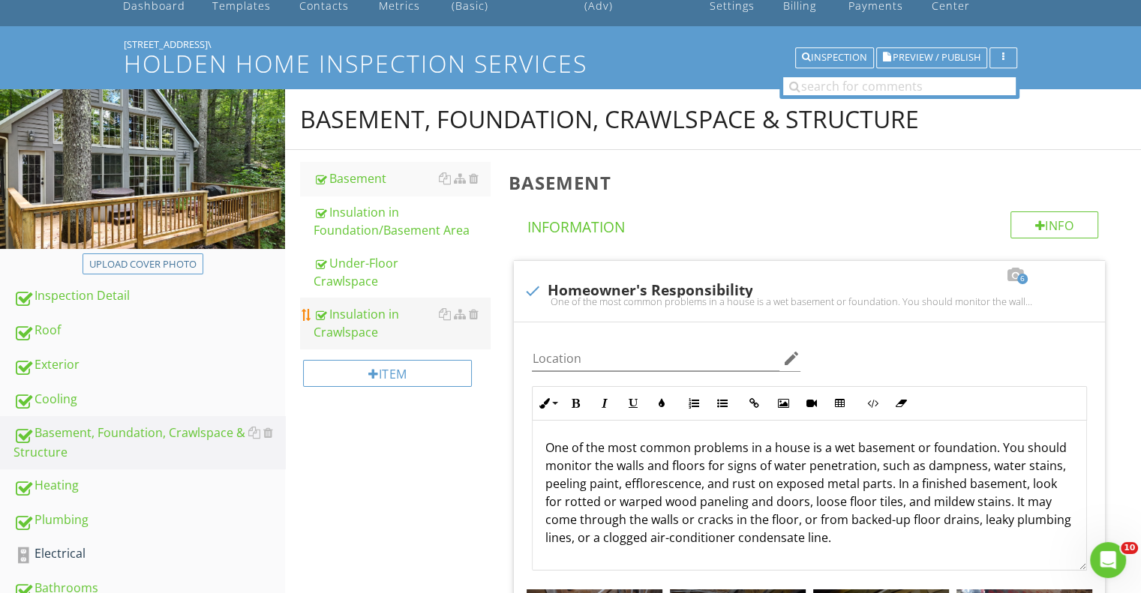
click at [366, 314] on div "Insulation in Crawlspace" at bounding box center [402, 323] width 176 height 36
type textarea "<p>The basement was inspected according to the <a fr-original-style="" href="[U…"
type textarea "<p>The foundation was inspected according to the <a fr-original-style="" href="…"
type textarea "<p>Structural components were inspected according to the <a fr-original-style="…"
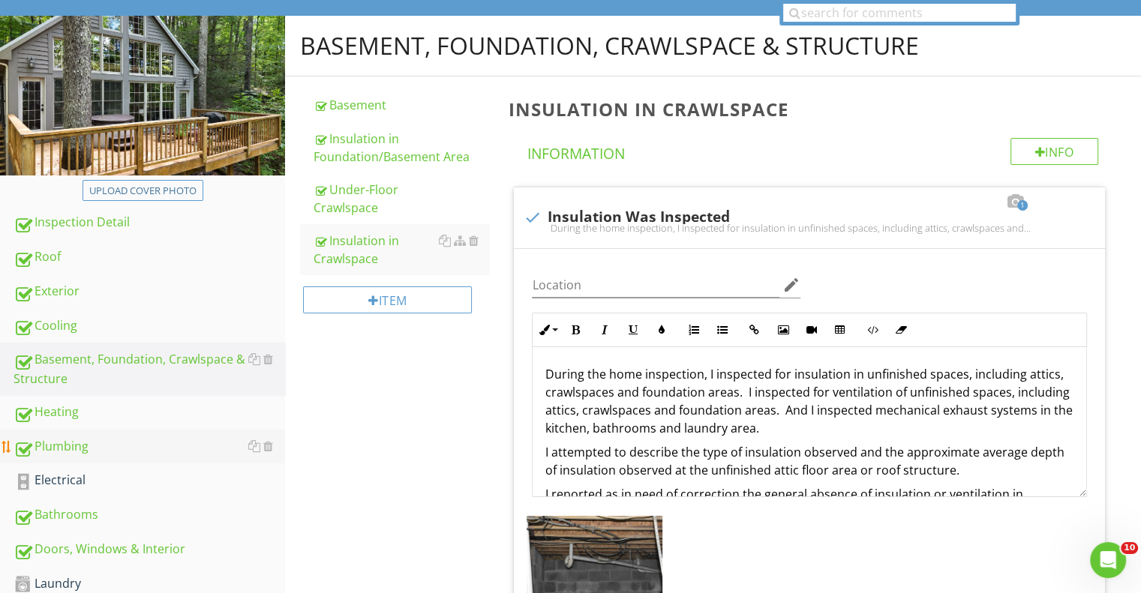
scroll to position [300, 0]
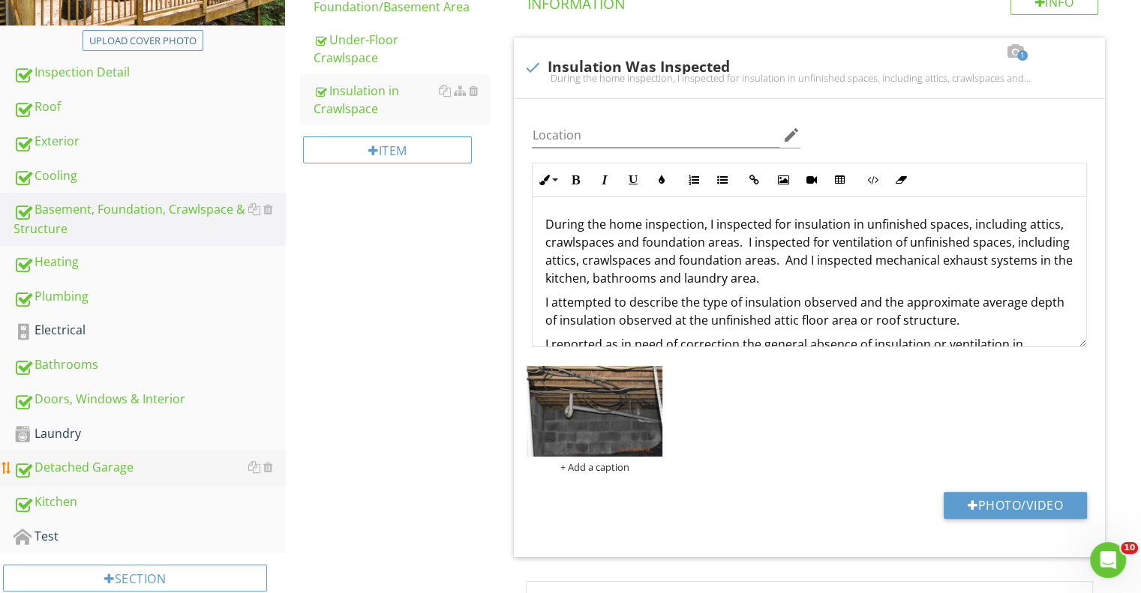
click at [125, 461] on div "Detached Garage" at bounding box center [150, 468] width 272 height 20
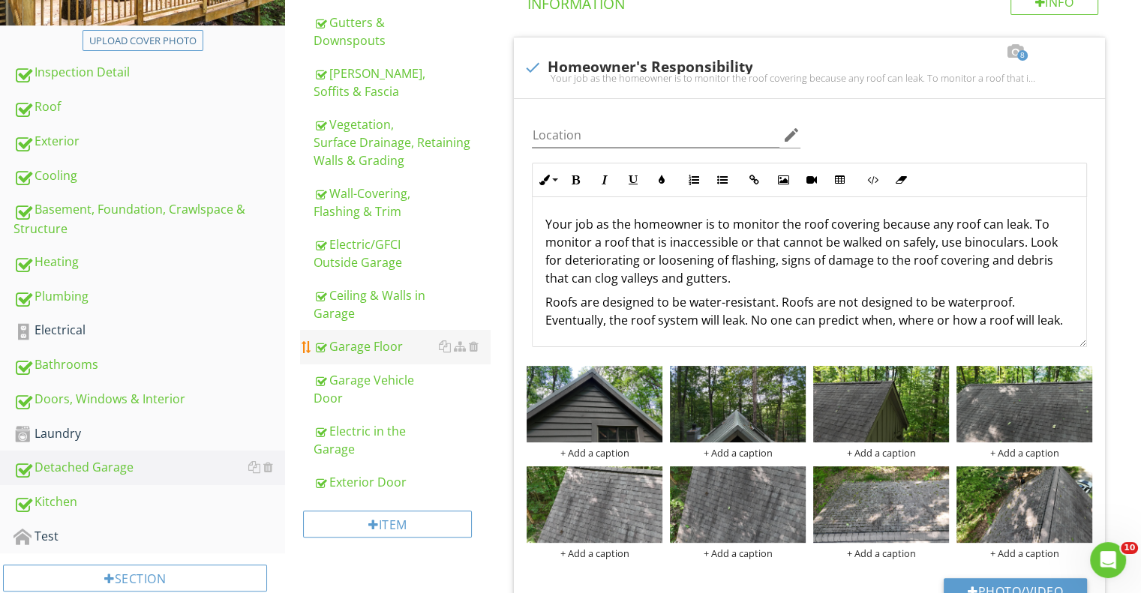
click at [385, 345] on div "Garage Floor" at bounding box center [402, 347] width 176 height 18
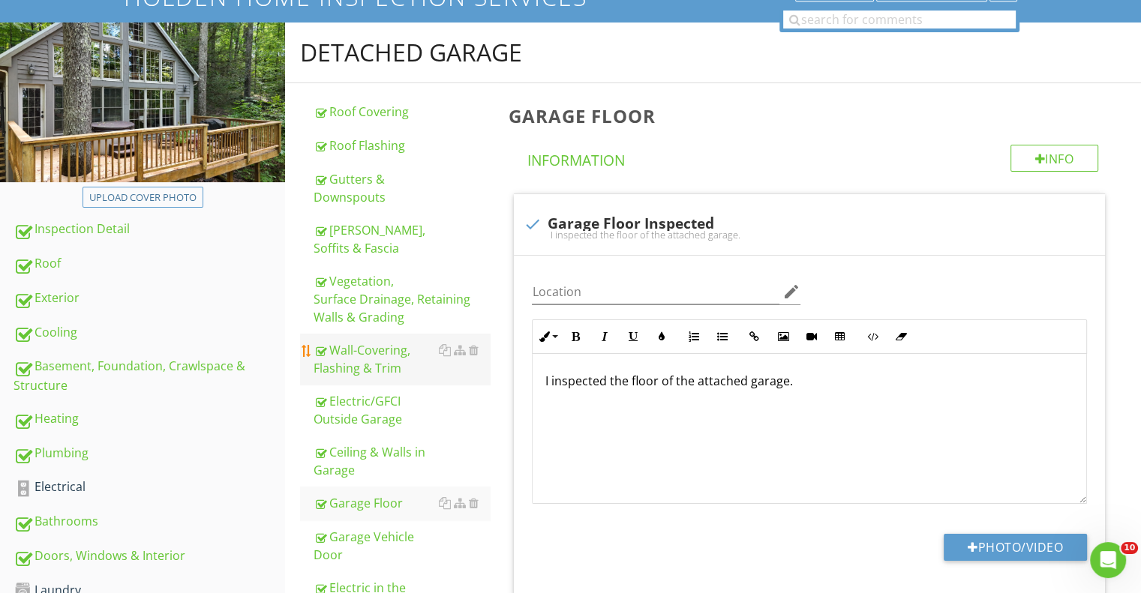
scroll to position [117, 0]
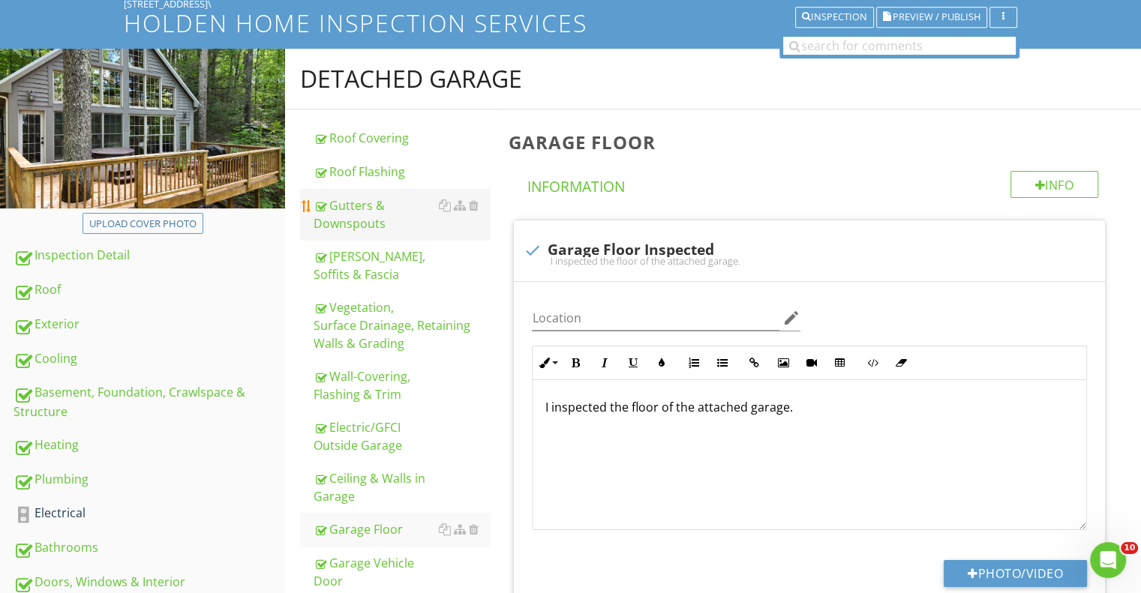
click at [371, 221] on div "Gutters & Downspouts" at bounding box center [402, 215] width 176 height 36
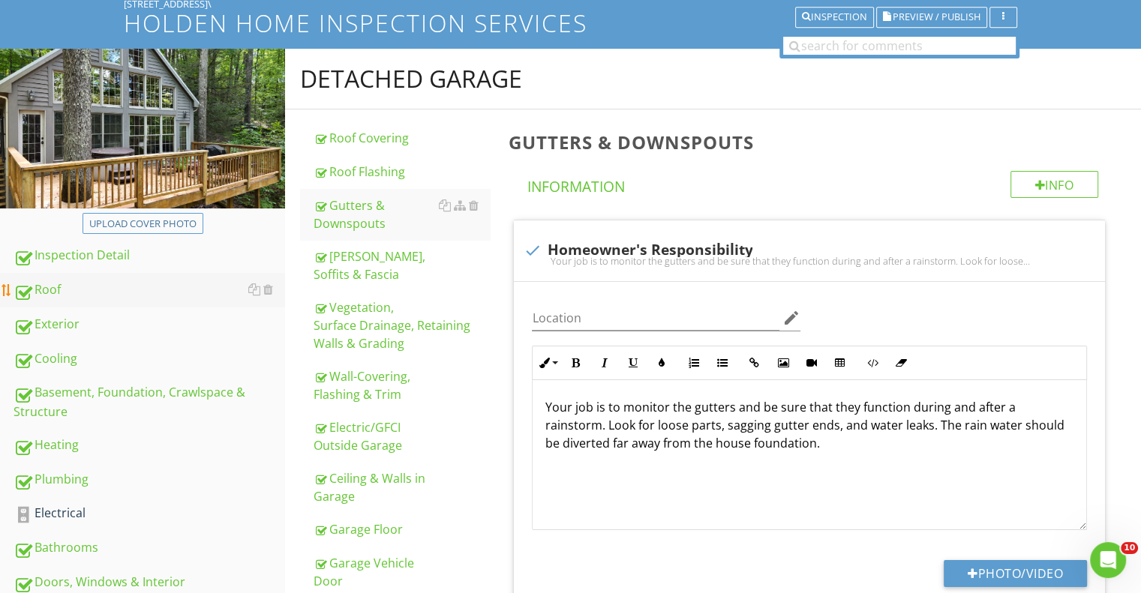
click at [63, 282] on div "Roof" at bounding box center [150, 291] width 272 height 20
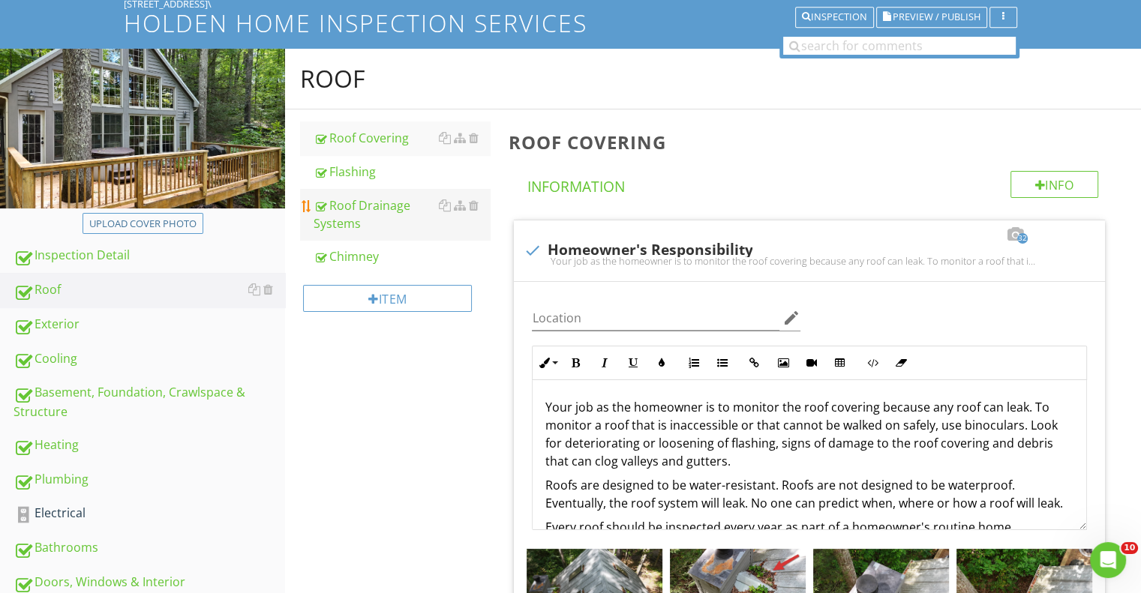
click at [367, 203] on div "Roof Drainage Systems" at bounding box center [402, 215] width 176 height 36
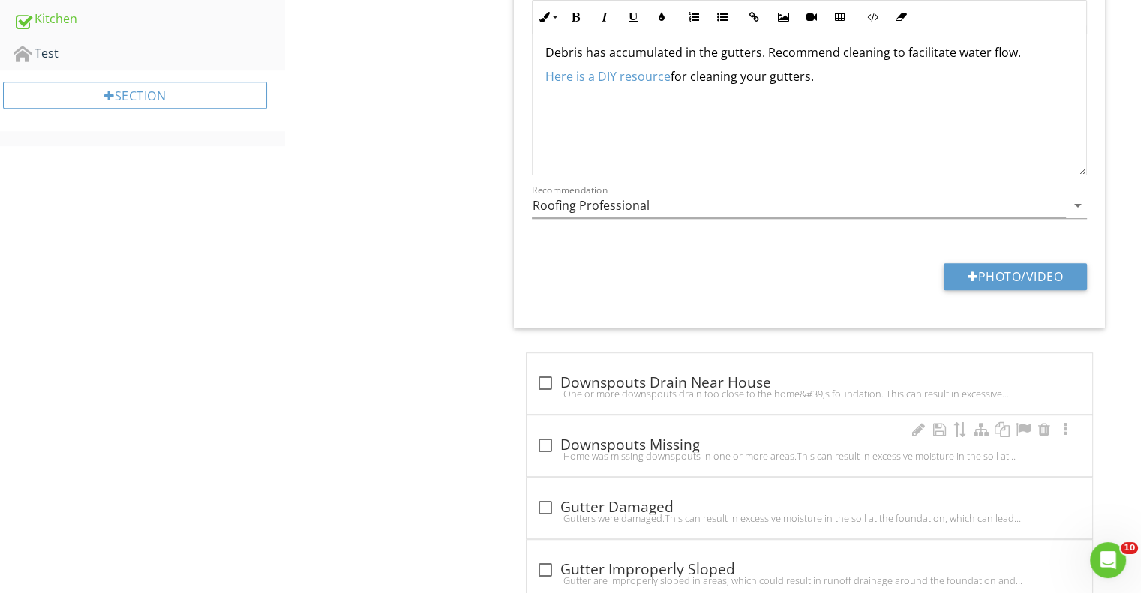
scroll to position [792, 0]
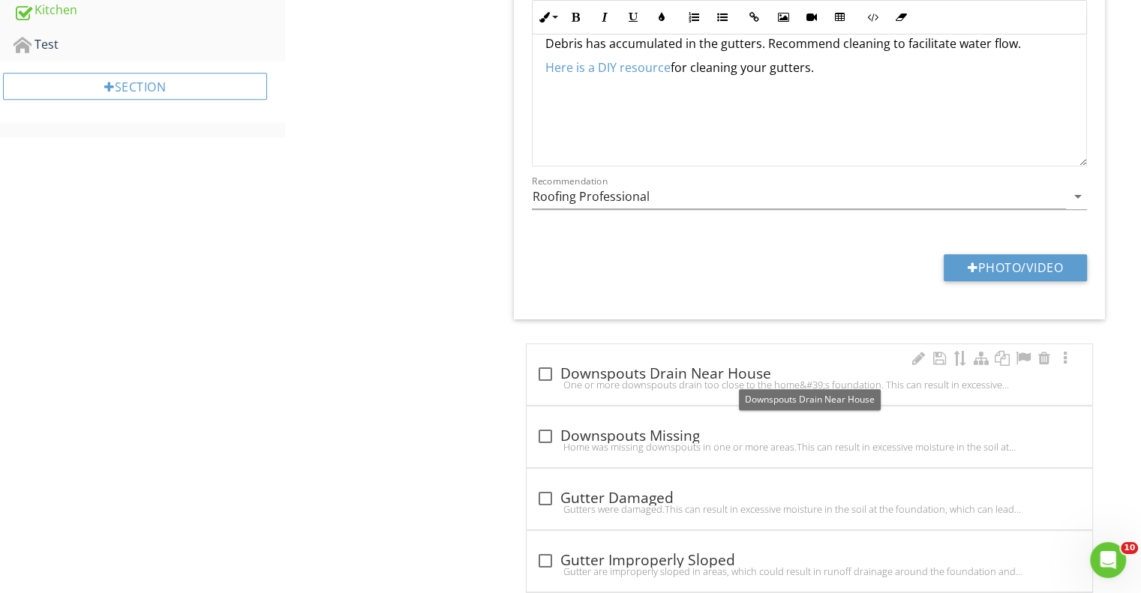
click at [551, 369] on div at bounding box center [545, 375] width 26 height 26
checkbox input "true"
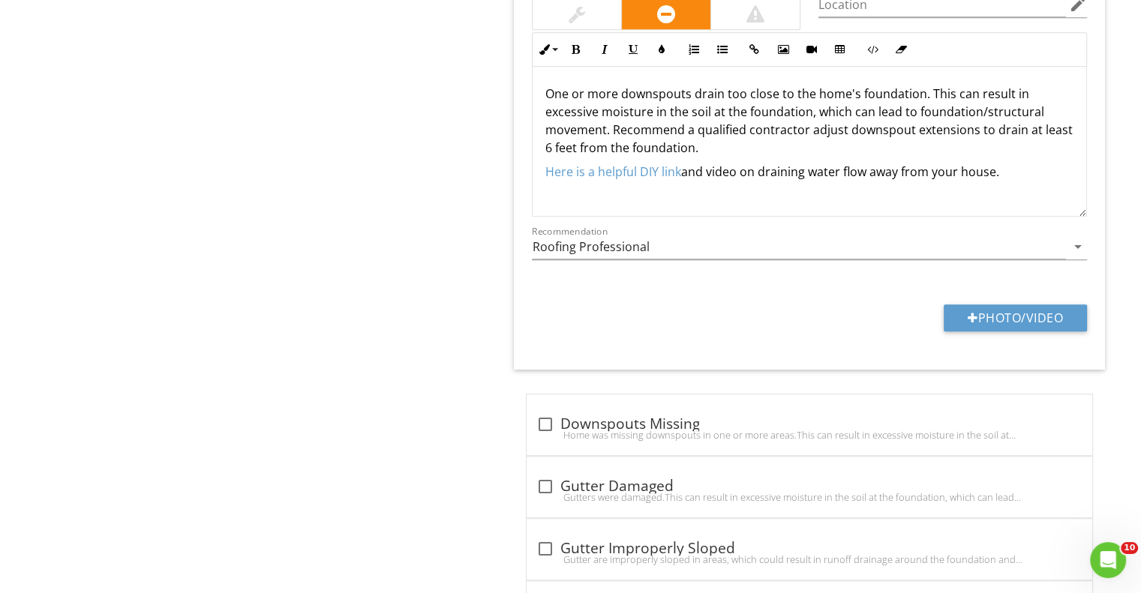
scroll to position [1242, 0]
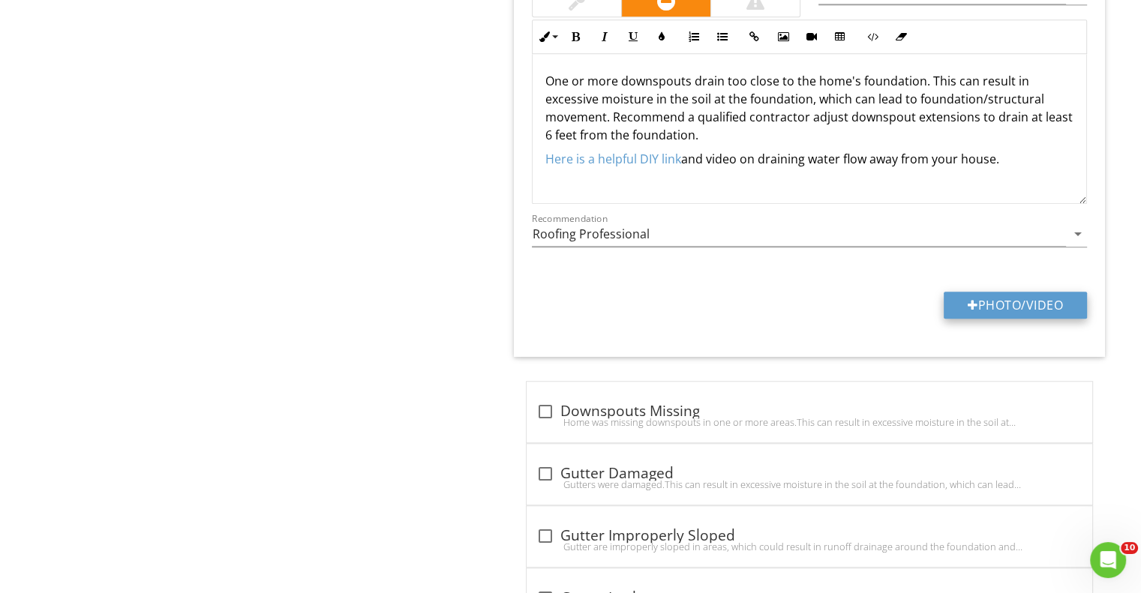
click at [1010, 296] on button "Photo/Video" at bounding box center [1015, 305] width 143 height 27
type input "C:\fakepath\DSC_0032.JPG"
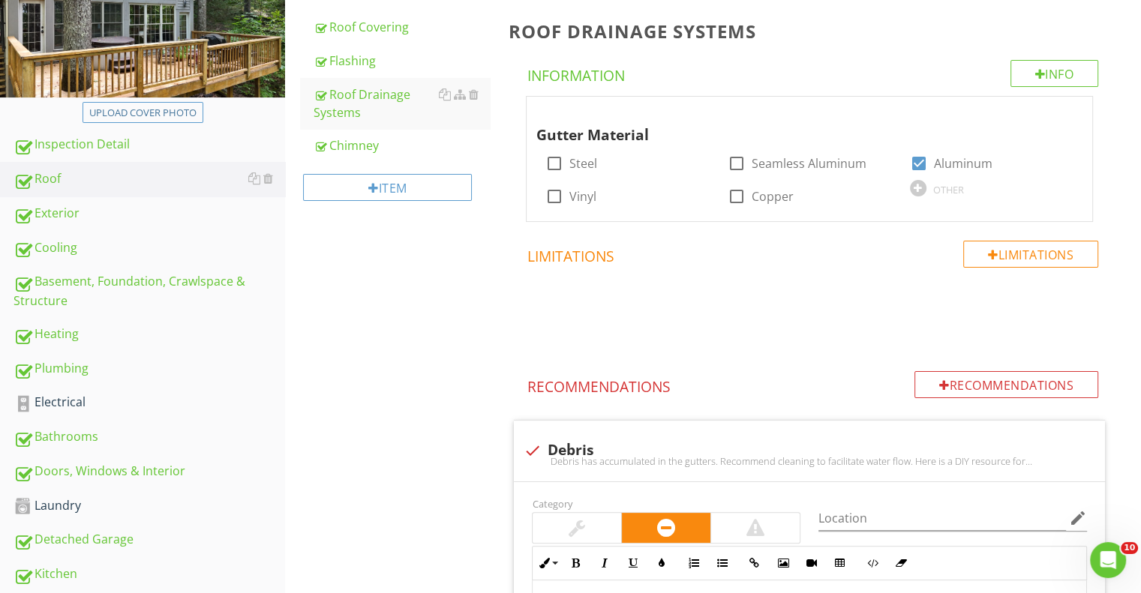
scroll to position [192, 0]
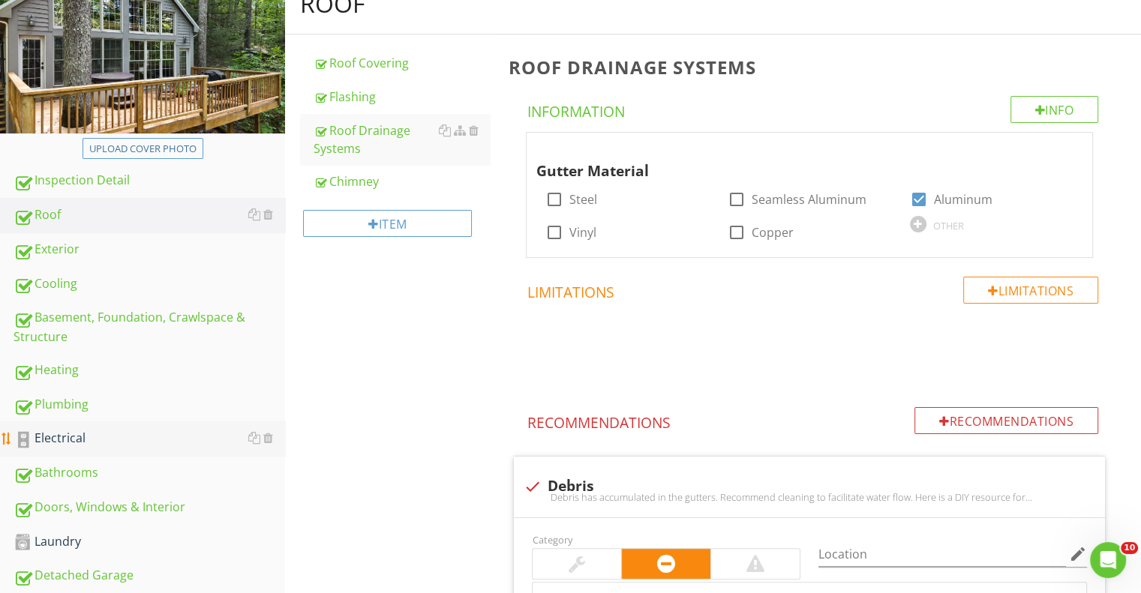
click at [60, 437] on div "Electrical" at bounding box center [150, 439] width 272 height 20
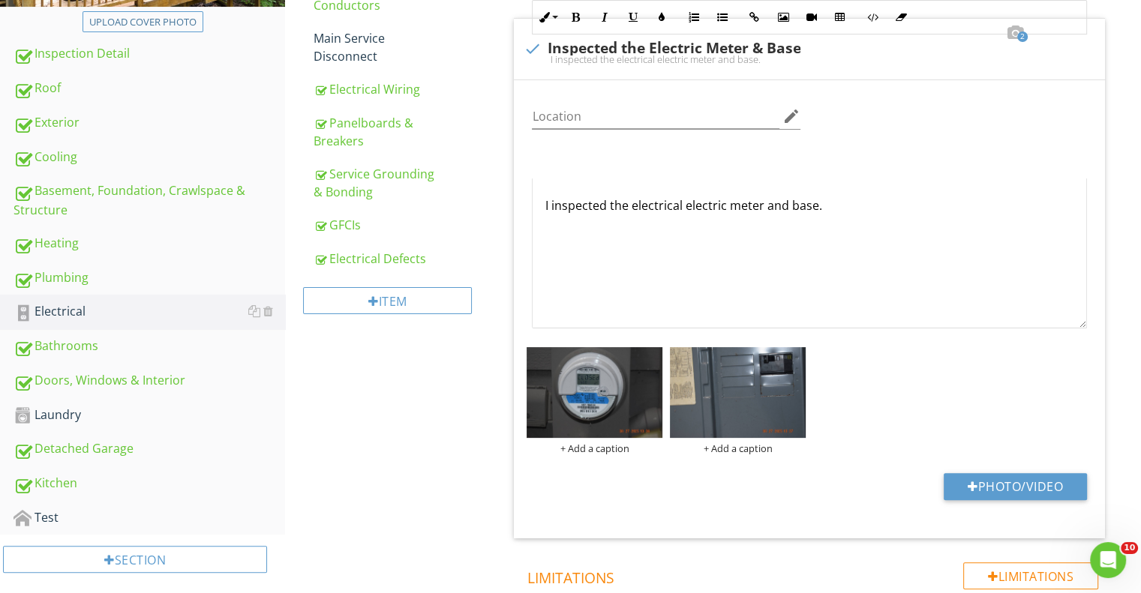
scroll to position [492, 0]
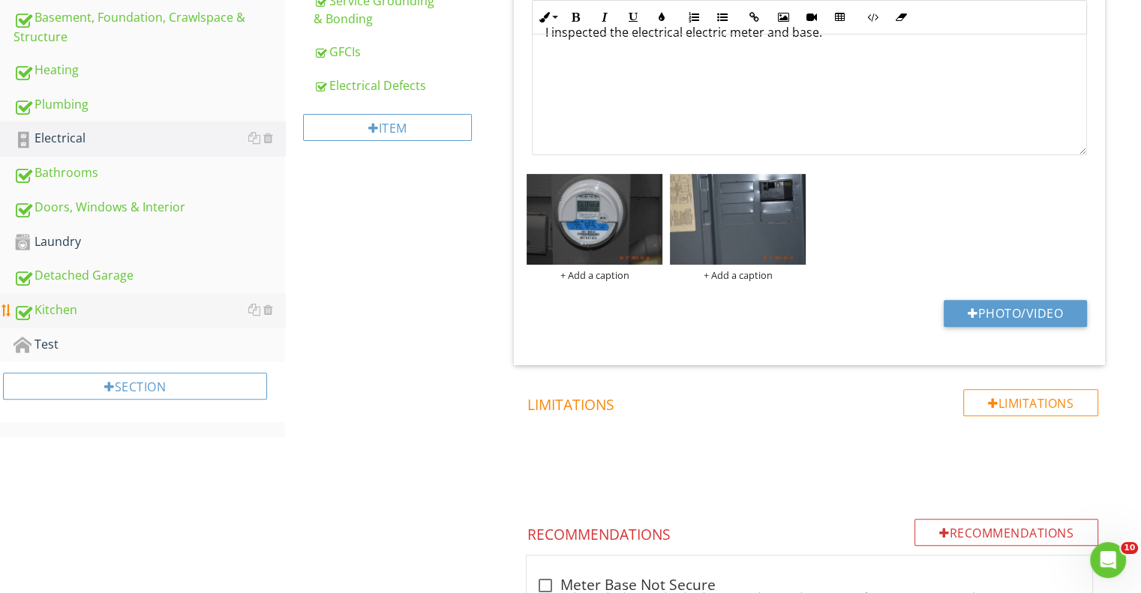
click at [71, 302] on div "Kitchen" at bounding box center [150, 311] width 272 height 20
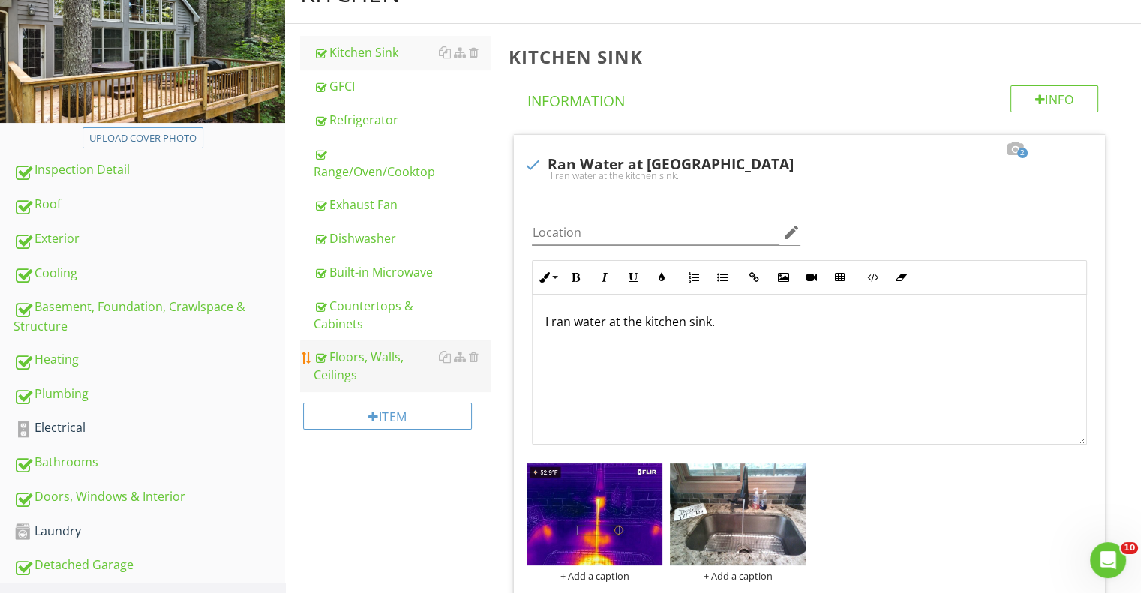
scroll to position [117, 0]
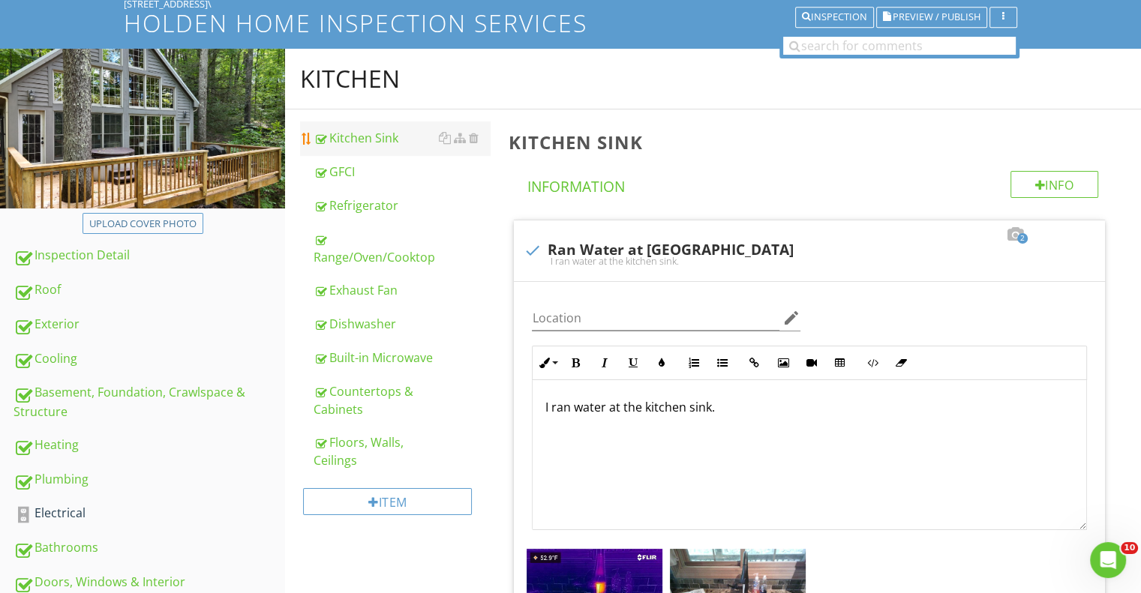
click at [360, 137] on div "Kitchen Sink" at bounding box center [402, 138] width 176 height 18
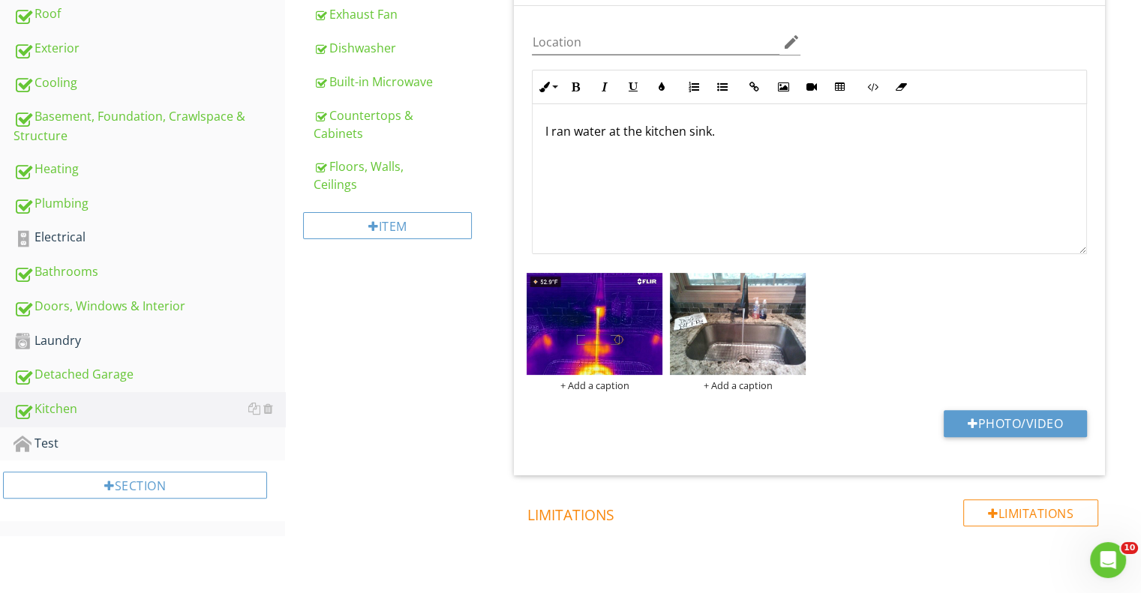
scroll to position [492, 0]
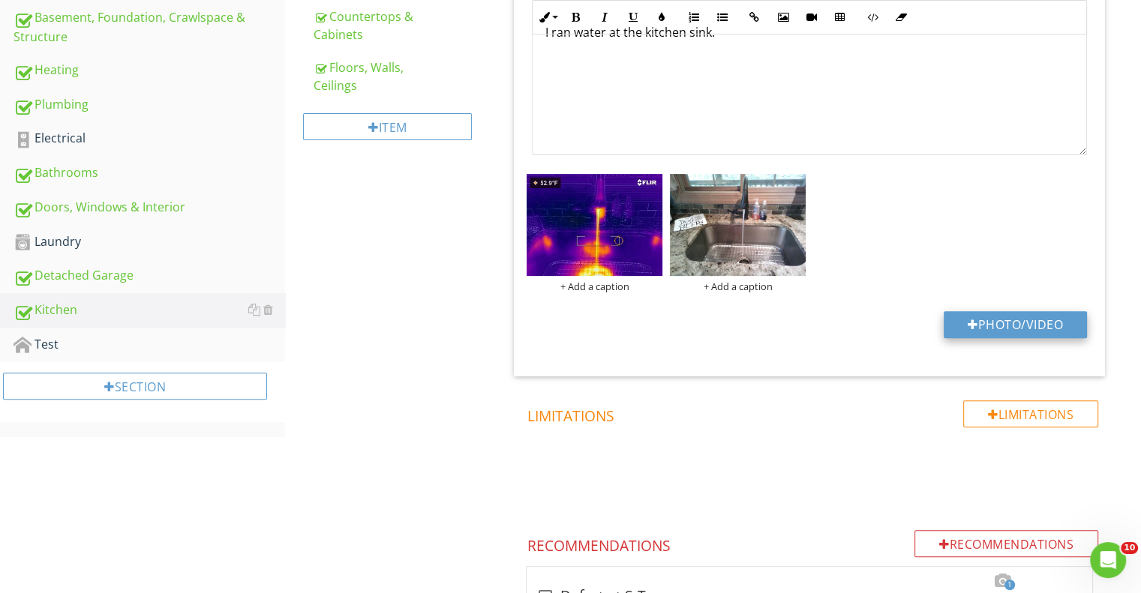
click at [969, 320] on div at bounding box center [973, 325] width 11 height 12
type input "C:\fakepath\DSC_0121.JPG"
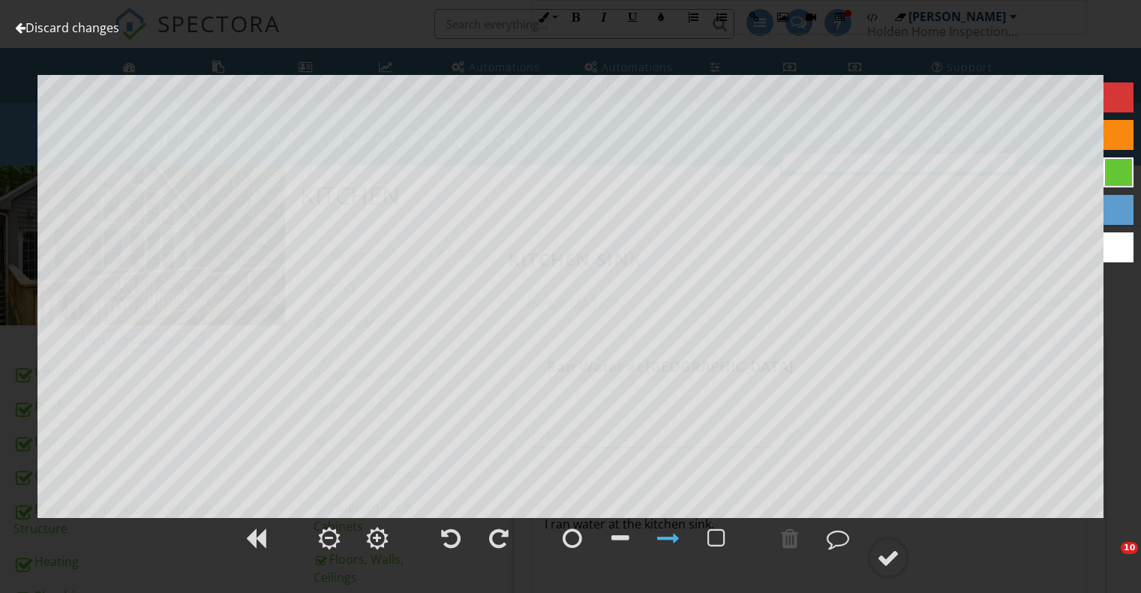
scroll to position [492, 0]
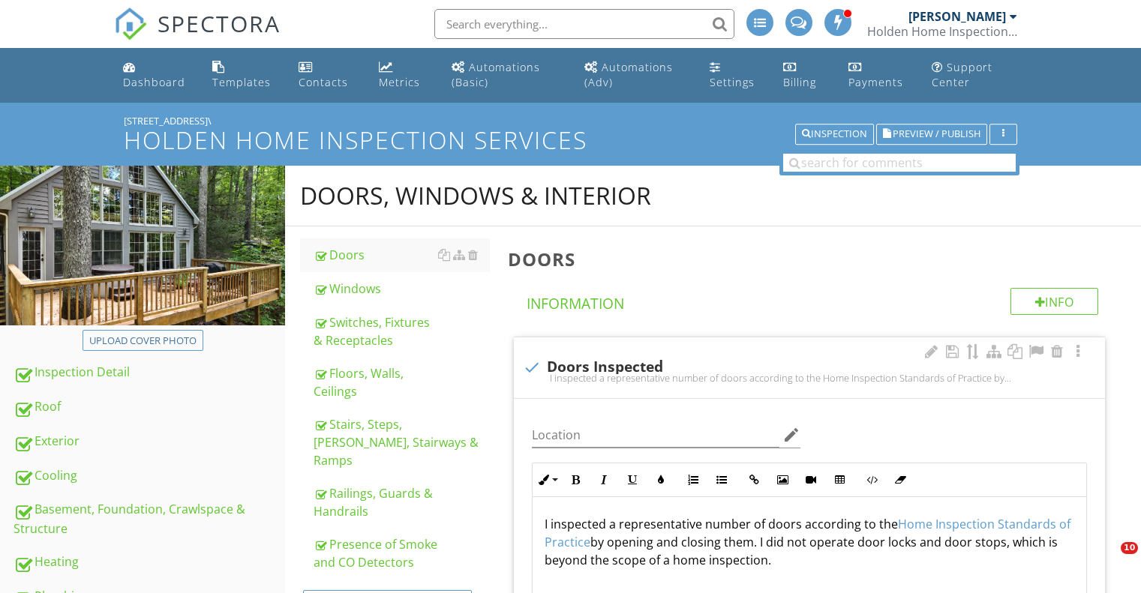
scroll to position [342, 0]
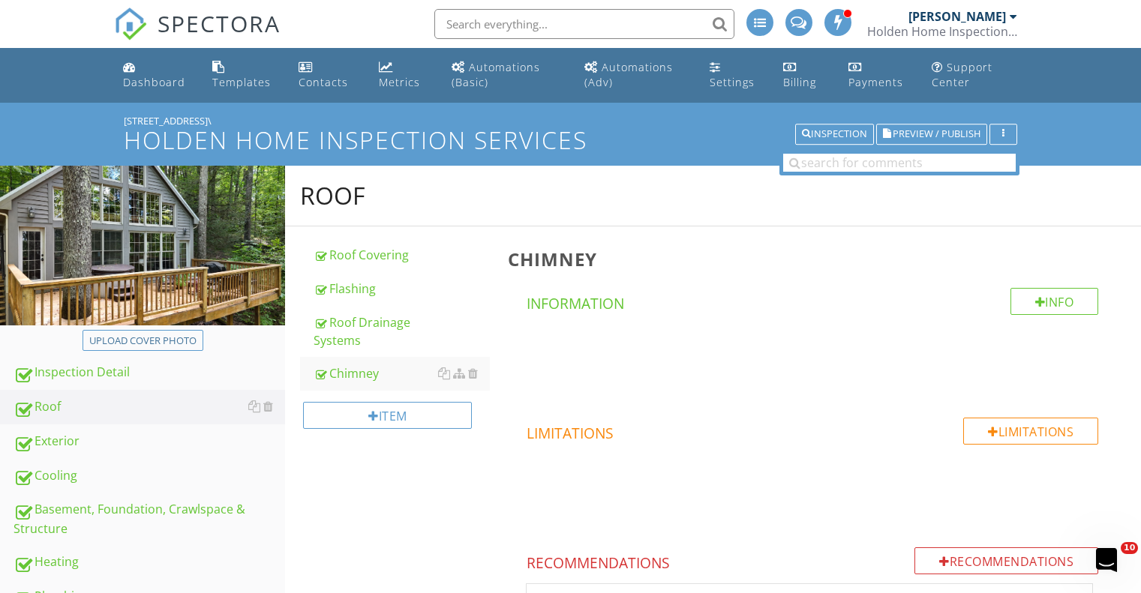
scroll to position [104, 0]
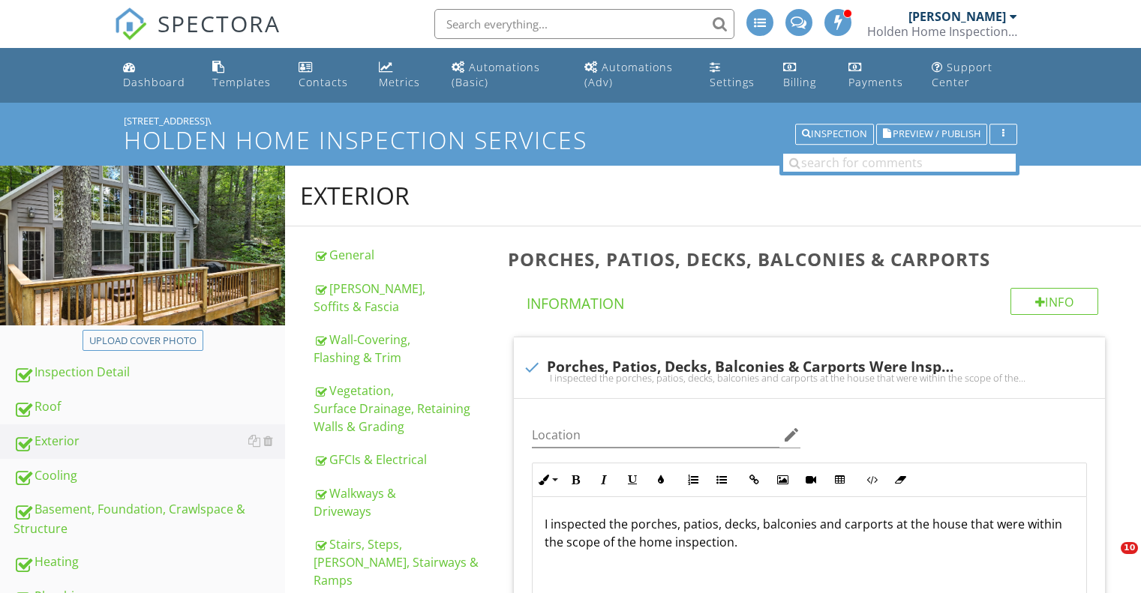
scroll to position [315, 0]
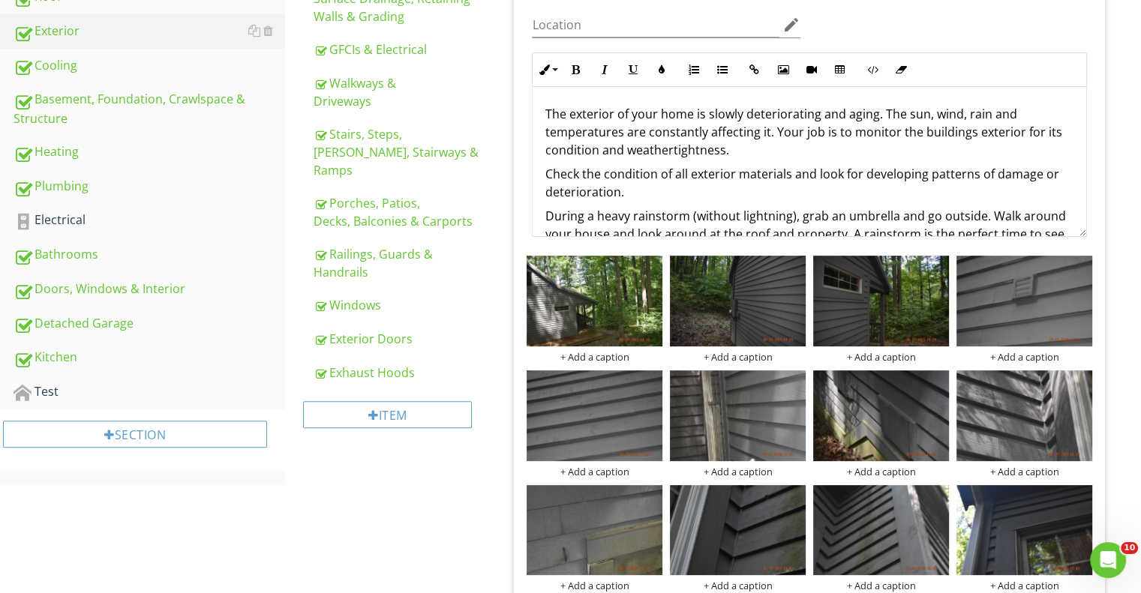
scroll to position [96, 0]
